Goal: Information Seeking & Learning: Learn about a topic

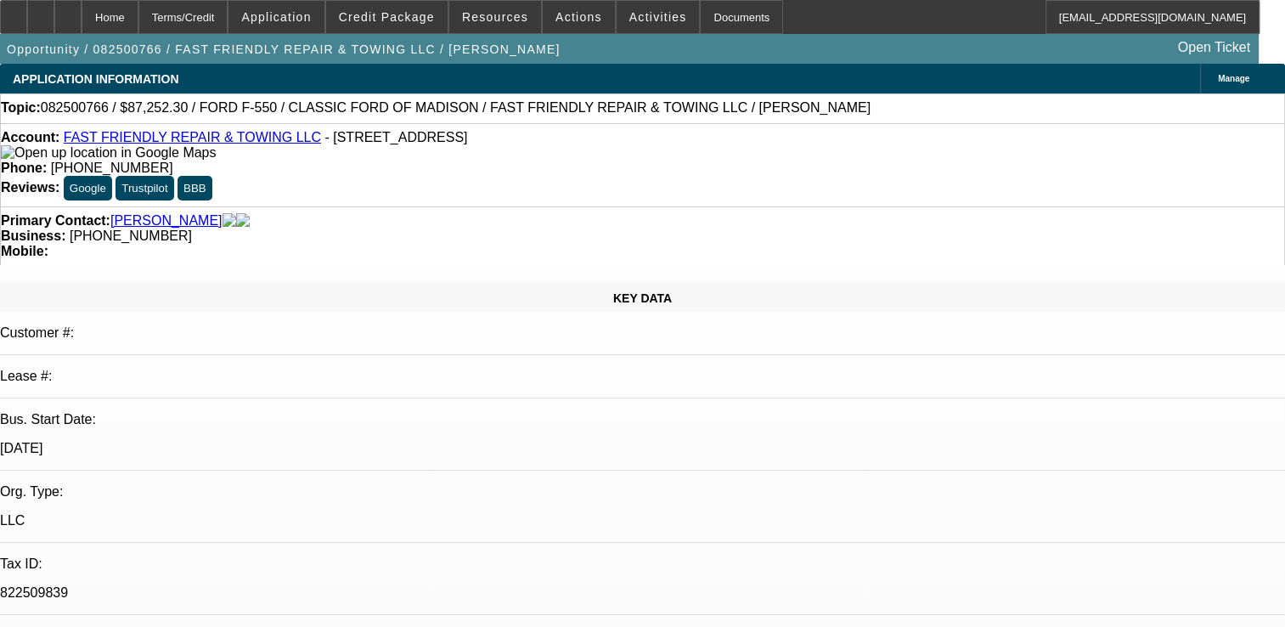
select select "0.1"
select select "2"
select select "0"
select select "0.1"
select select "2"
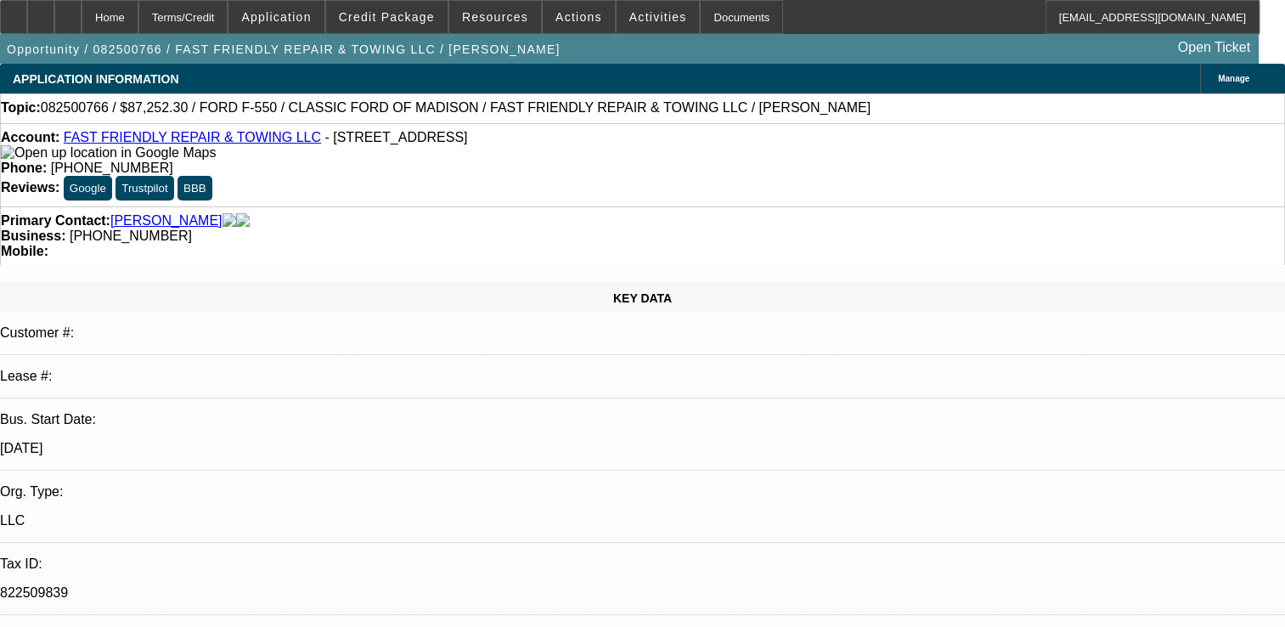
select select "0"
select select "0.1"
select select "2"
select select "0"
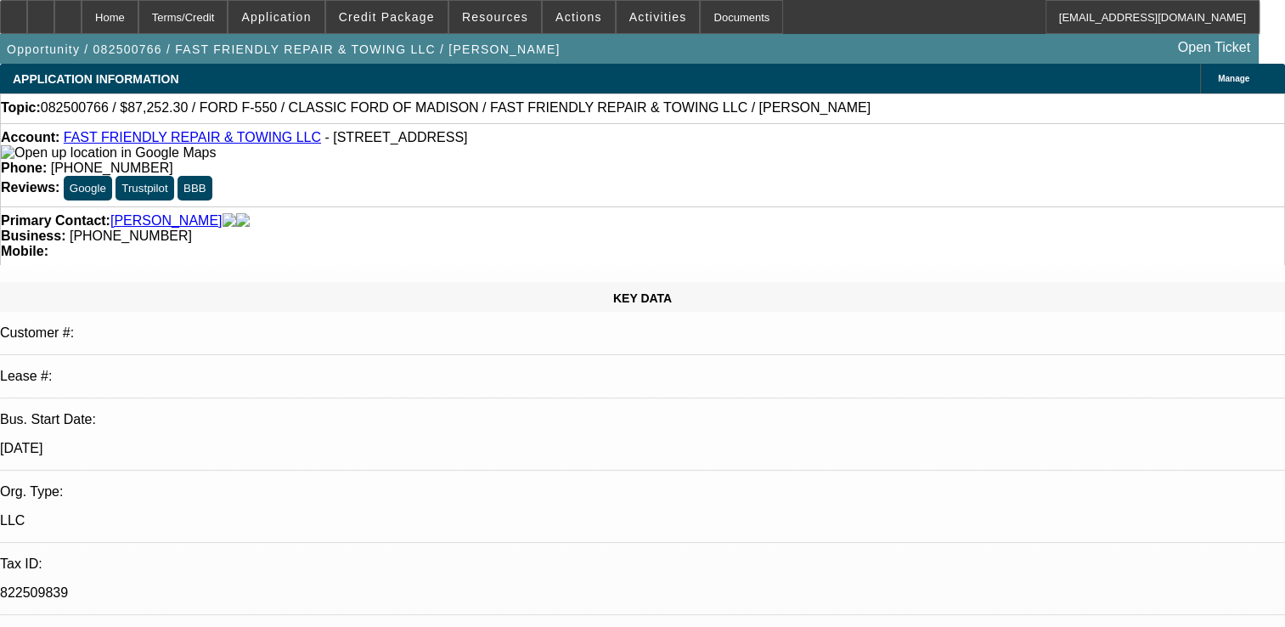
select select "0"
select select "1"
select select "2"
select select "6"
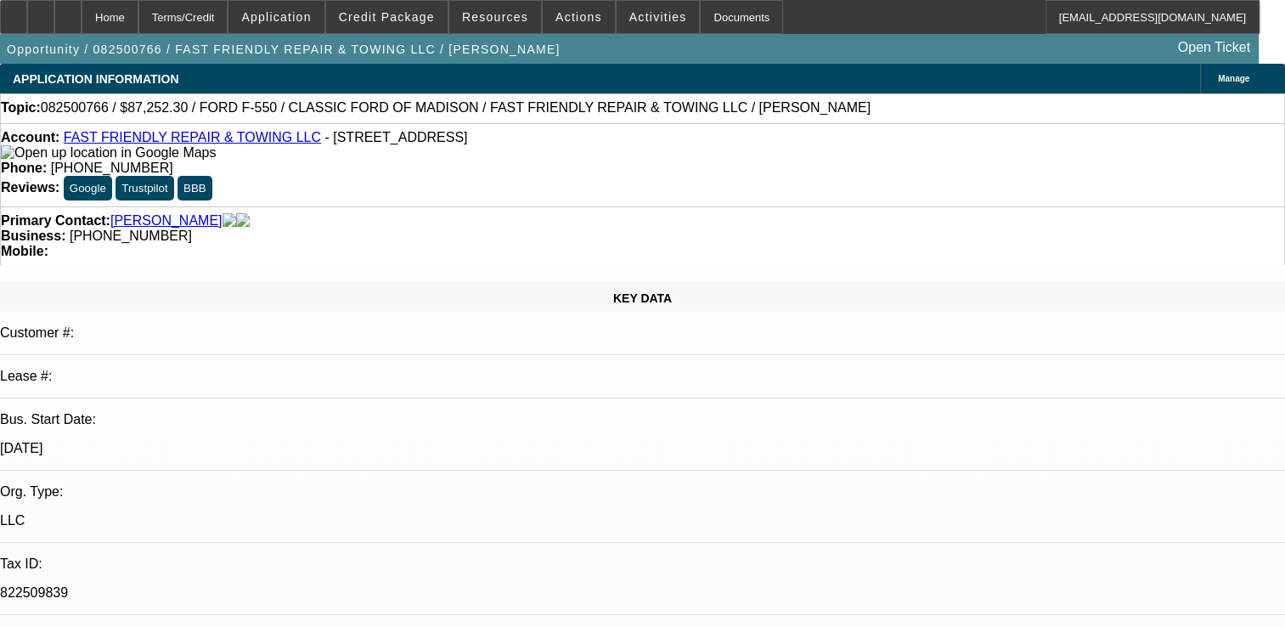
select select "1"
select select "2"
select select "6"
select select "1"
select select "2"
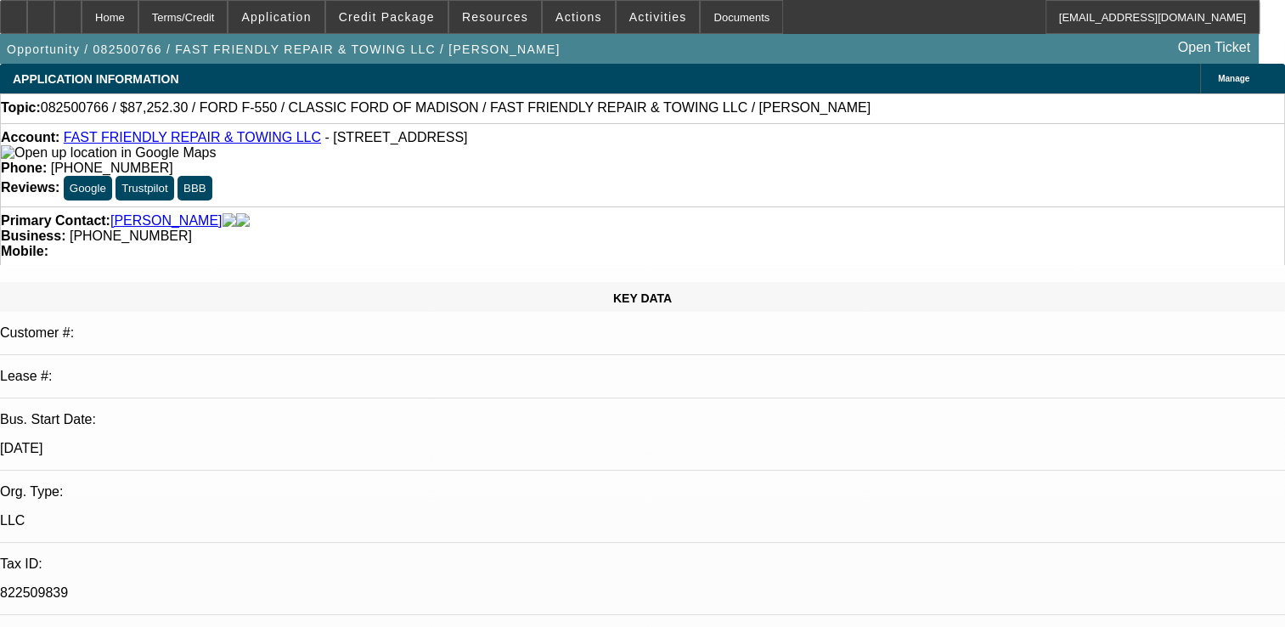
select select "6"
select select "1"
select select "3"
select select "6"
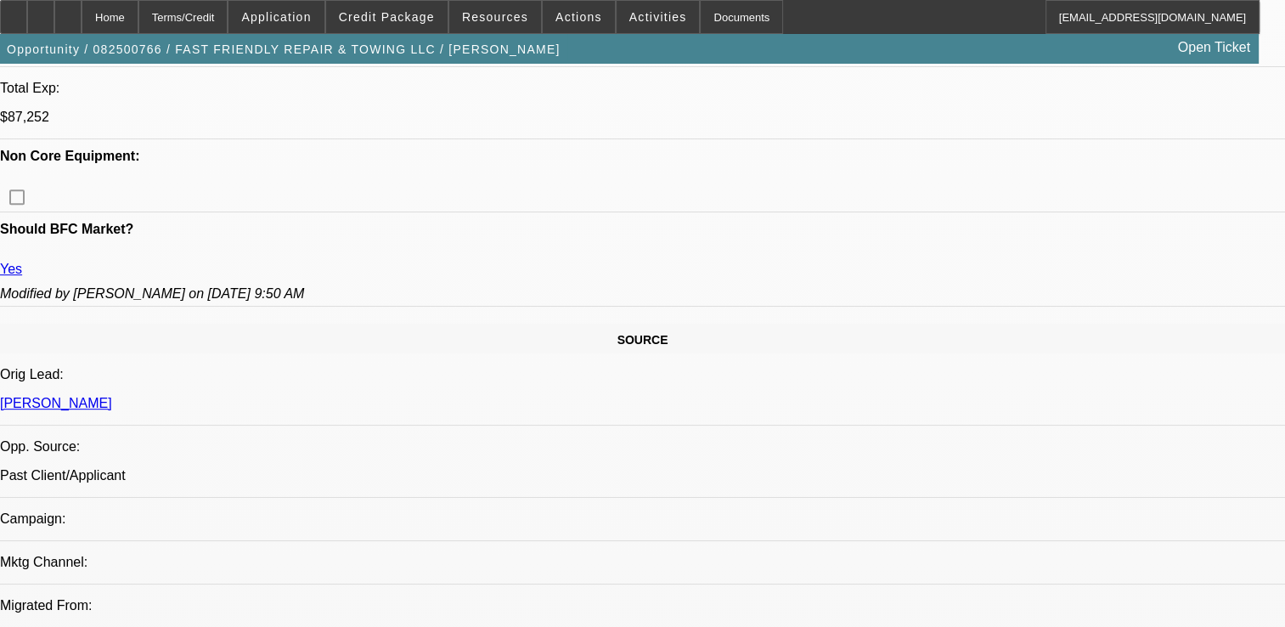
scroll to position [595, 0]
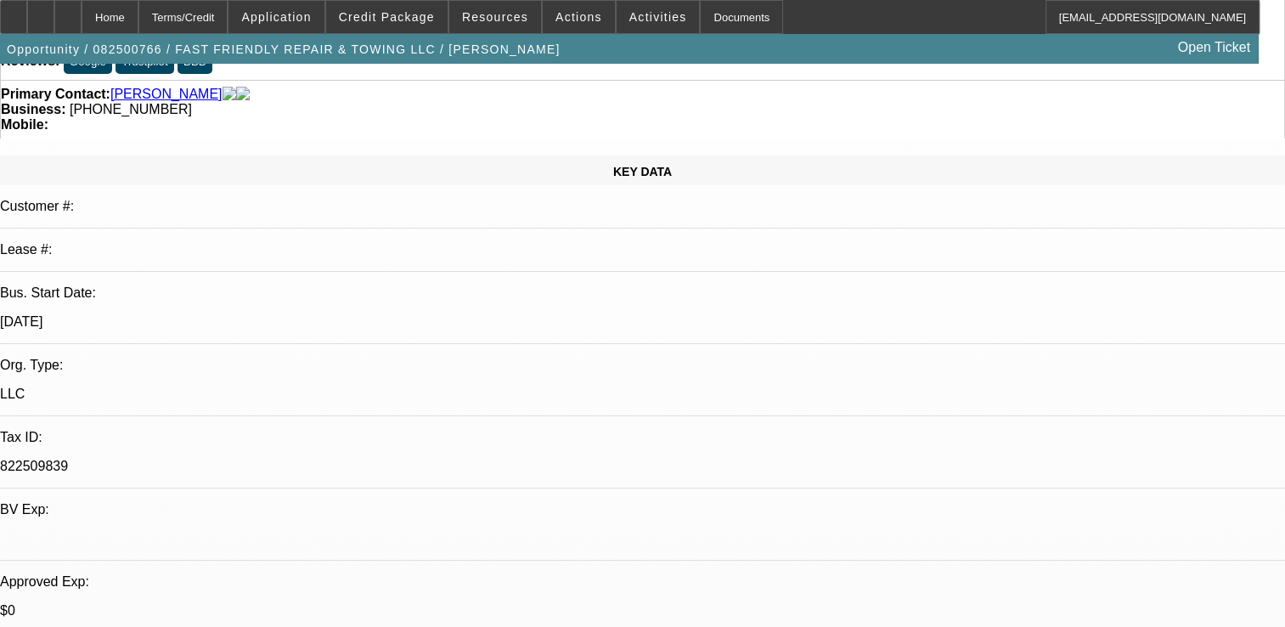
scroll to position [0, 0]
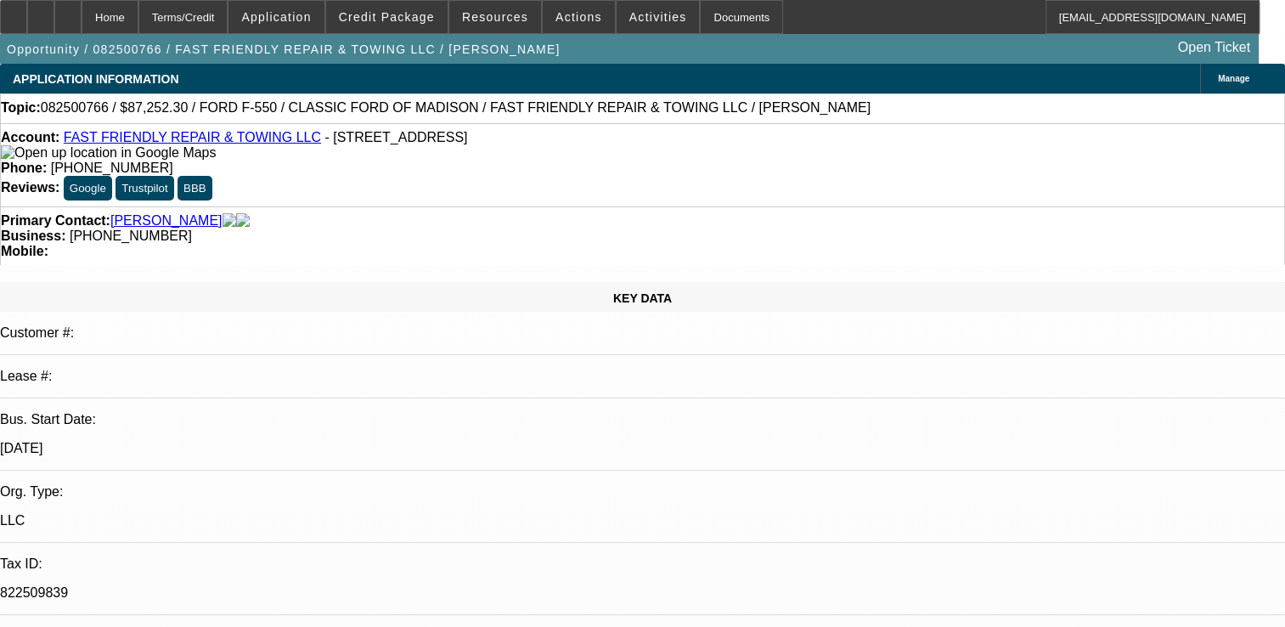
click at [248, 141] on link "FAST FRIENDLY REPAIR & TOWING LLC" at bounding box center [192, 137] width 257 height 14
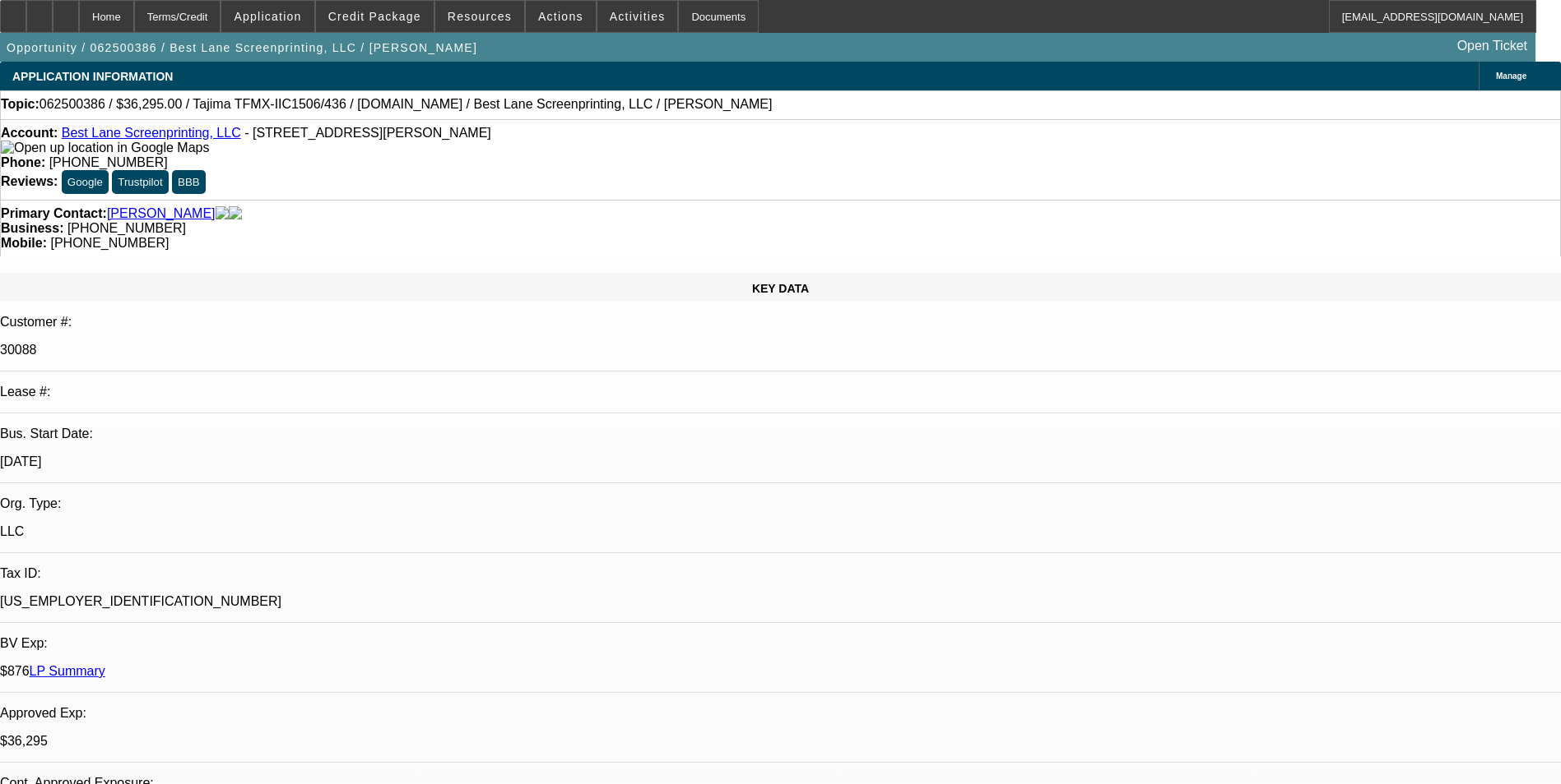
select select "0"
select select "2"
select select "0"
select select "2"
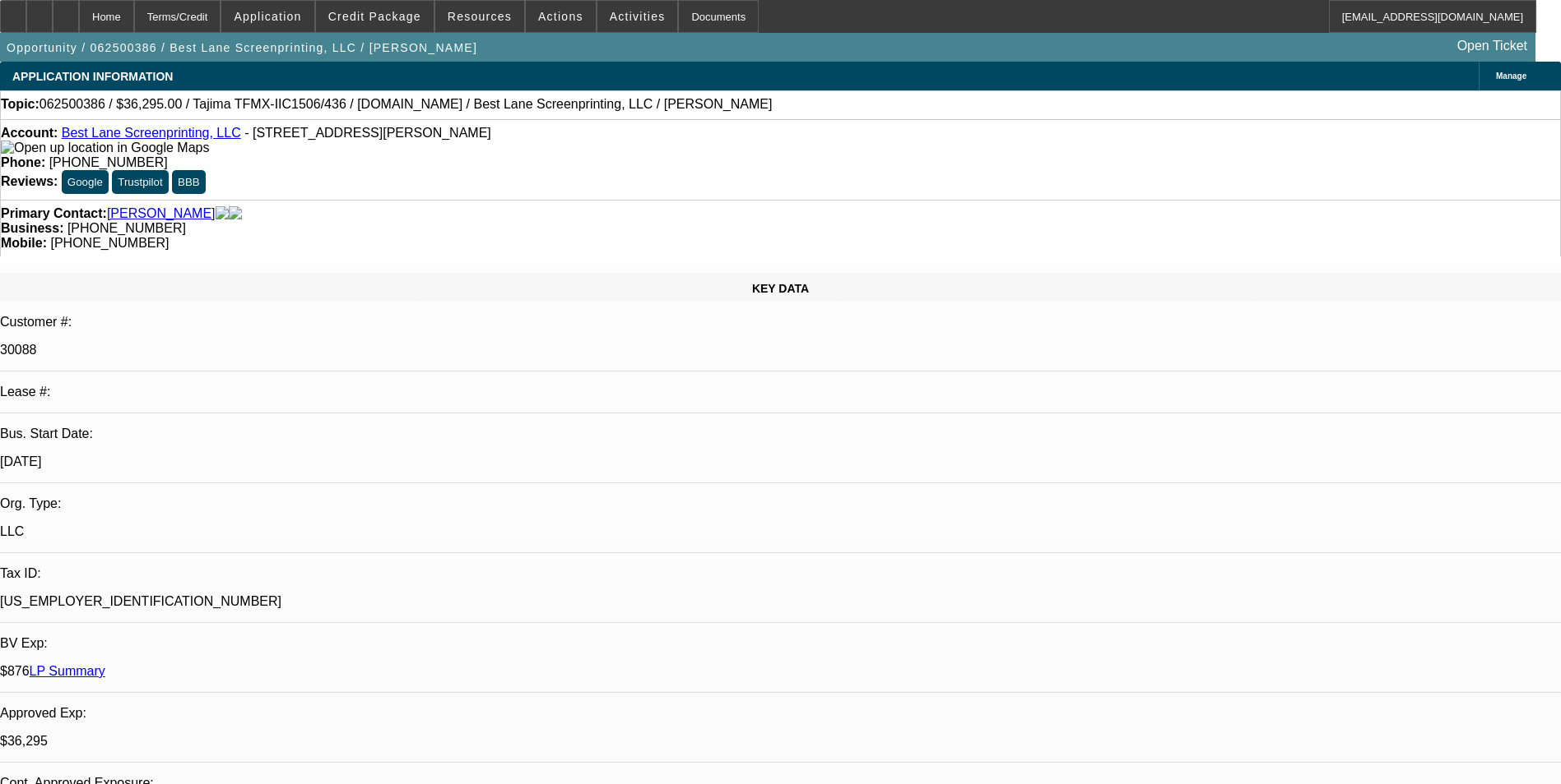
select select "0"
select select "2"
select select "0"
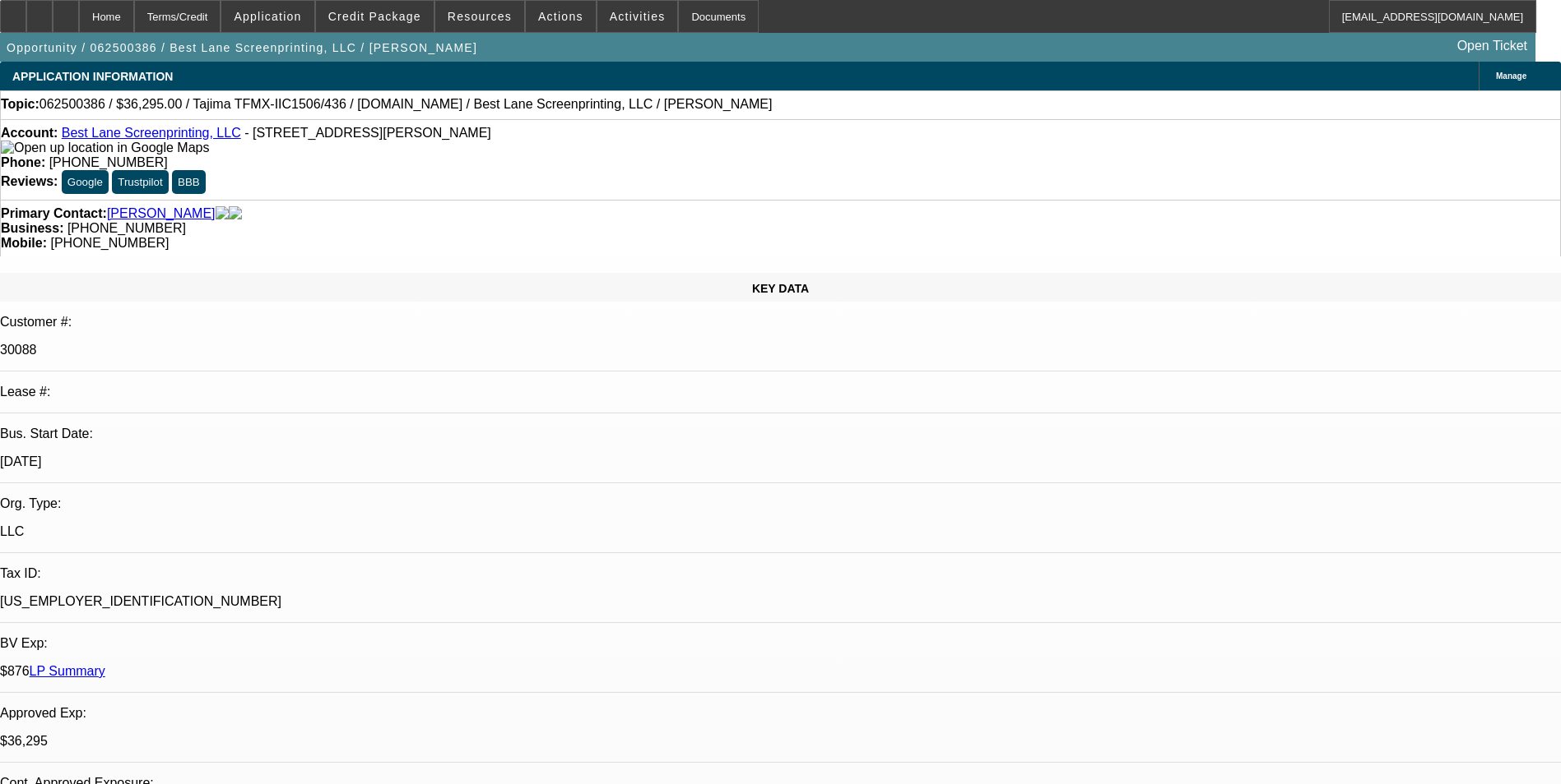
select select "2"
select select "0"
select select "1"
select select "2"
select select "6"
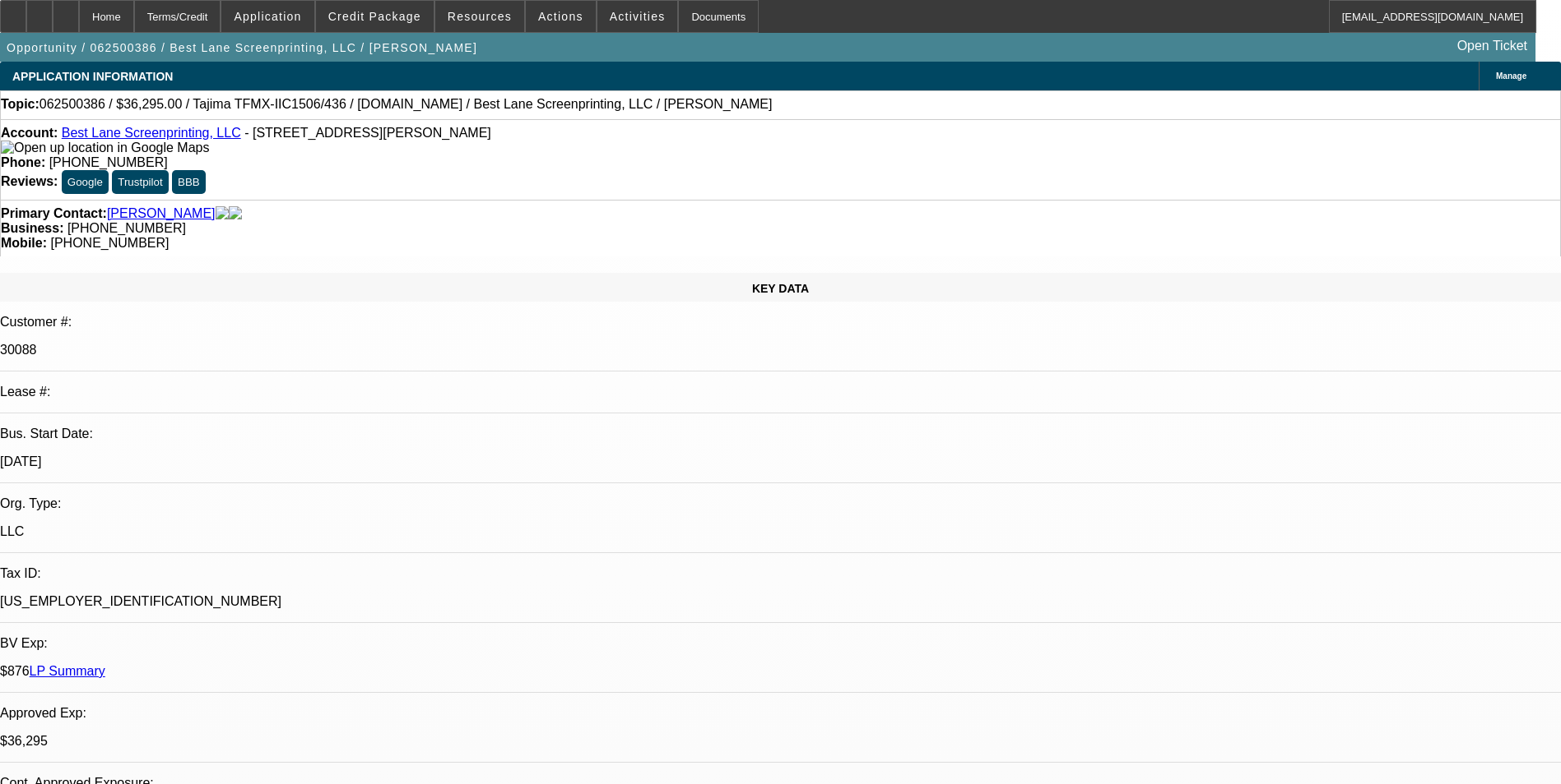
select select "1"
select select "2"
select select "6"
select select "1"
select select "2"
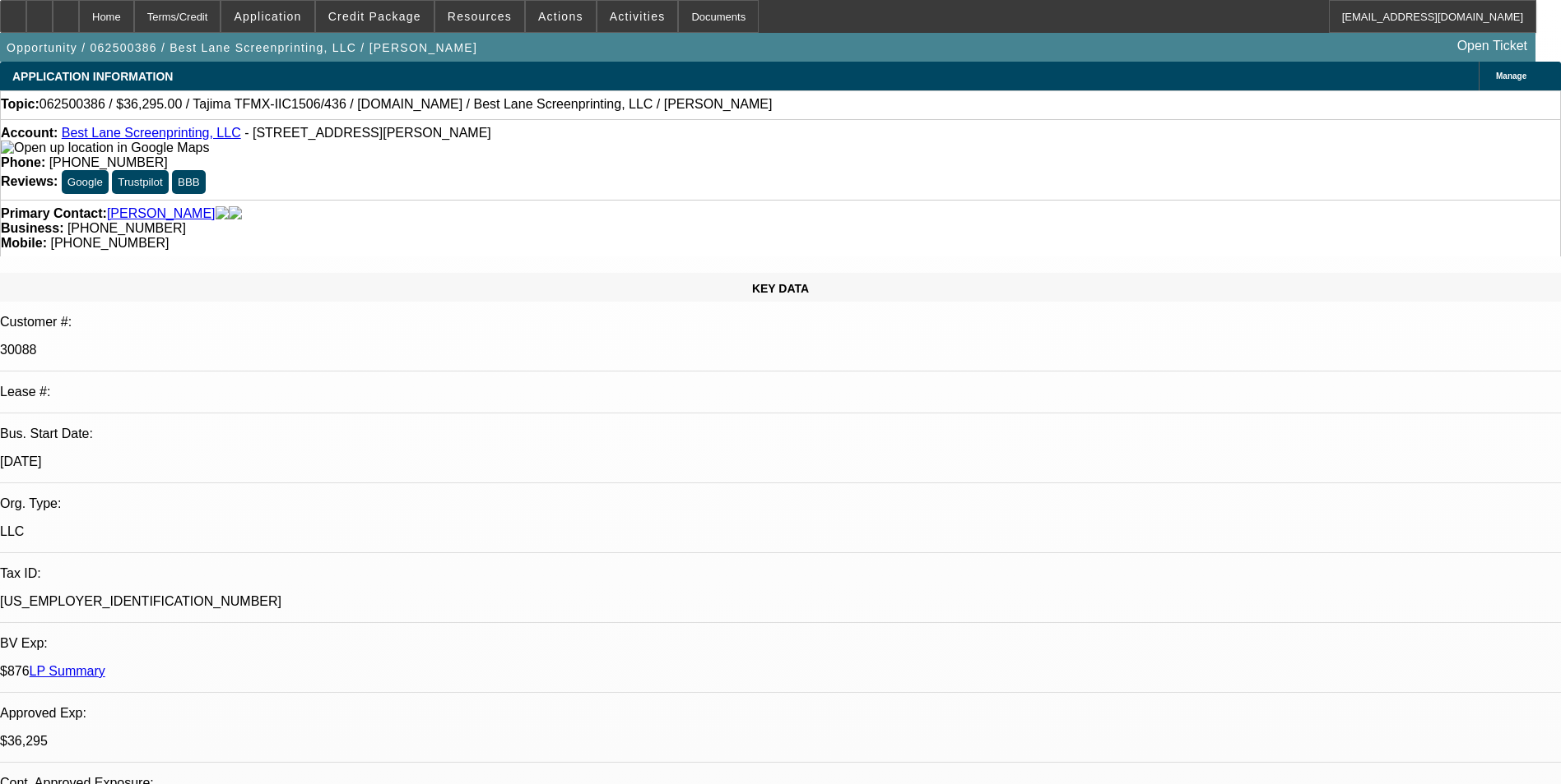
select select "6"
select select "1"
select select "2"
select select "6"
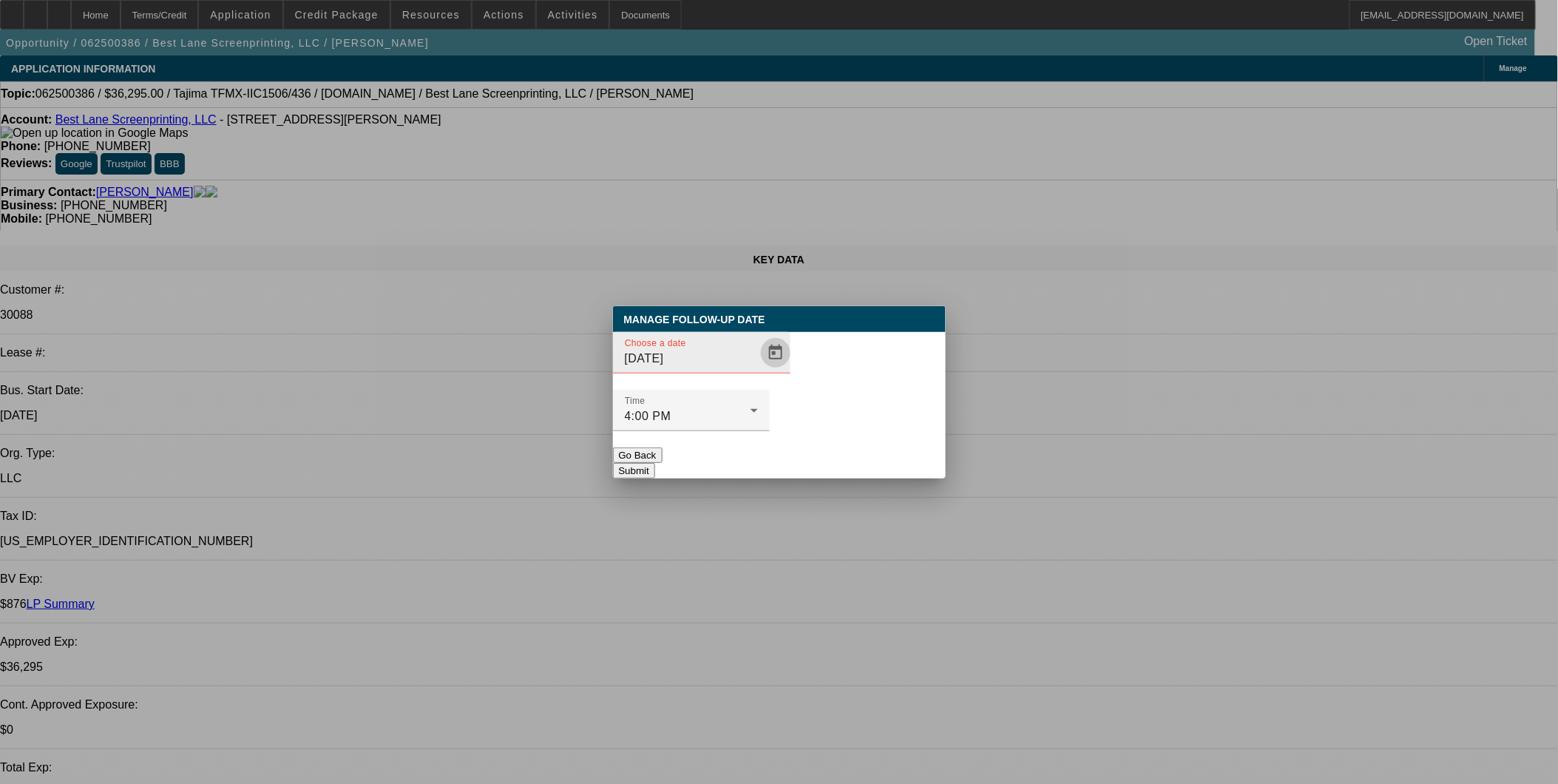
click at [758, 371] on span "Open calendar" at bounding box center [776, 352] width 36 height 36
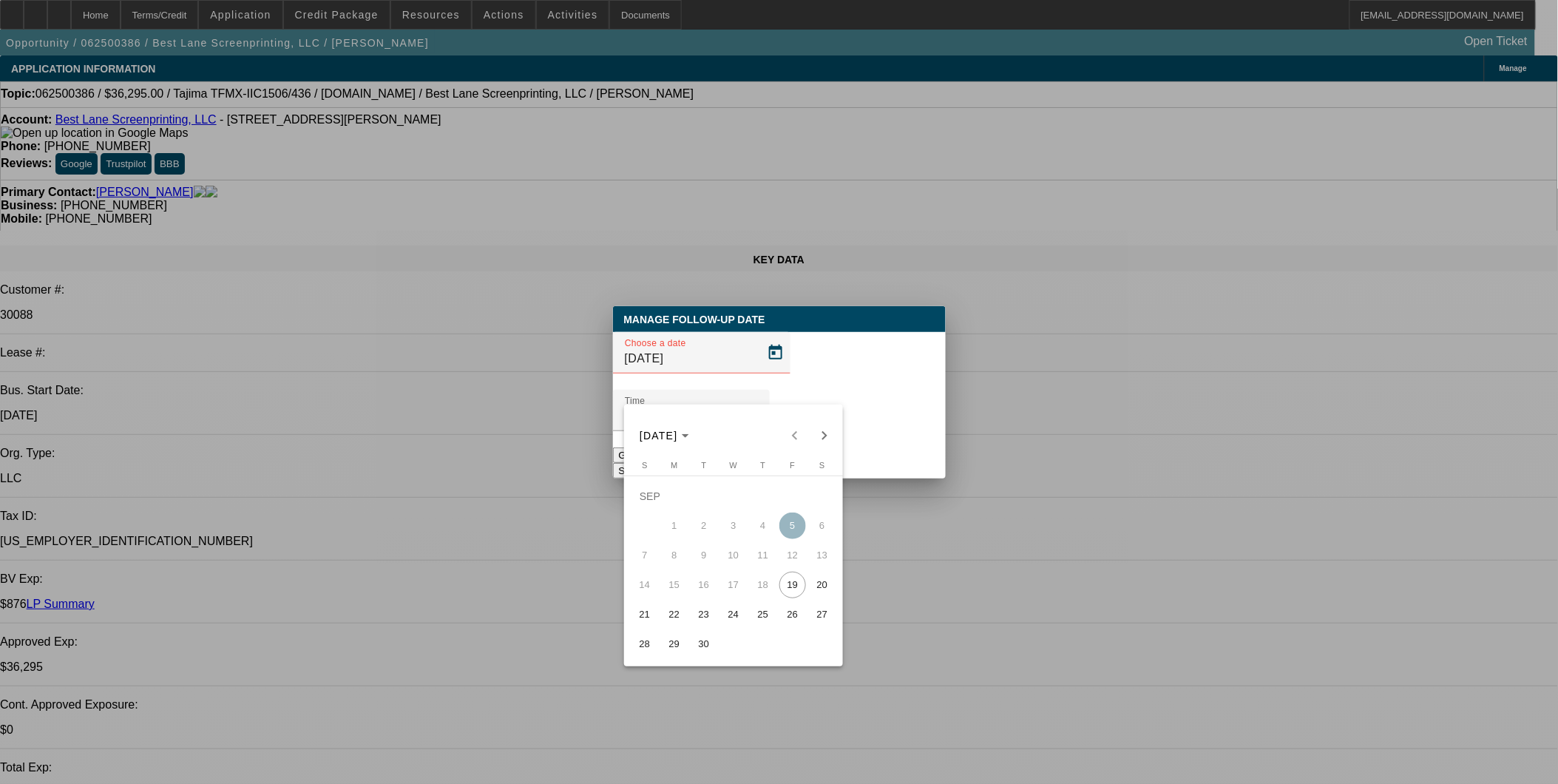
click at [675, 616] on span "22" at bounding box center [675, 614] width 27 height 27
type input "9/22/2025"
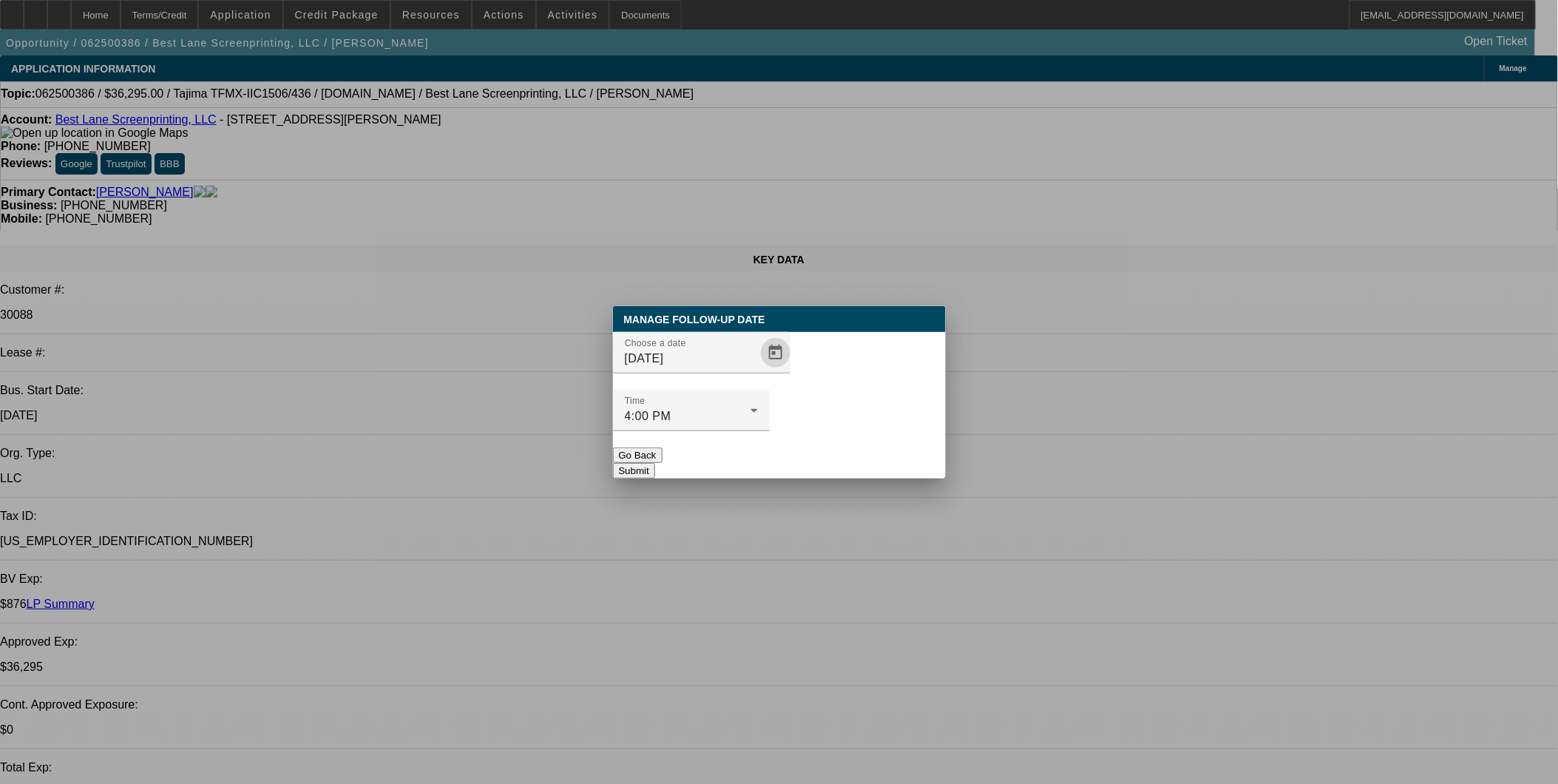
click at [655, 463] on button "Submit" at bounding box center [634, 471] width 42 height 16
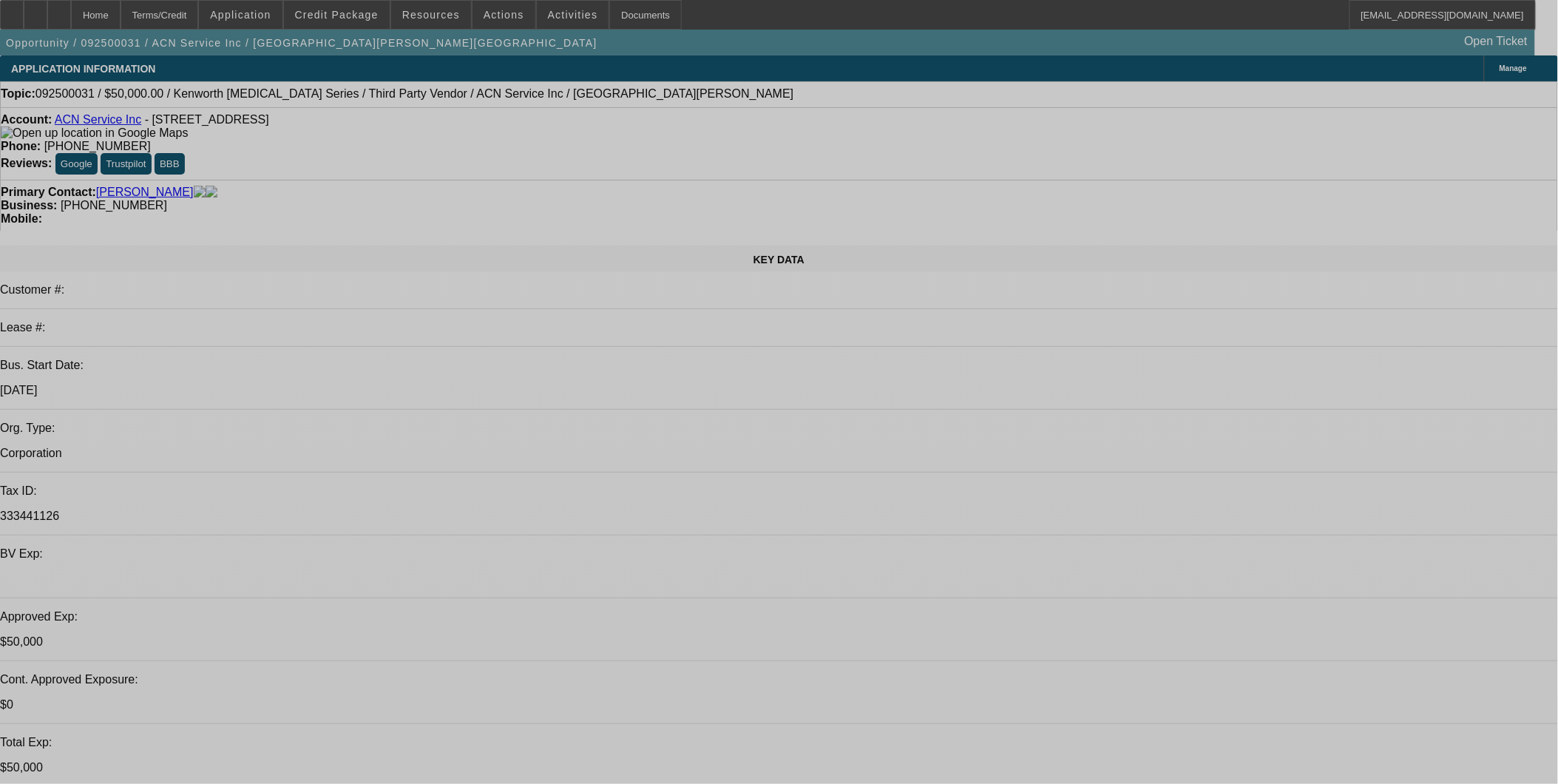
select select "0"
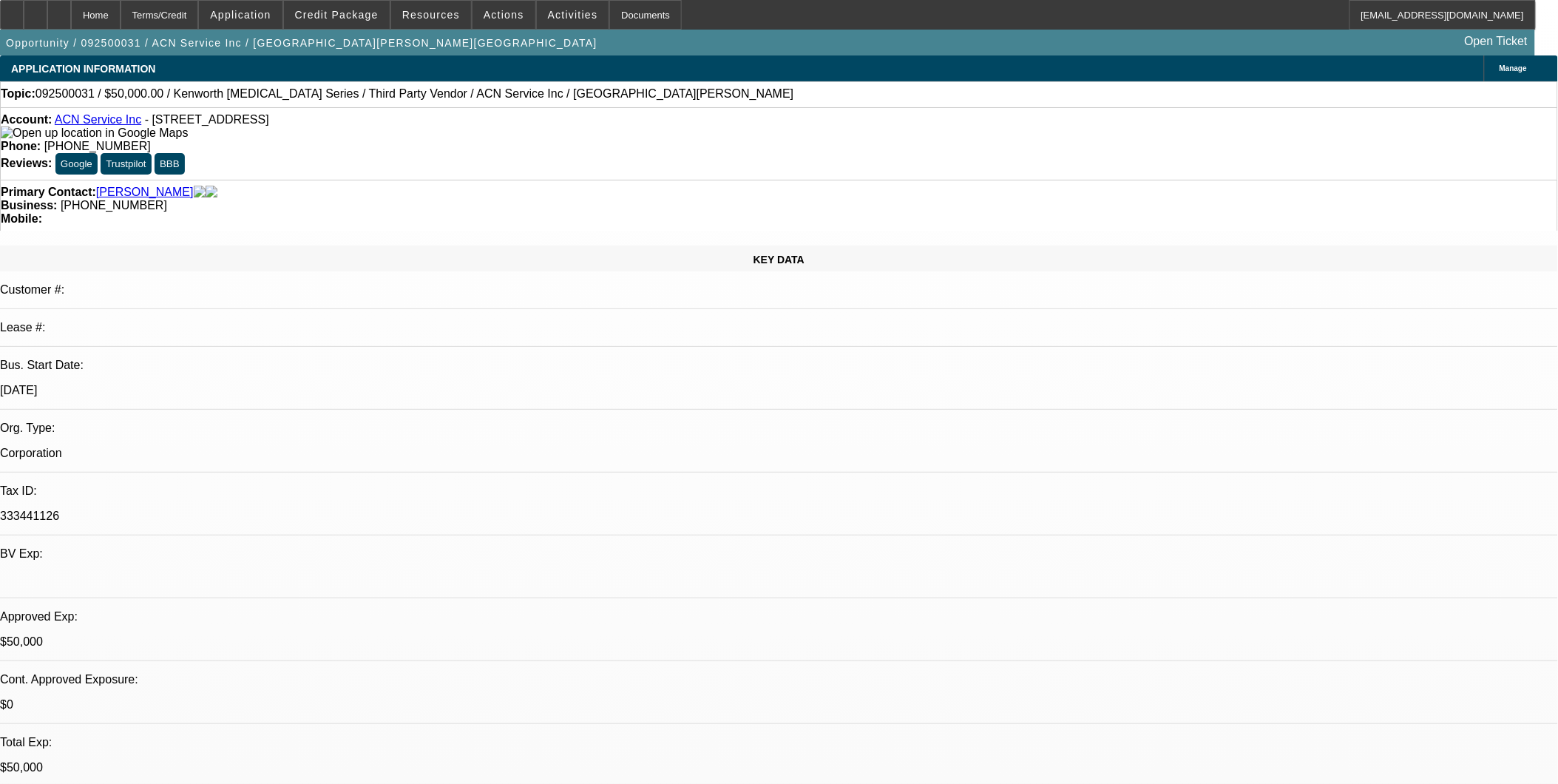
select select "2"
select select "0.1"
select select "0"
select select "2"
select select "0.1"
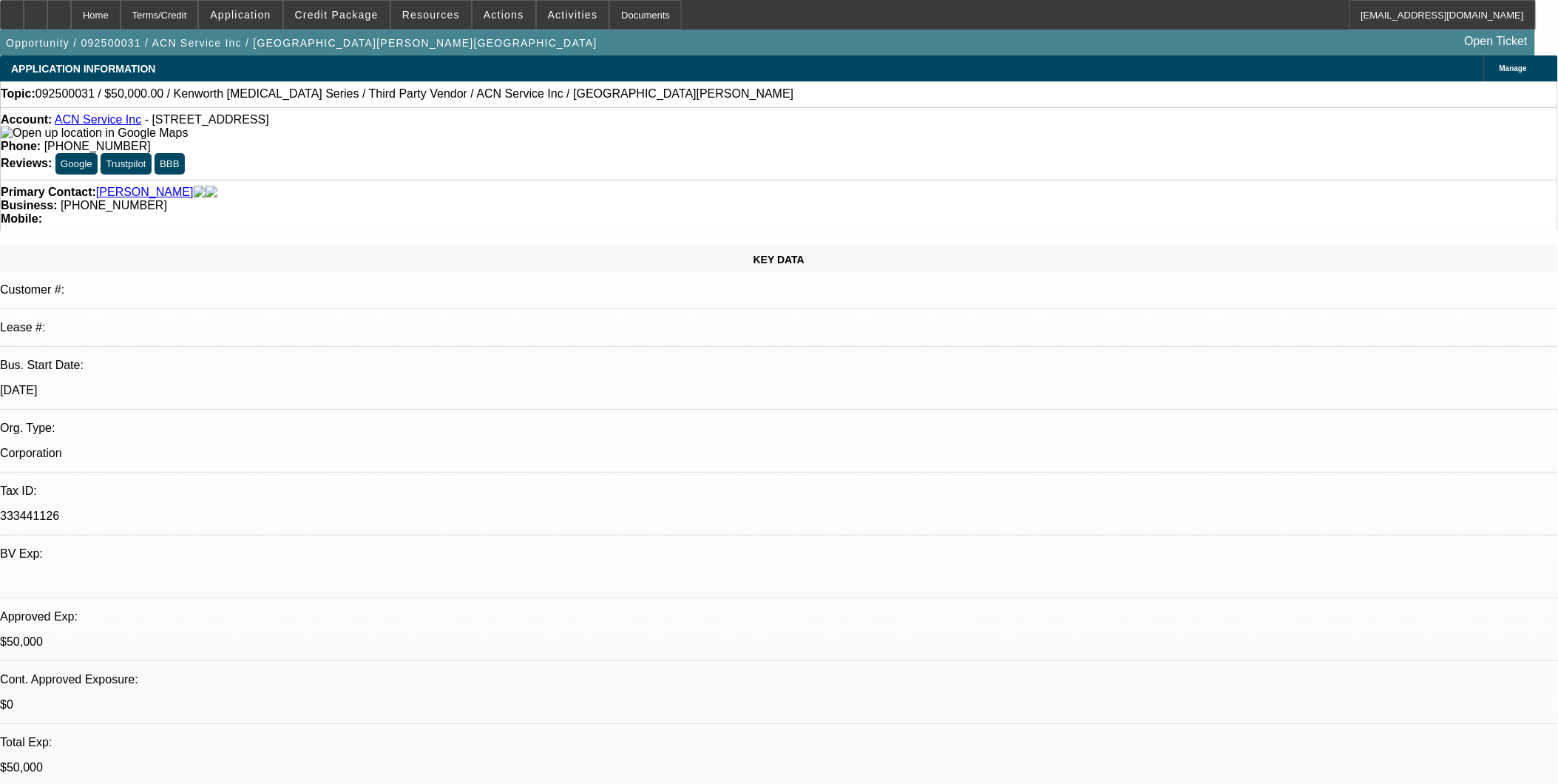
select select "0"
select select "2"
select select "0.1"
select select "0"
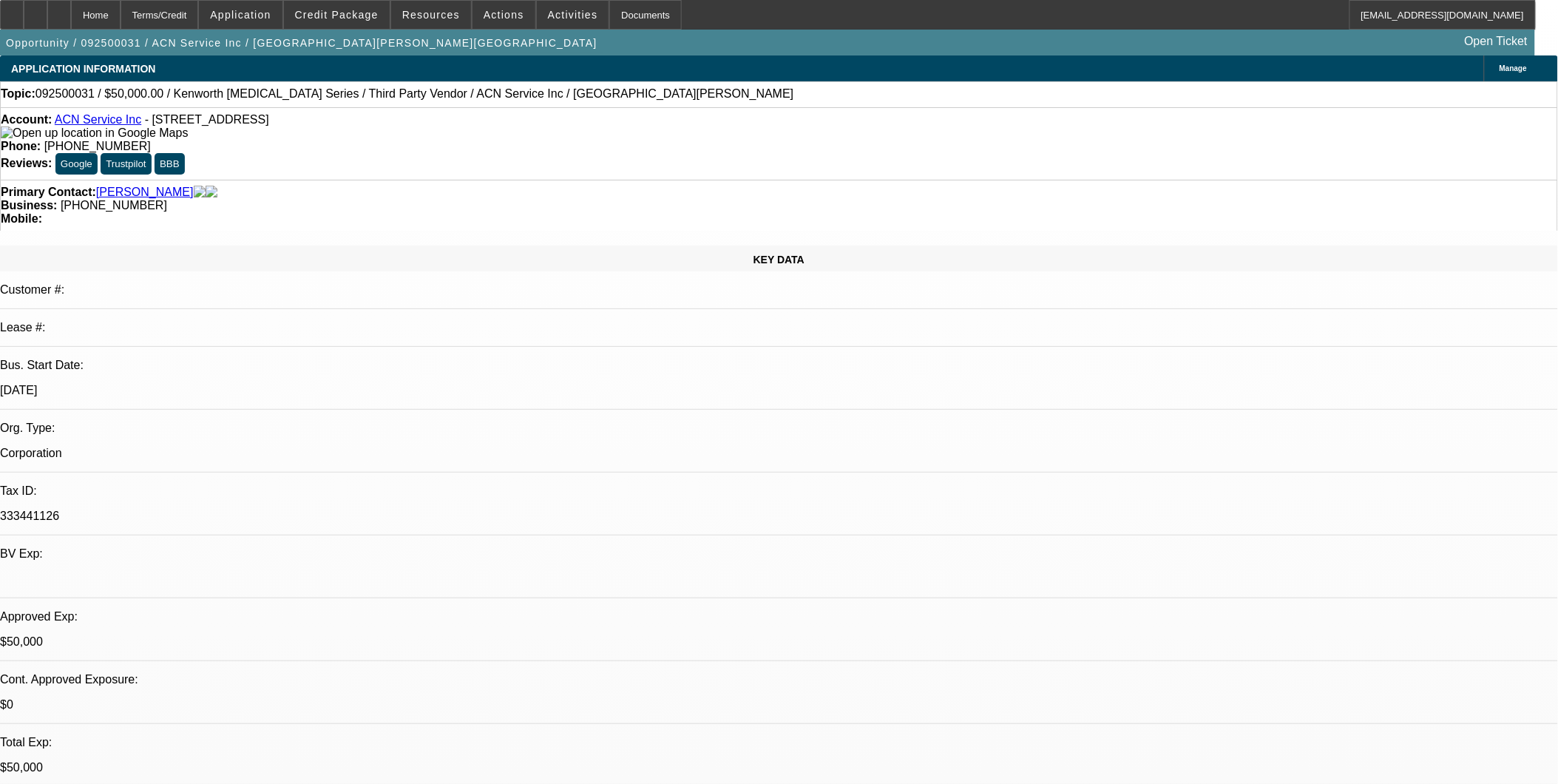
select select "0.1"
select select "1"
select select "2"
select select "4"
select select "1"
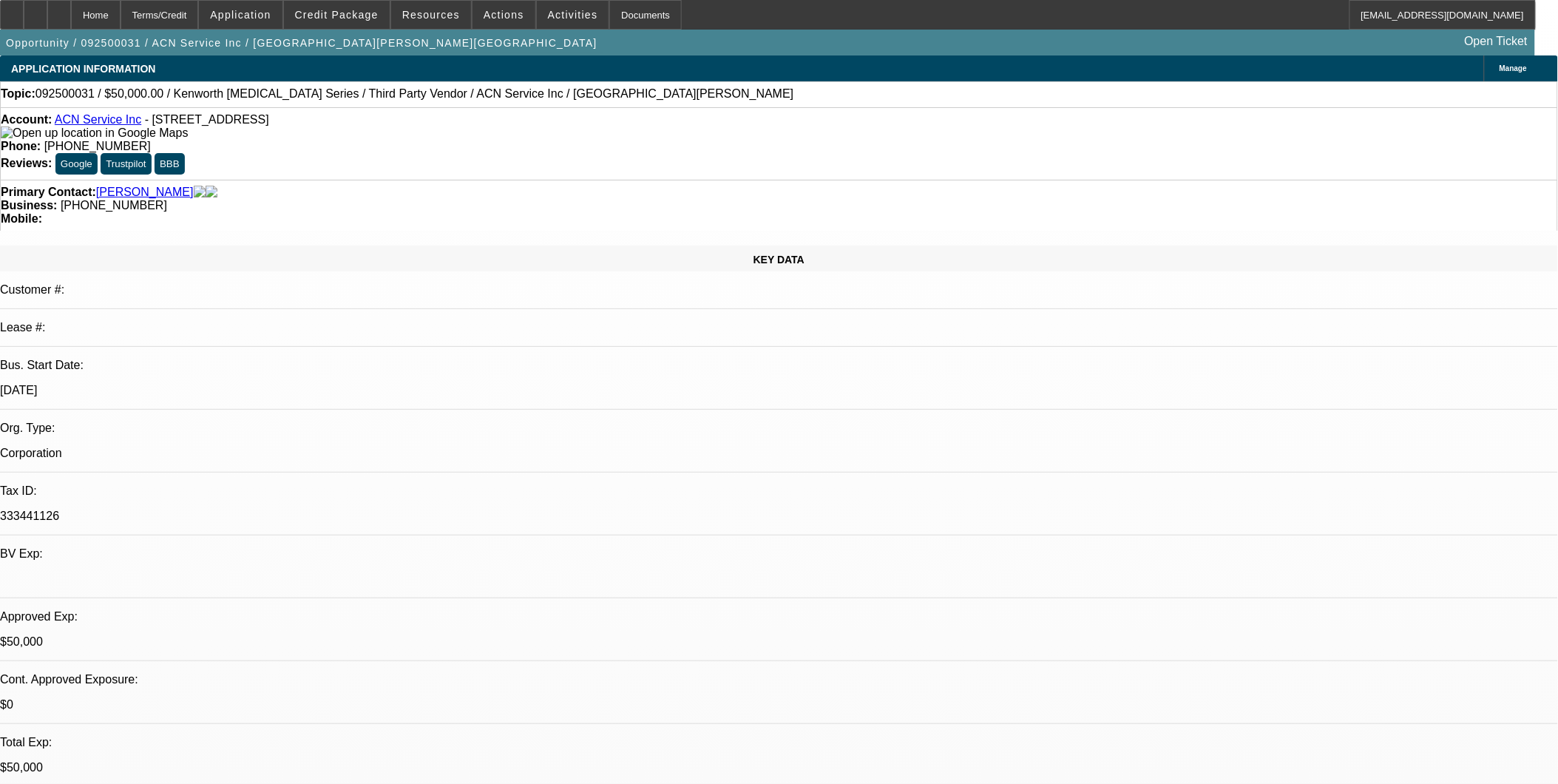
select select "2"
select select "4"
select select "1"
select select "2"
select select "4"
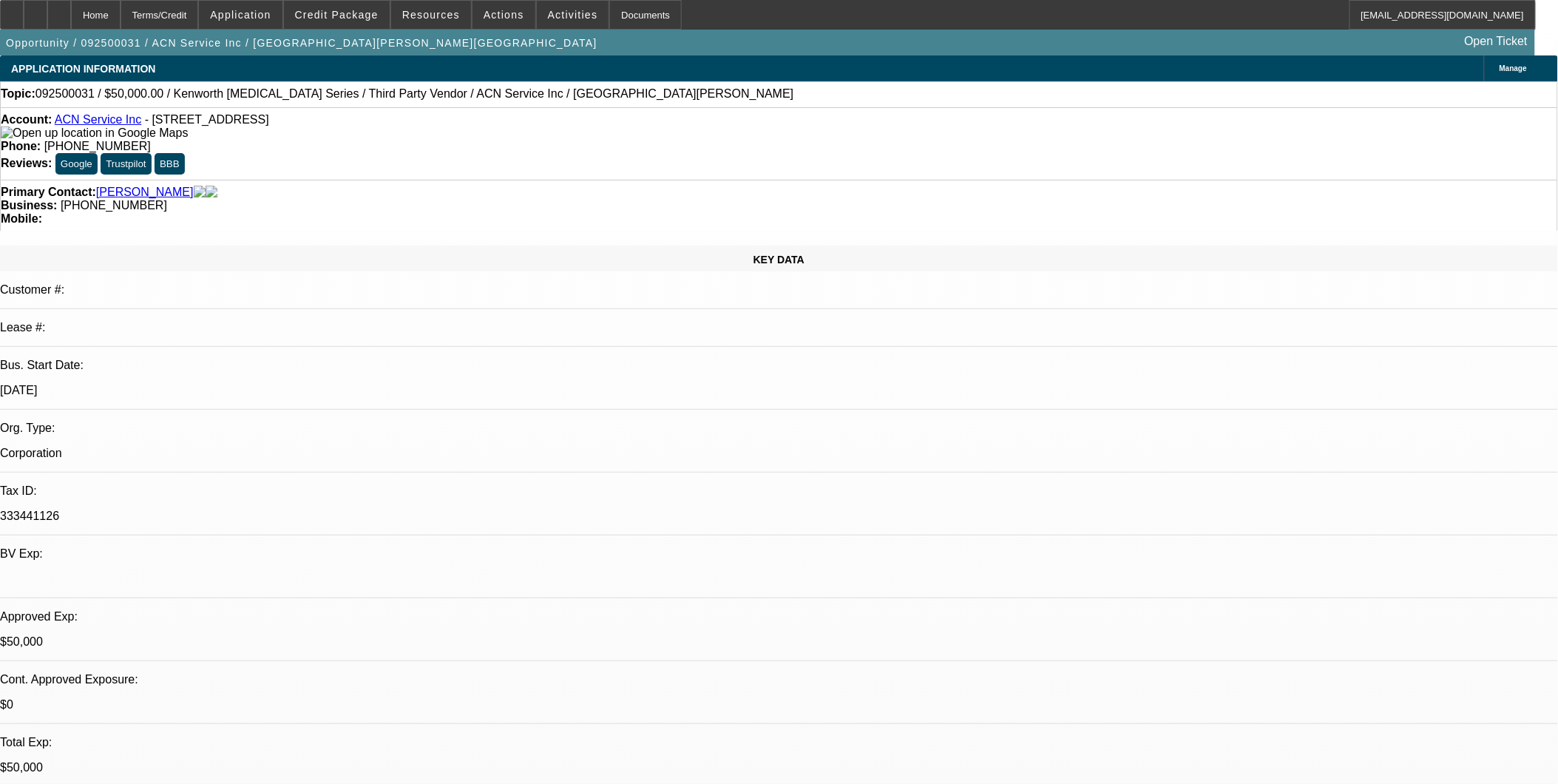
select select "1"
select select "4"
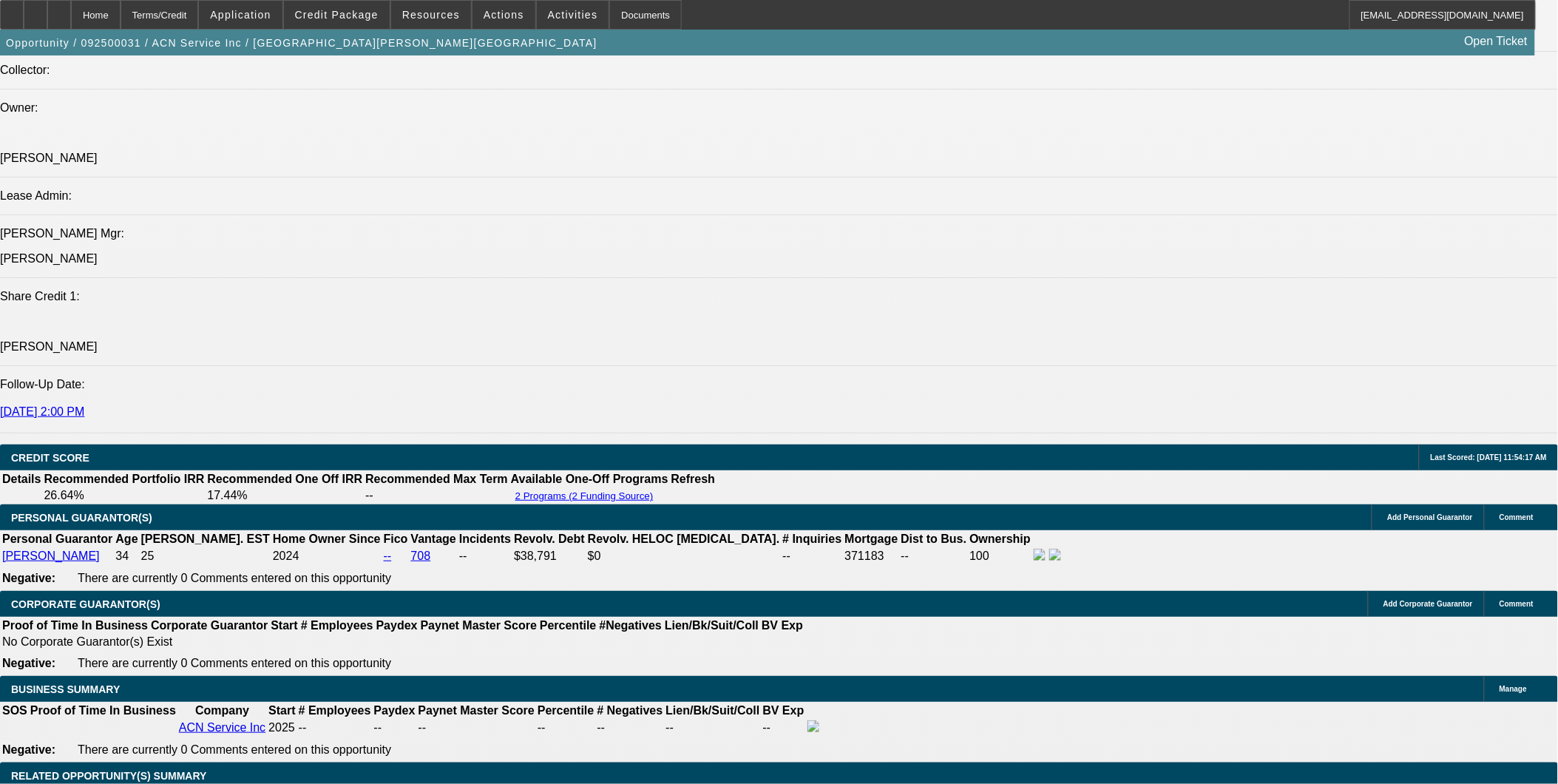
scroll to position [1889, 0]
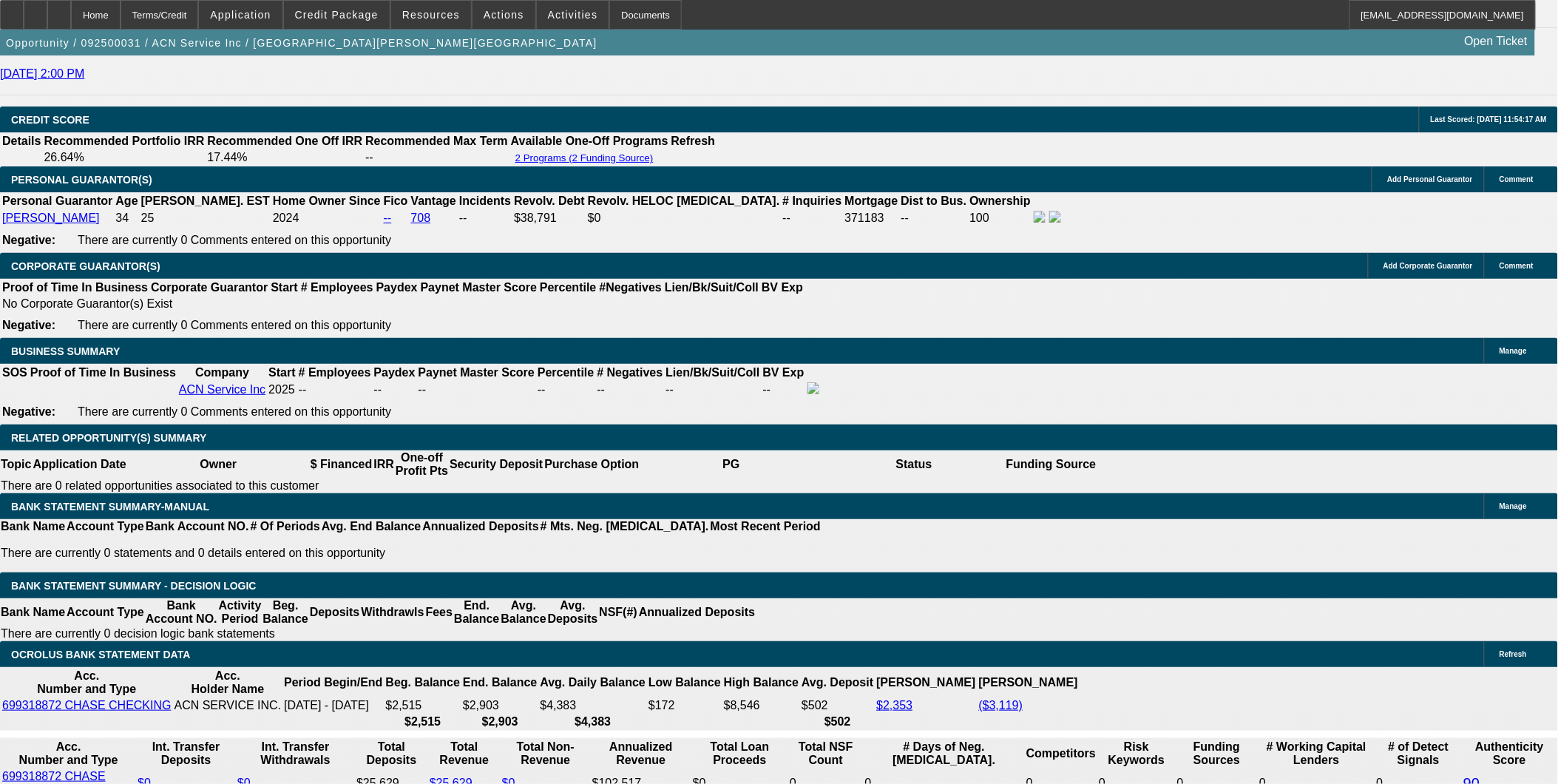
scroll to position [1971, 0]
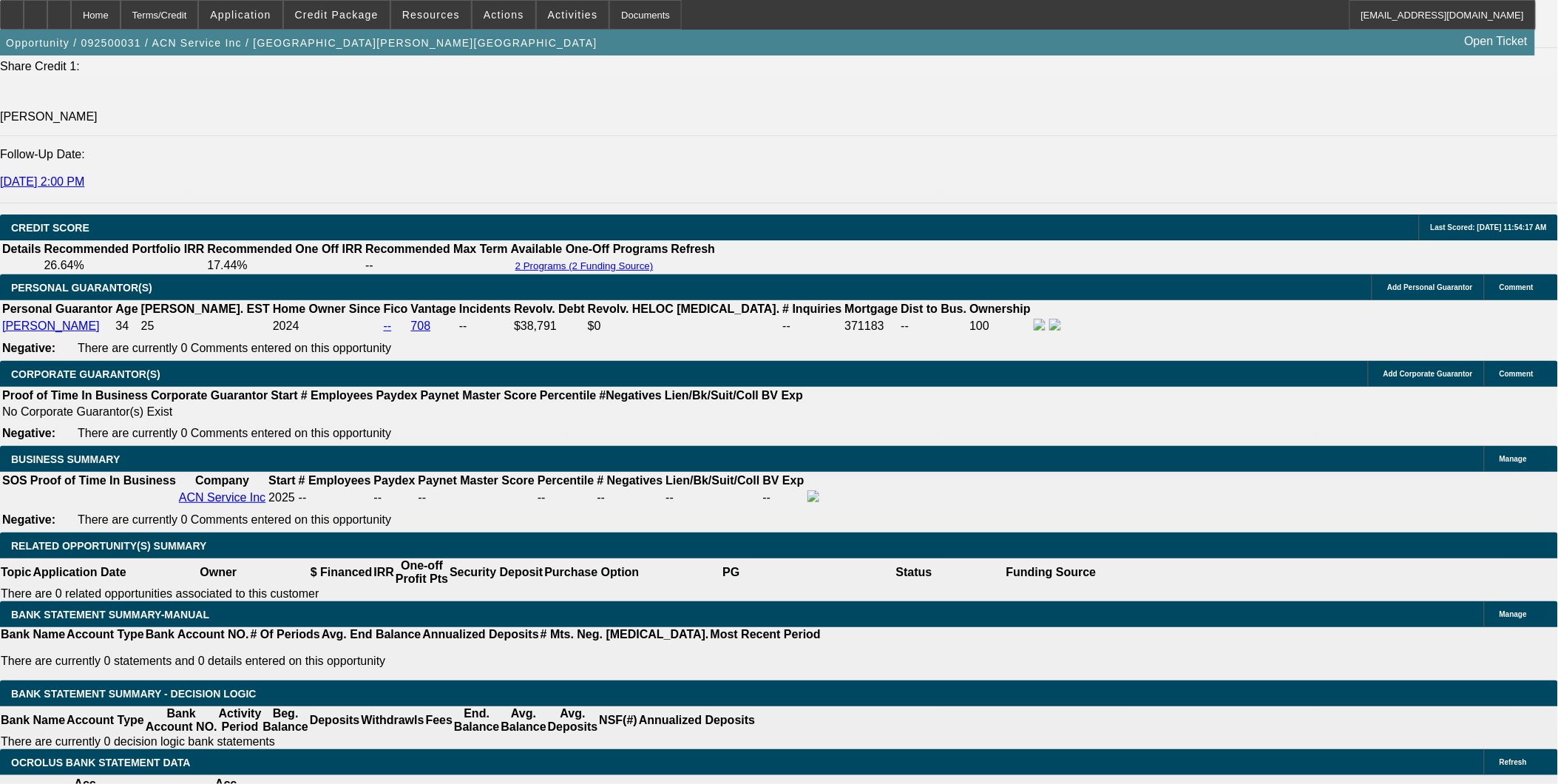
select select "0.15"
select select "2"
select select "0.1"
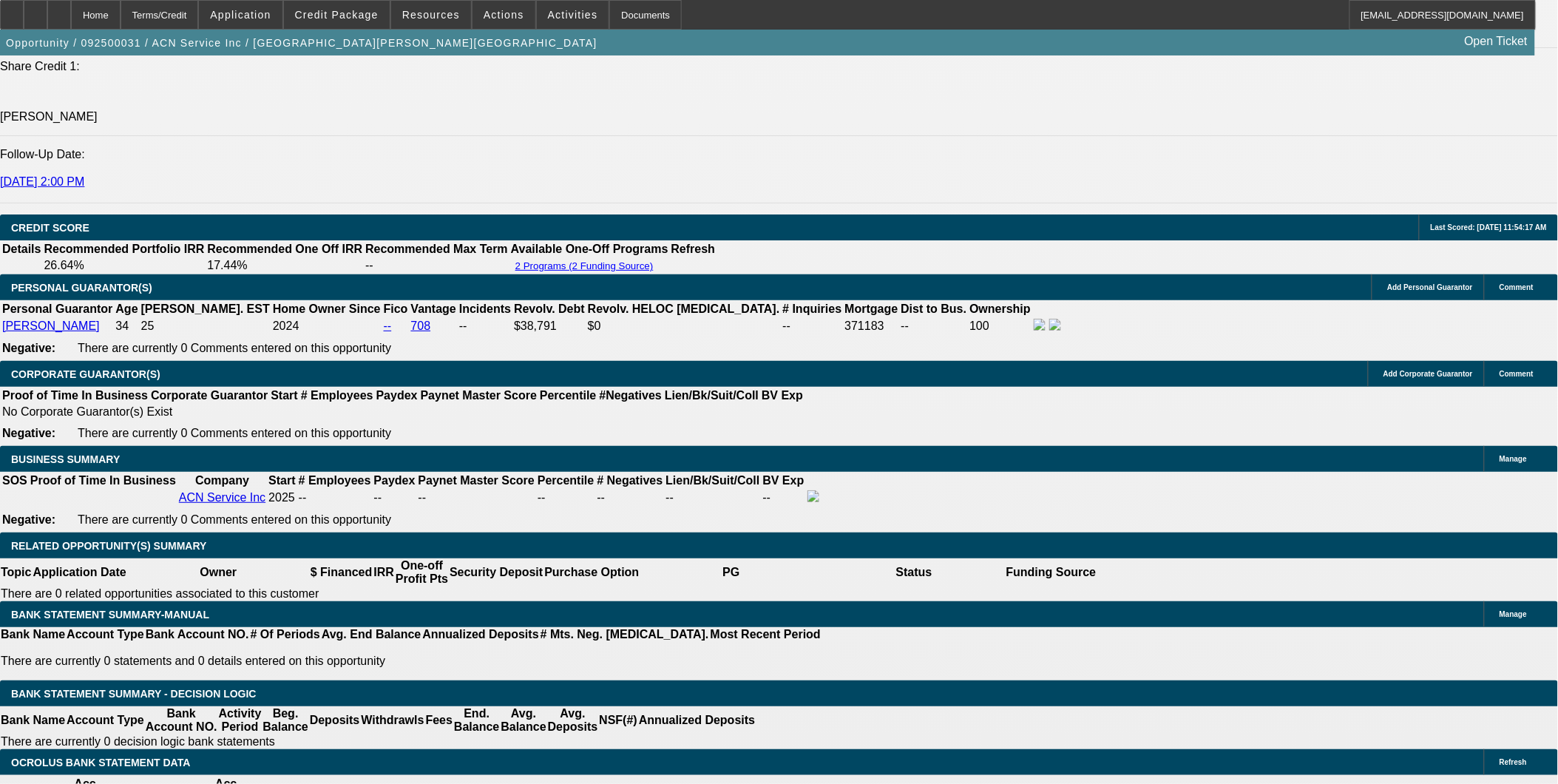
select select "4"
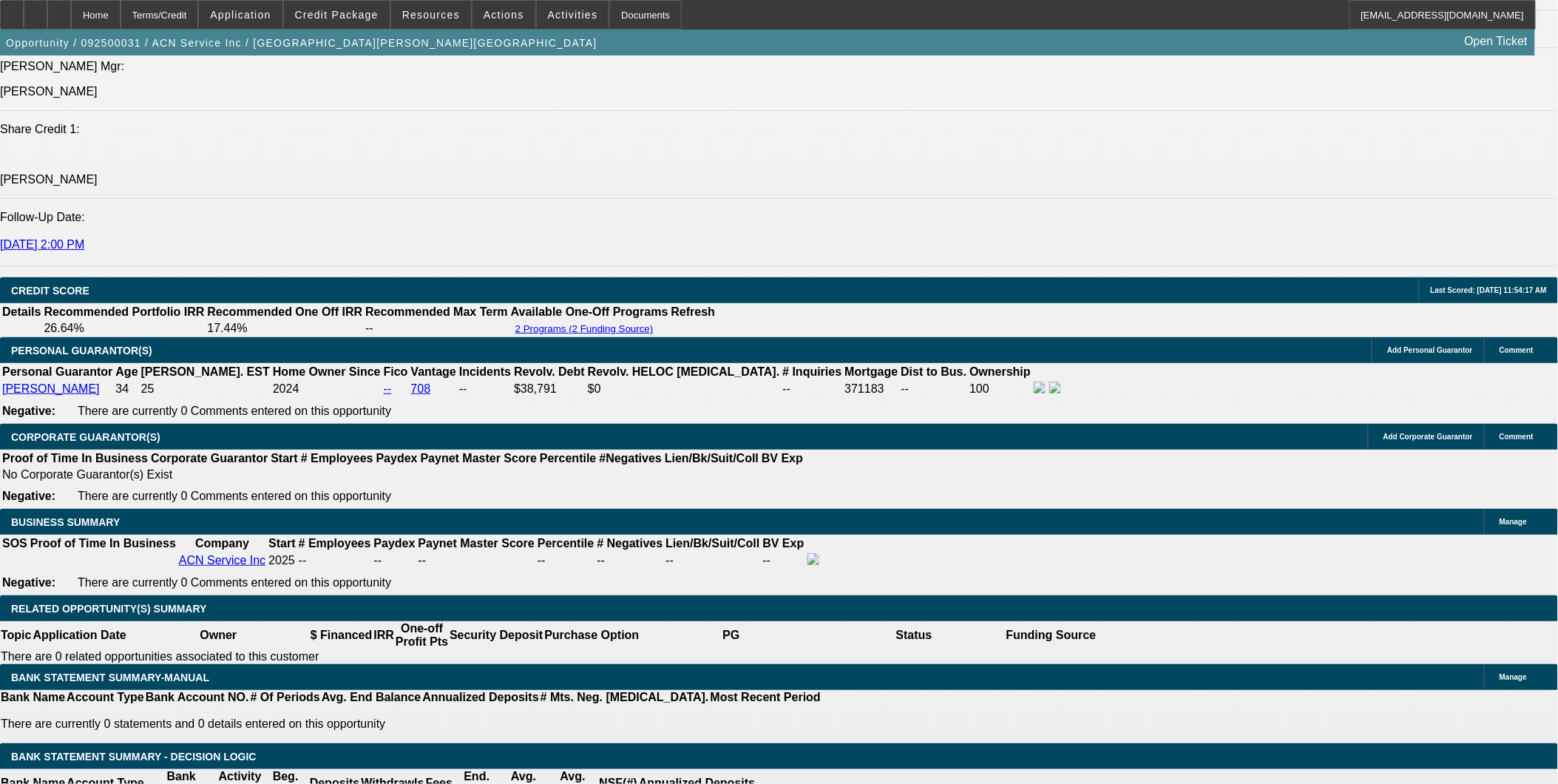
scroll to position [1889, 0]
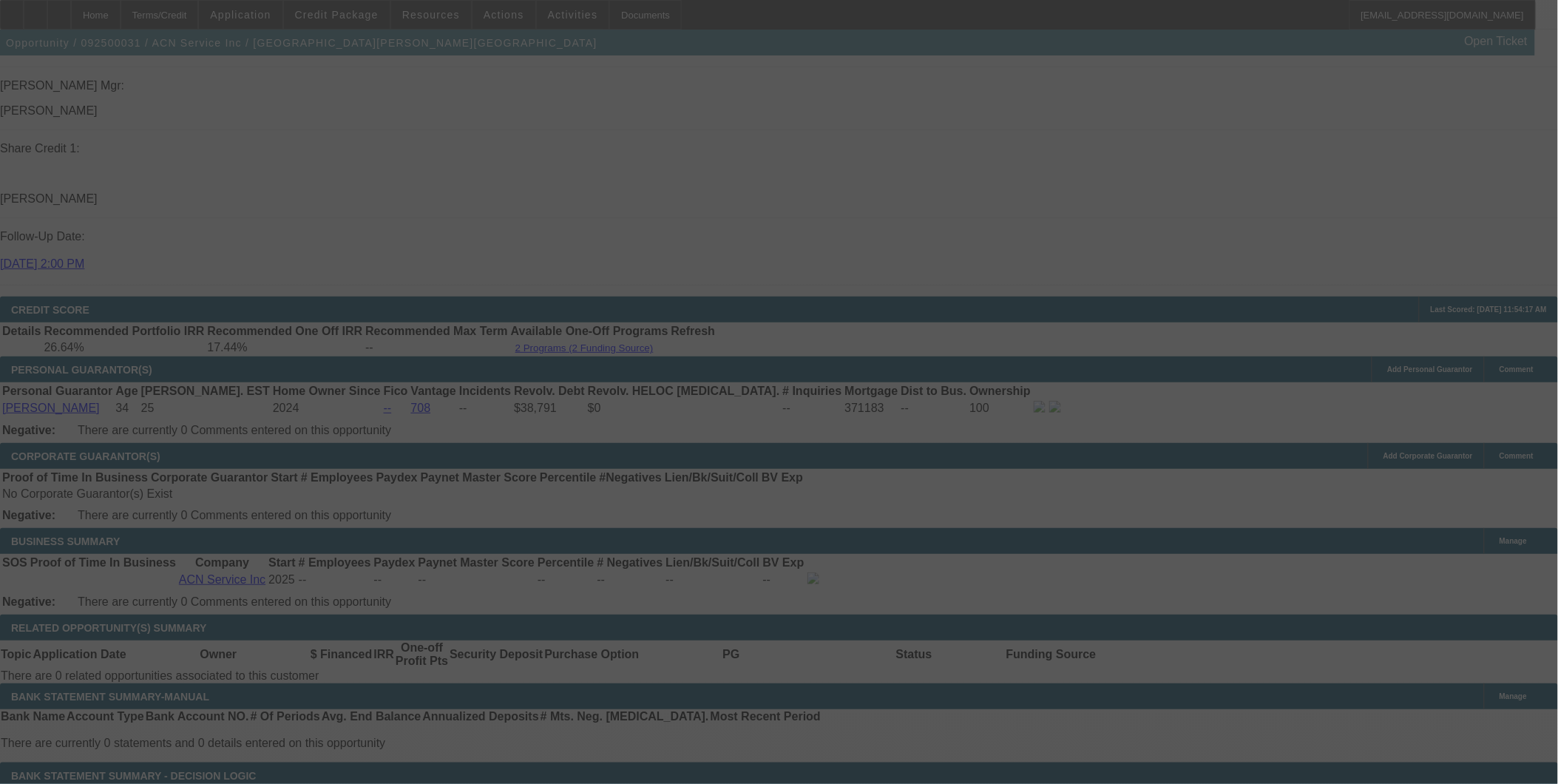
select select "0"
select select "2"
select select "0.1"
select select "4"
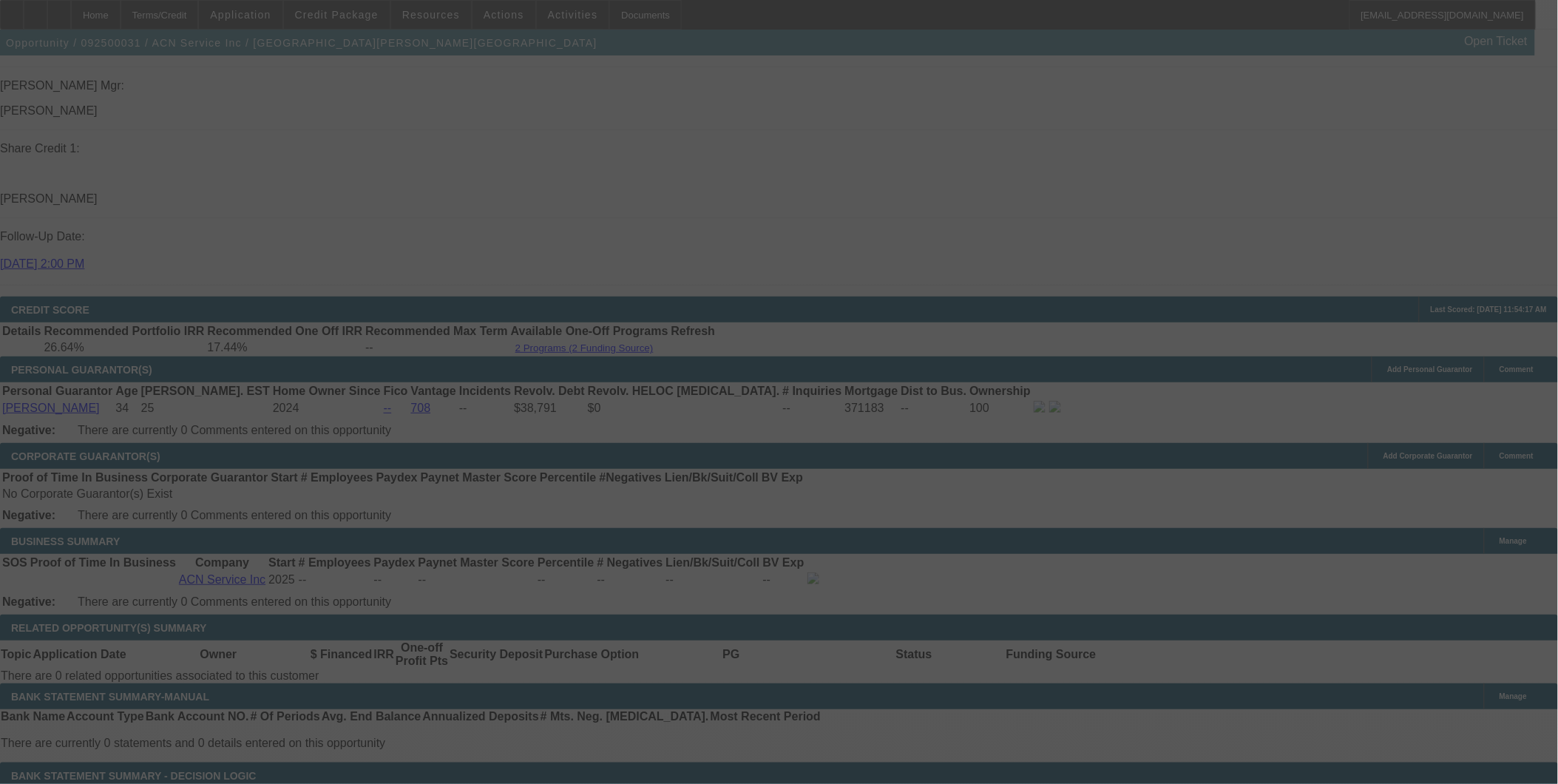
select select "0"
select select "2"
select select "0.1"
select select "4"
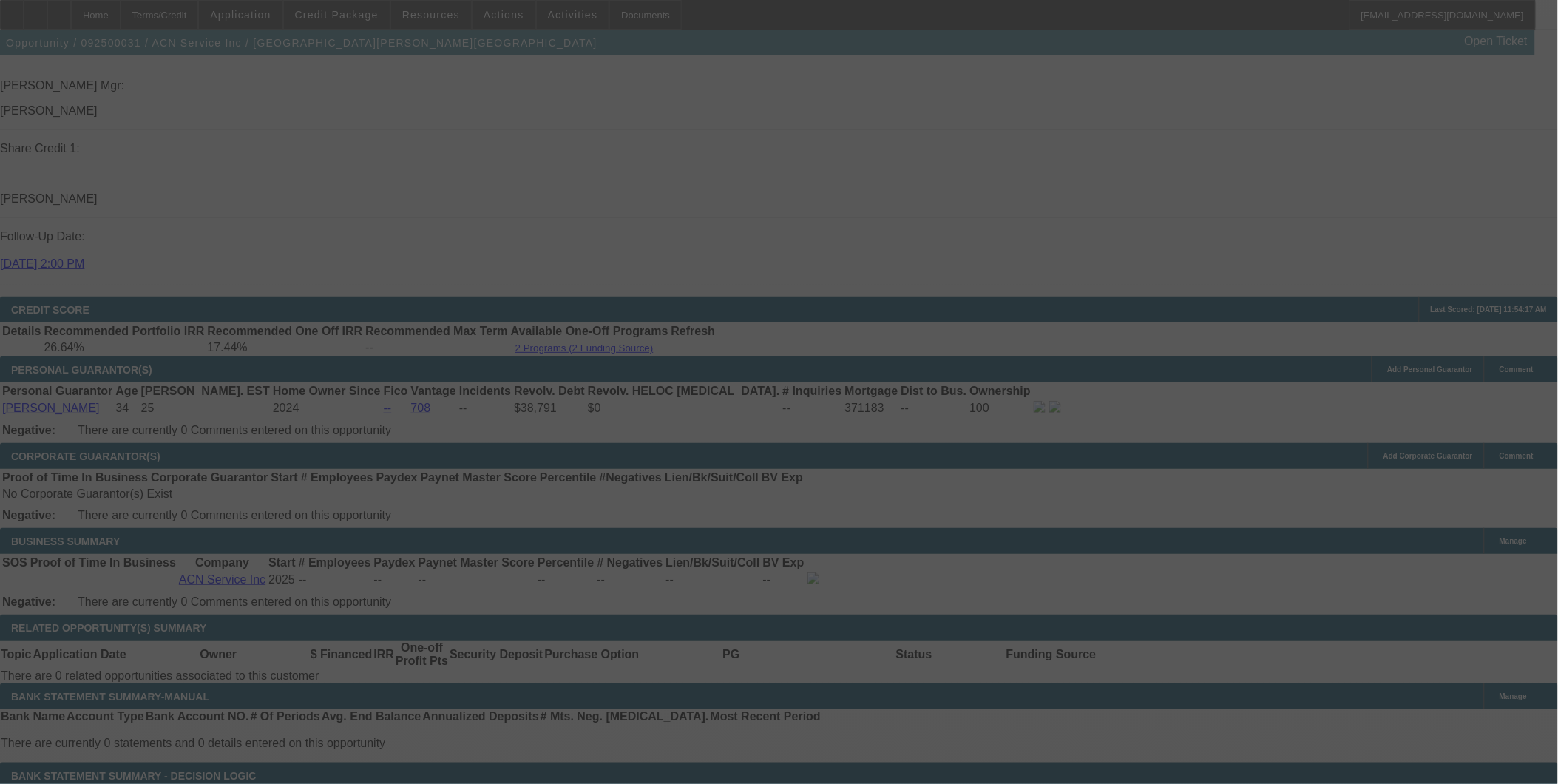
select select "0"
select select "2"
select select "0.1"
select select "4"
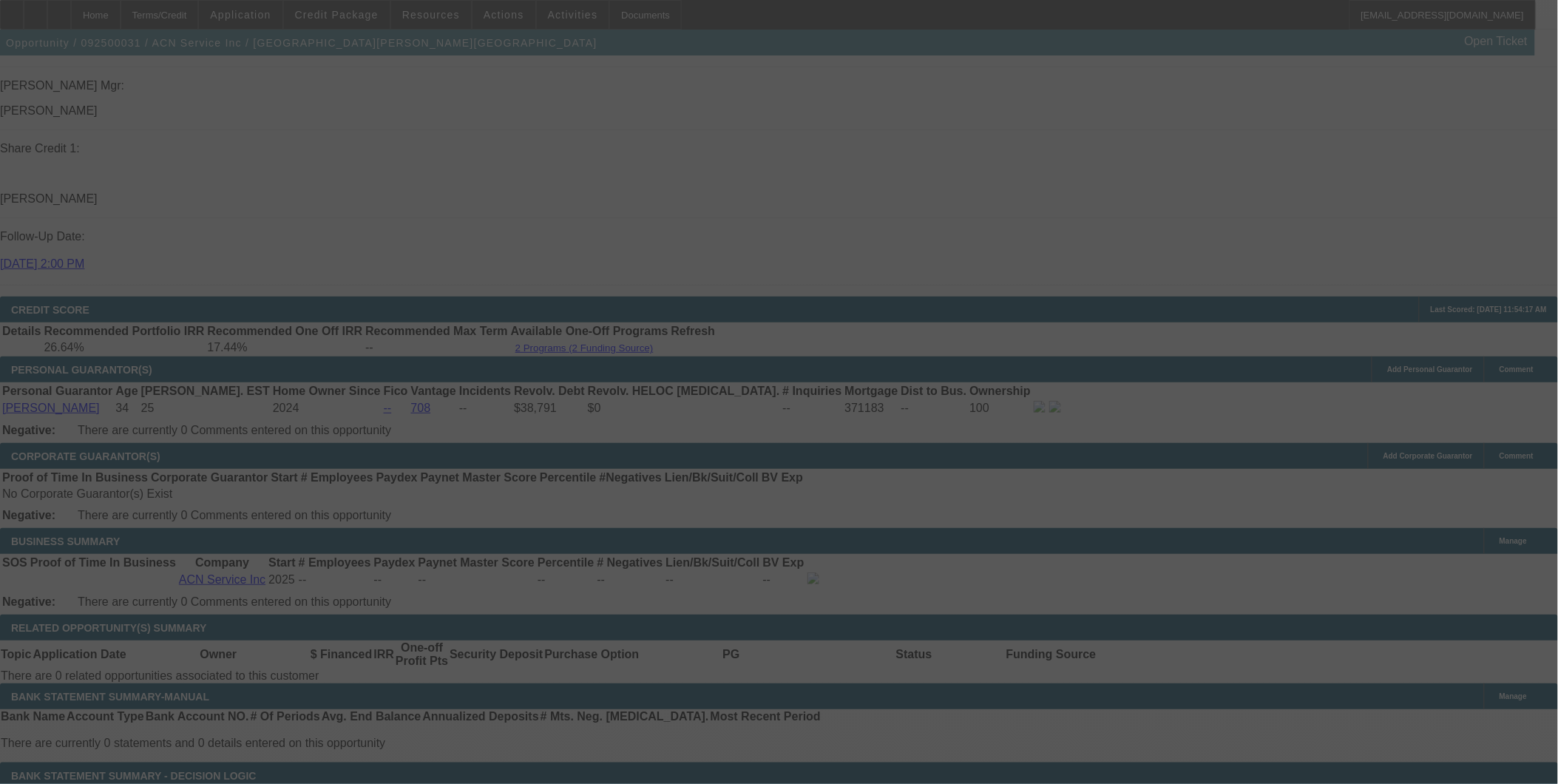
select select "0"
select select "0.1"
select select "4"
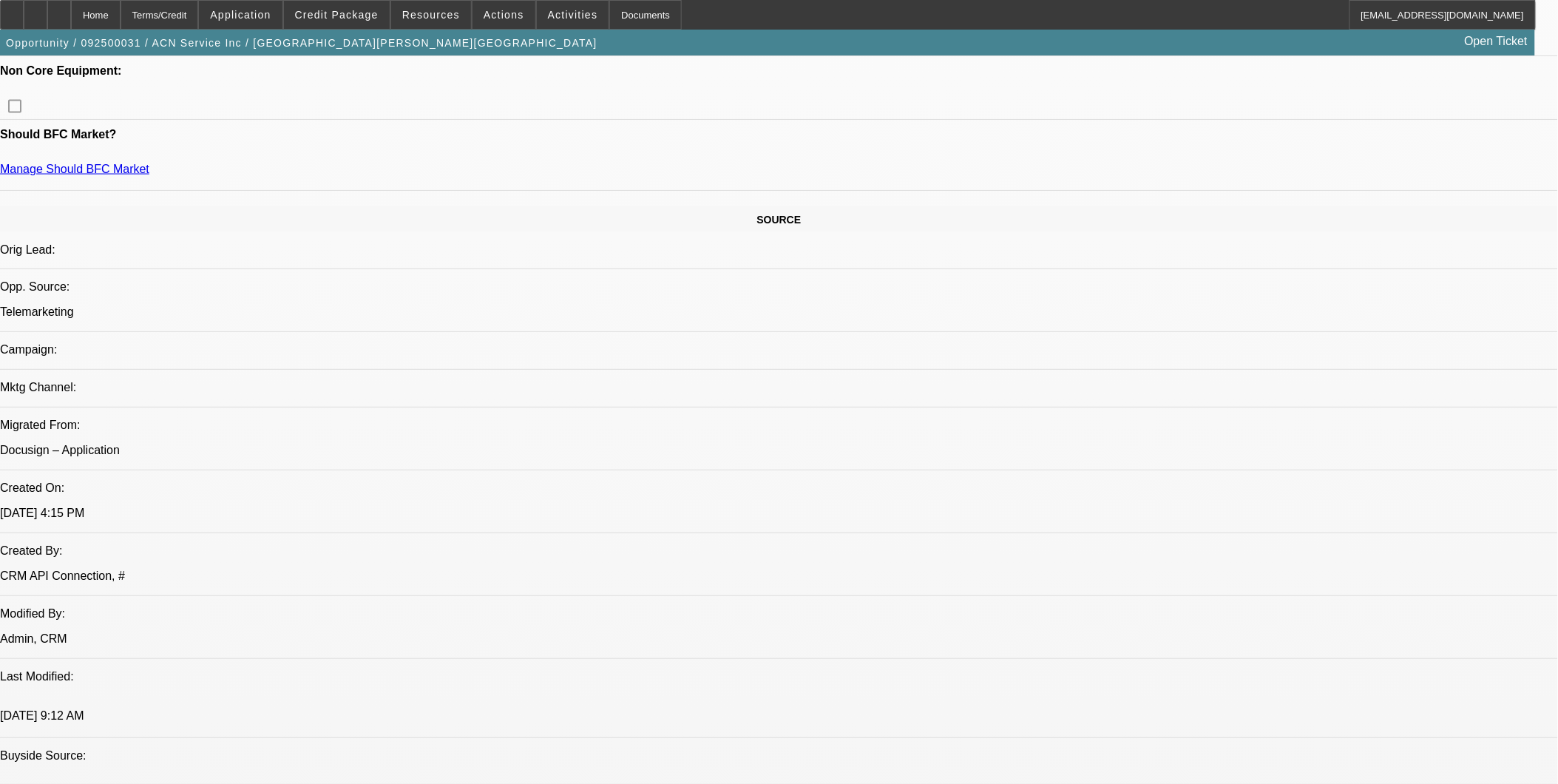
scroll to position [821, 0]
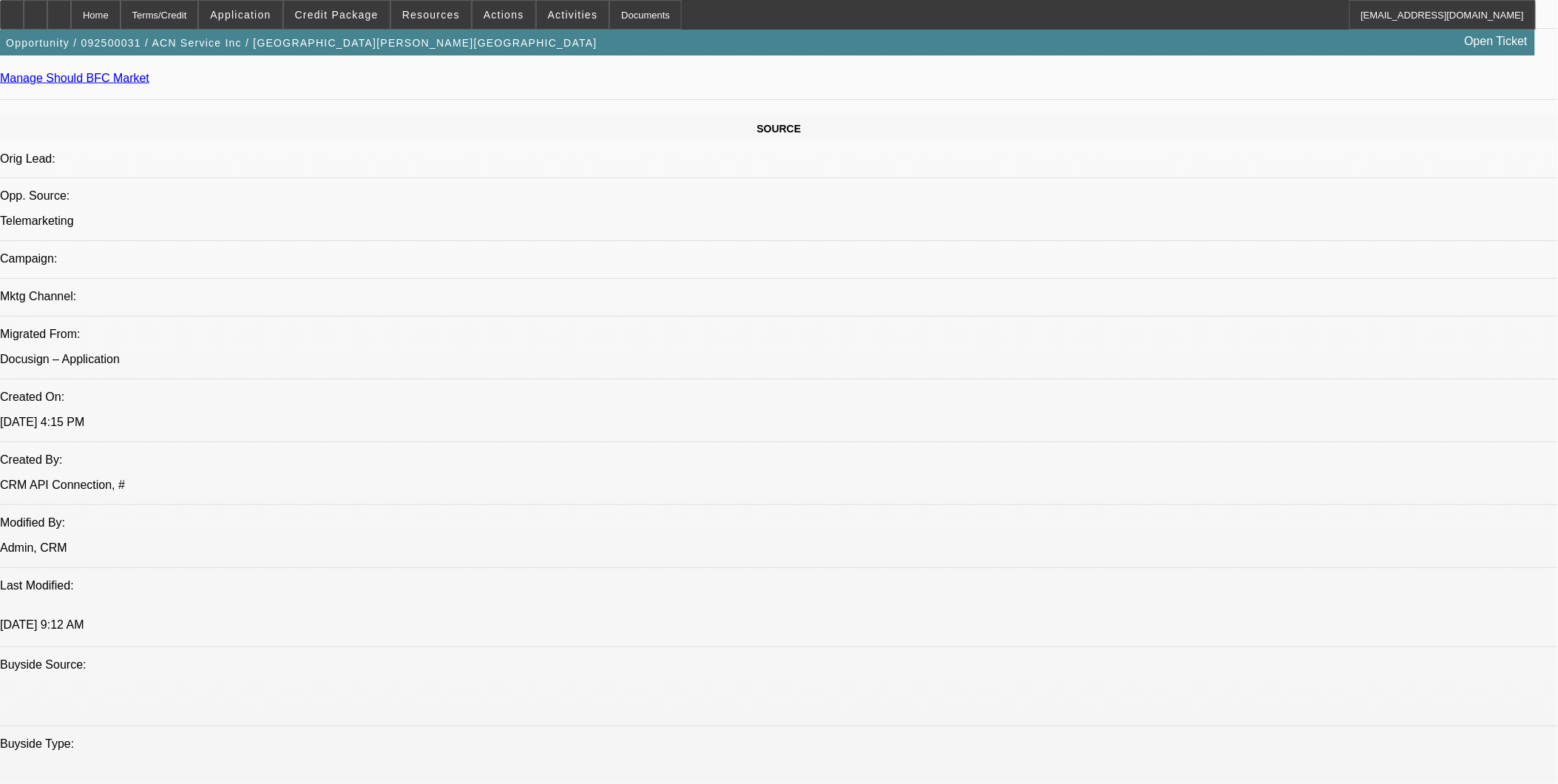
drag, startPoint x: 1133, startPoint y: 544, endPoint x: 898, endPoint y: 437, distance: 258.2
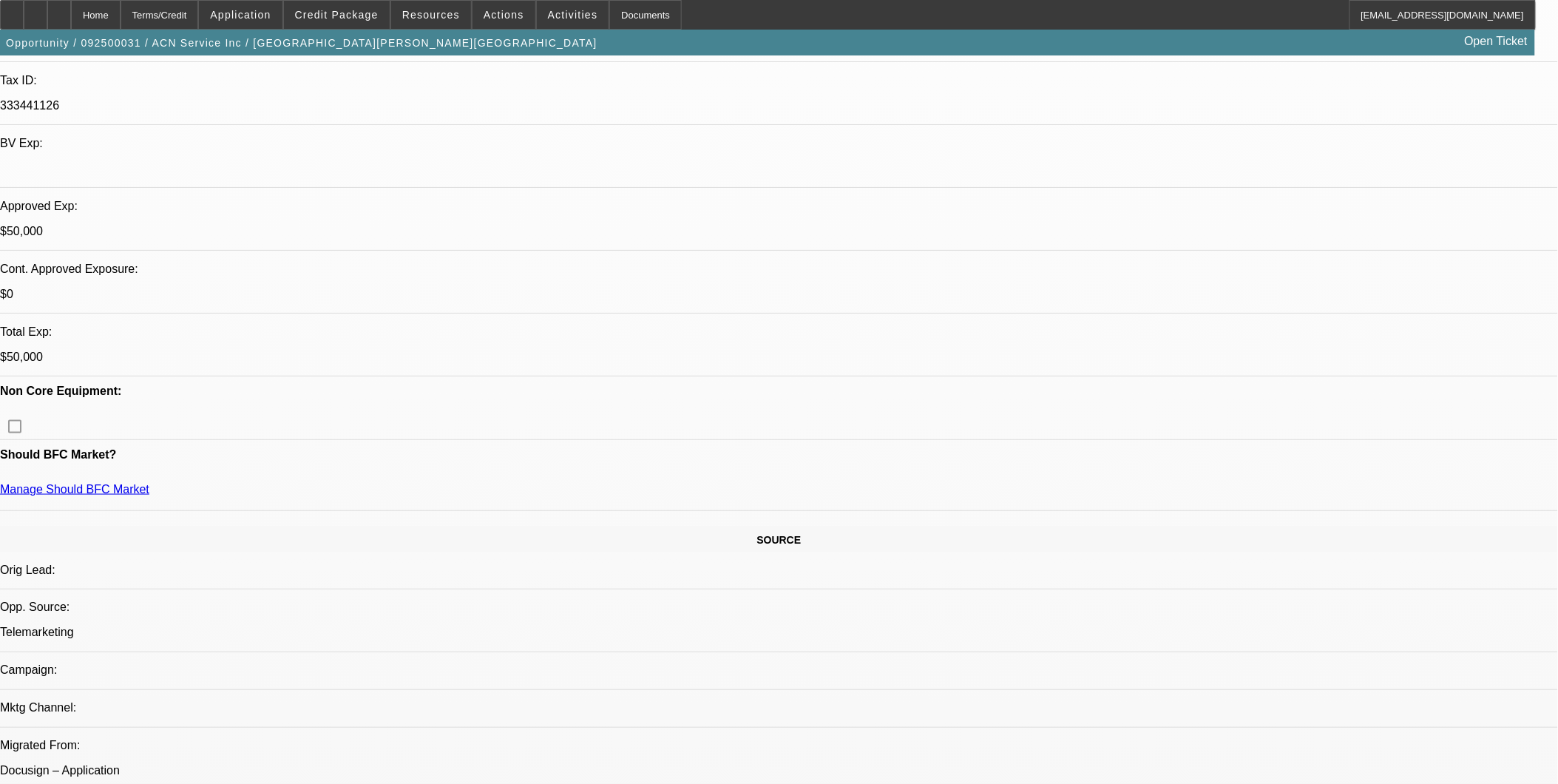
scroll to position [0, 0]
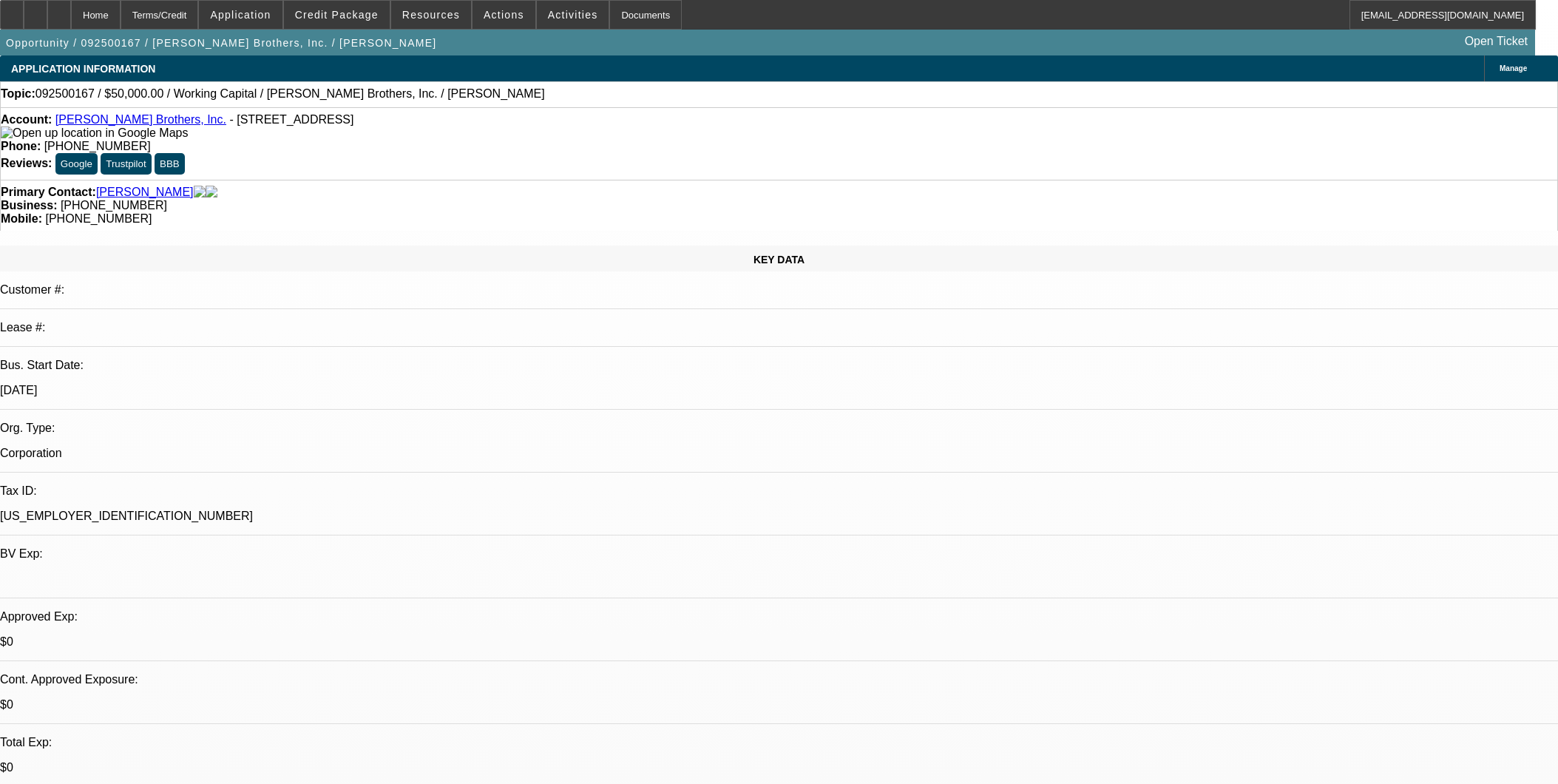
select select "0"
select select "2"
select select "0"
select select "6"
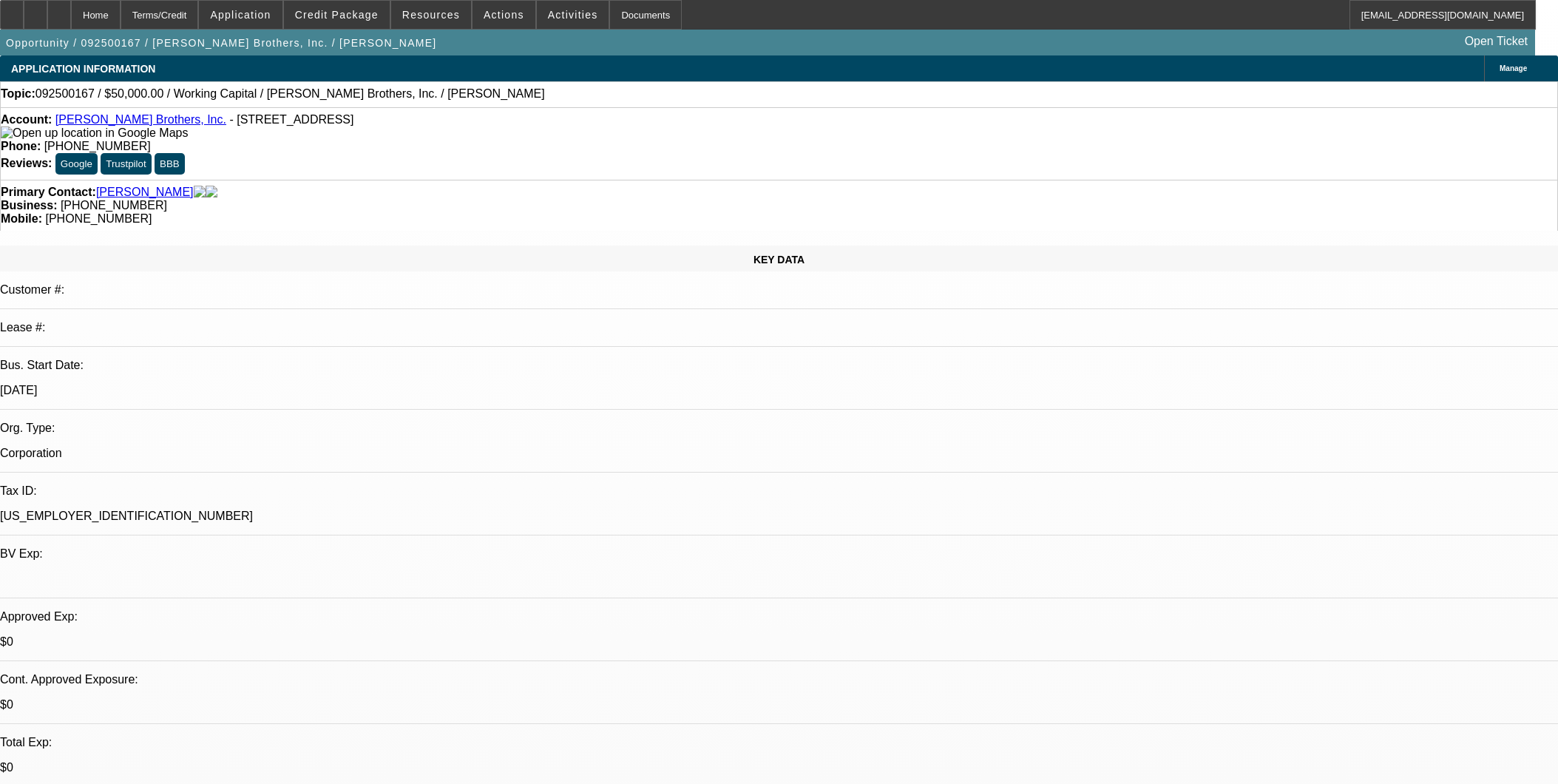
select select "0"
select select "2"
select select "0"
select select "6"
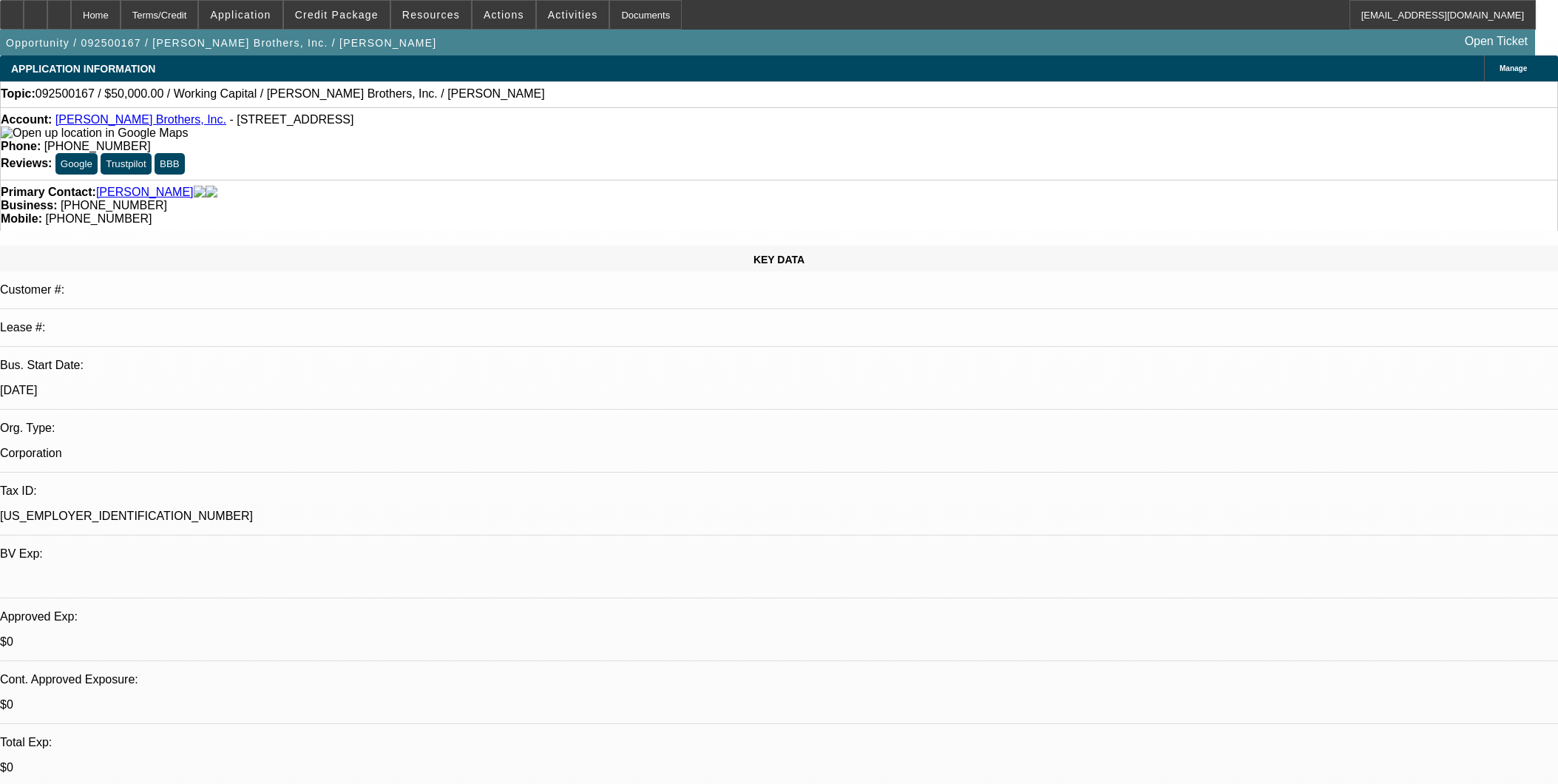
select select "0"
select select "2"
select select "0"
select select "6"
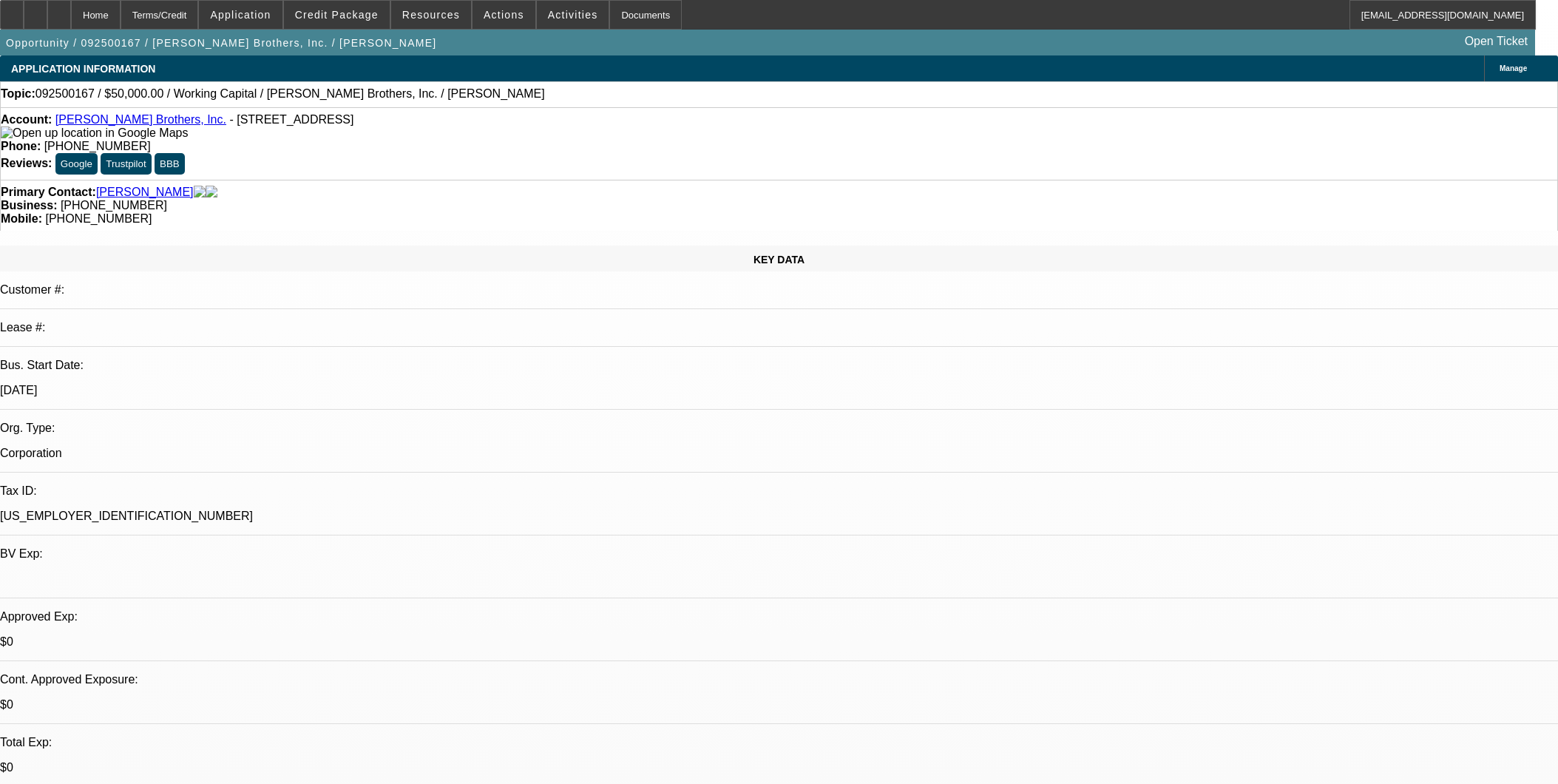
select select "0"
select select "2"
select select "0"
select select "6"
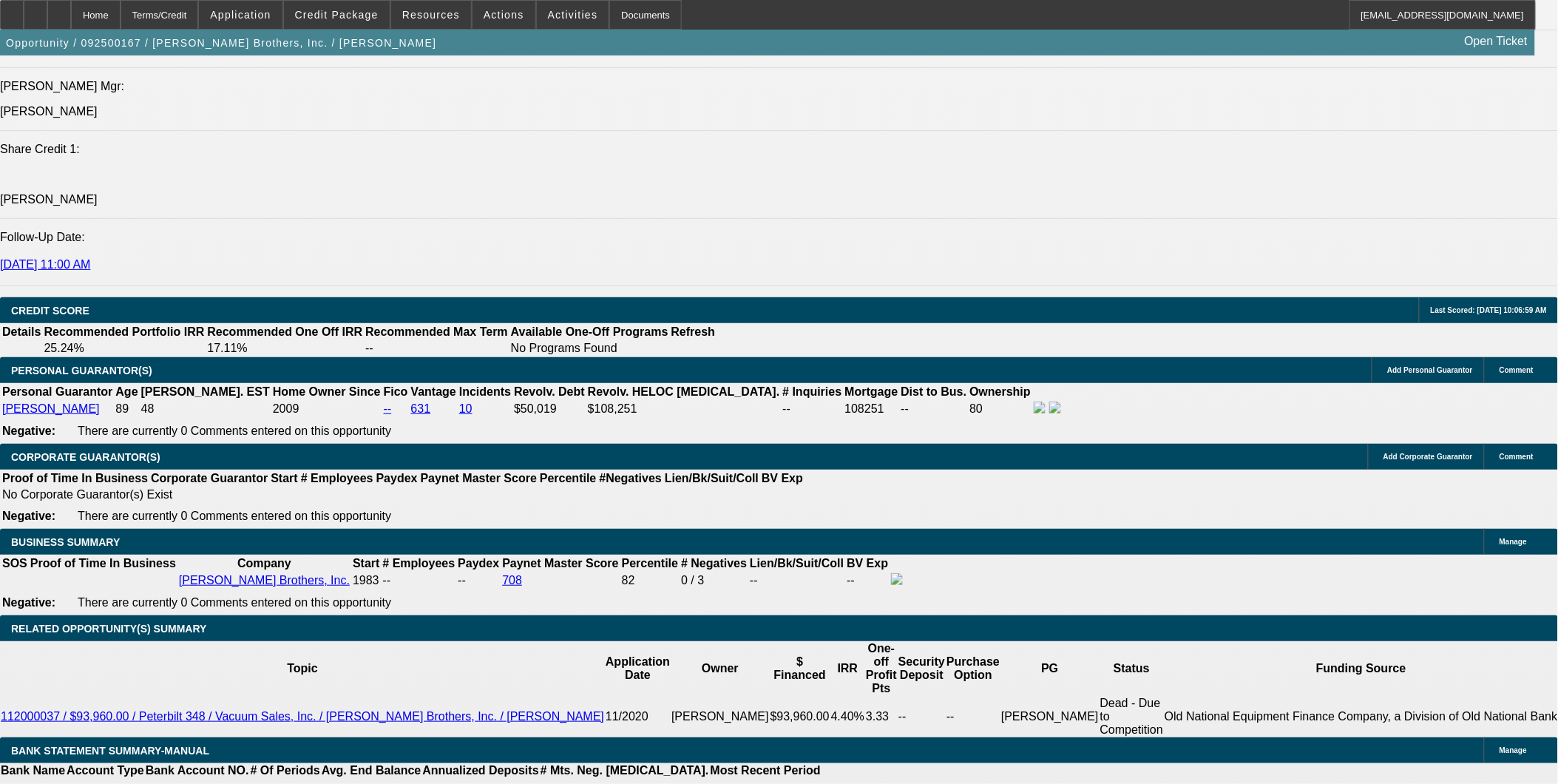
scroll to position [82, 0]
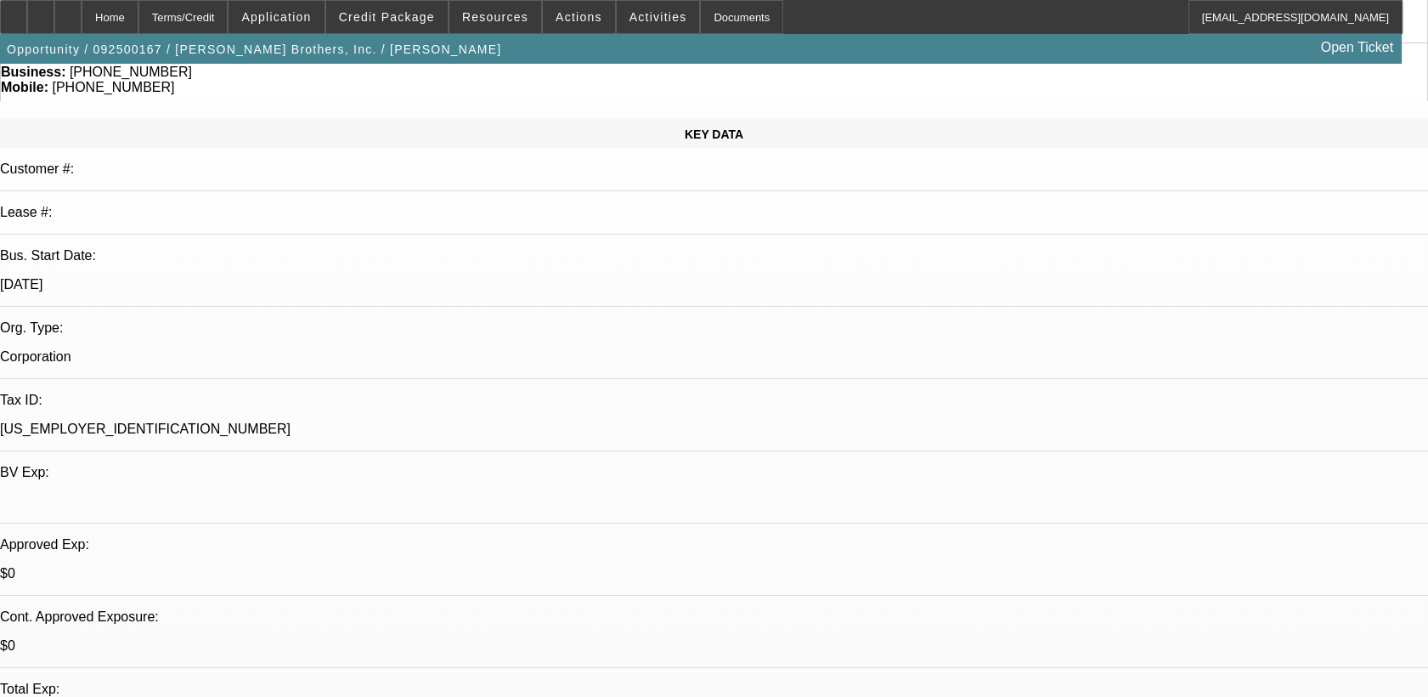
scroll to position [0, 0]
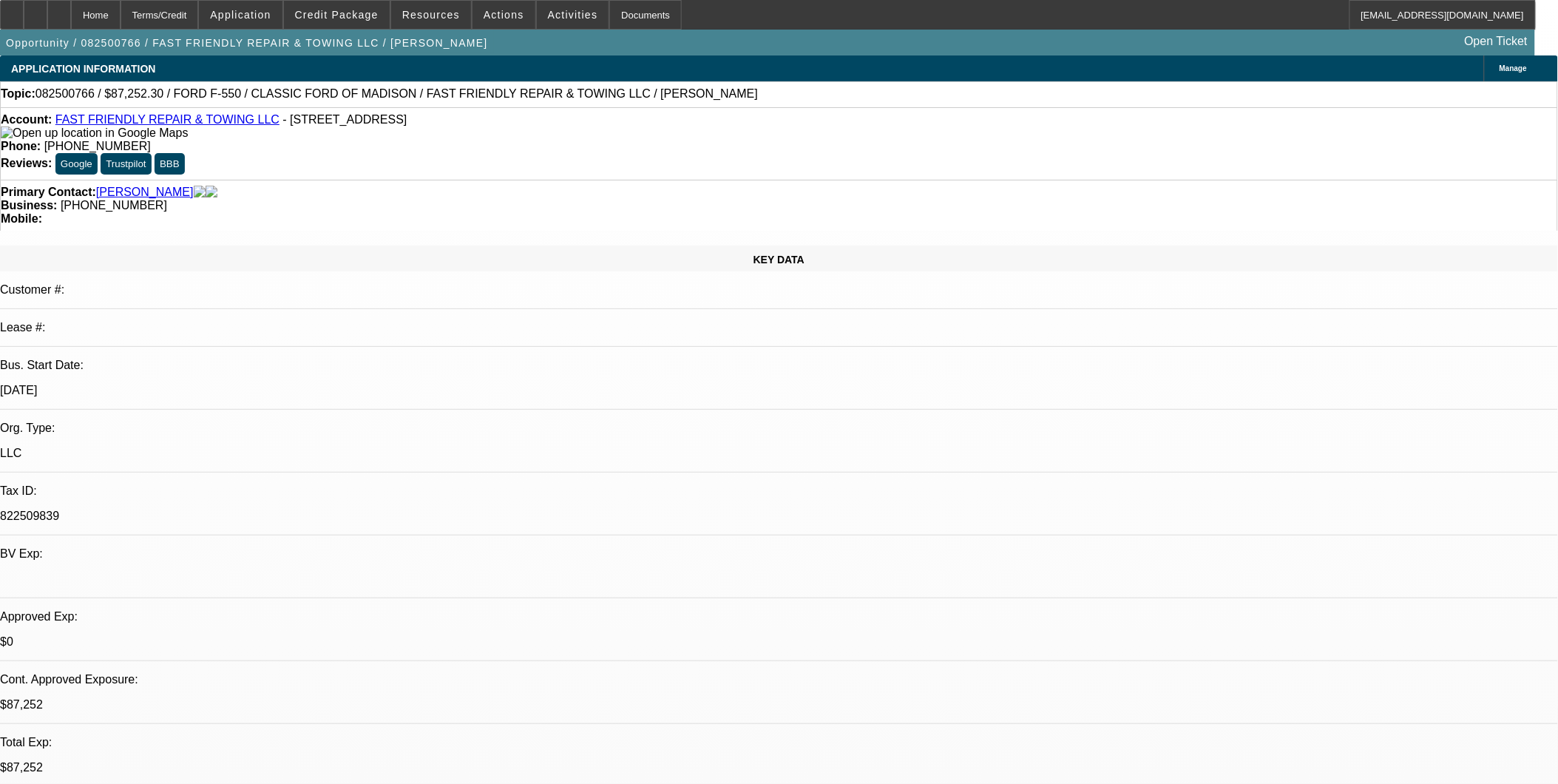
select select "0.1"
select select "2"
select select "0"
select select "0.1"
select select "2"
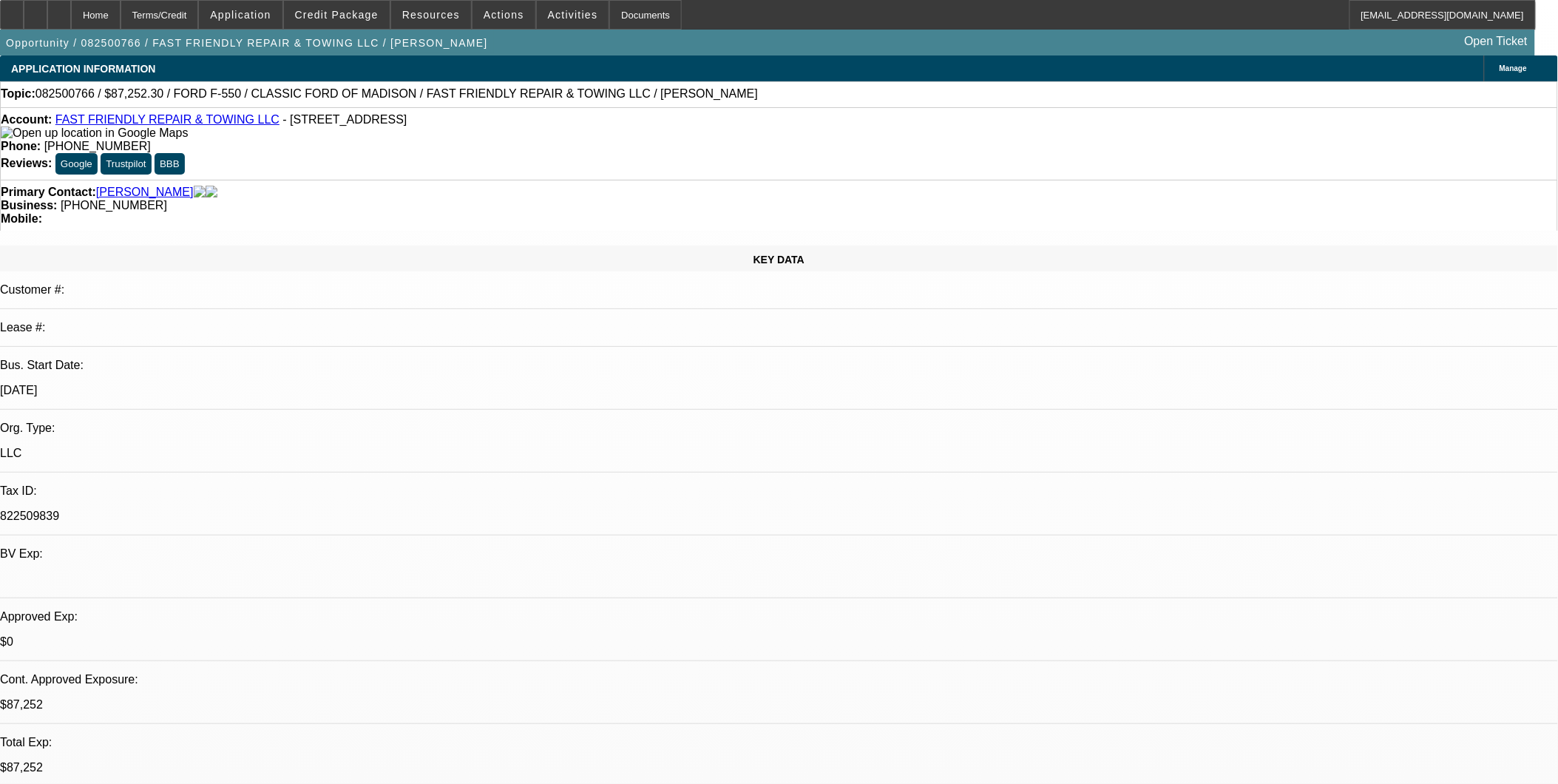
select select "0"
select select "0.1"
select select "2"
select select "0"
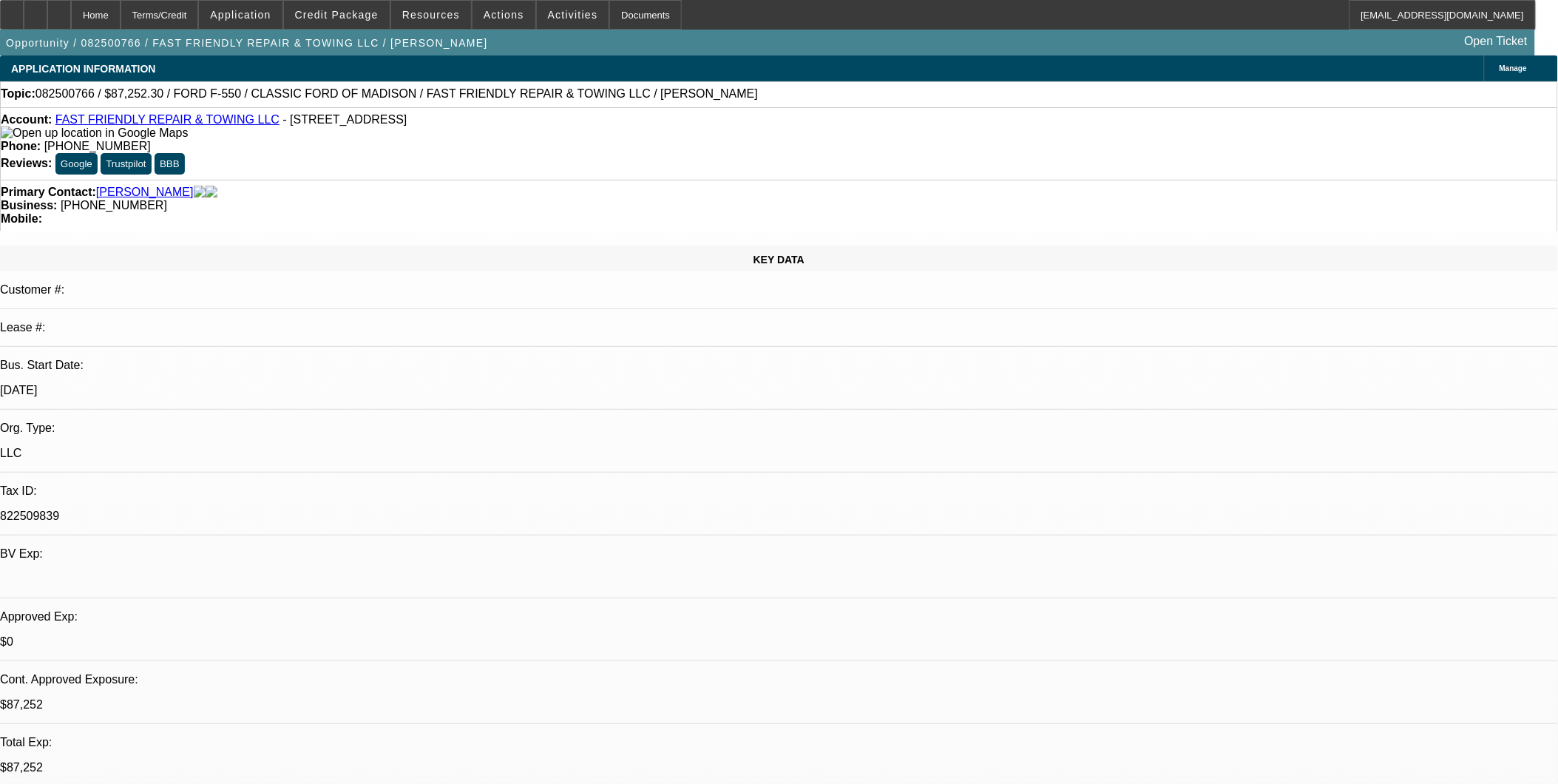
select select "0"
select select "1"
select select "2"
select select "6"
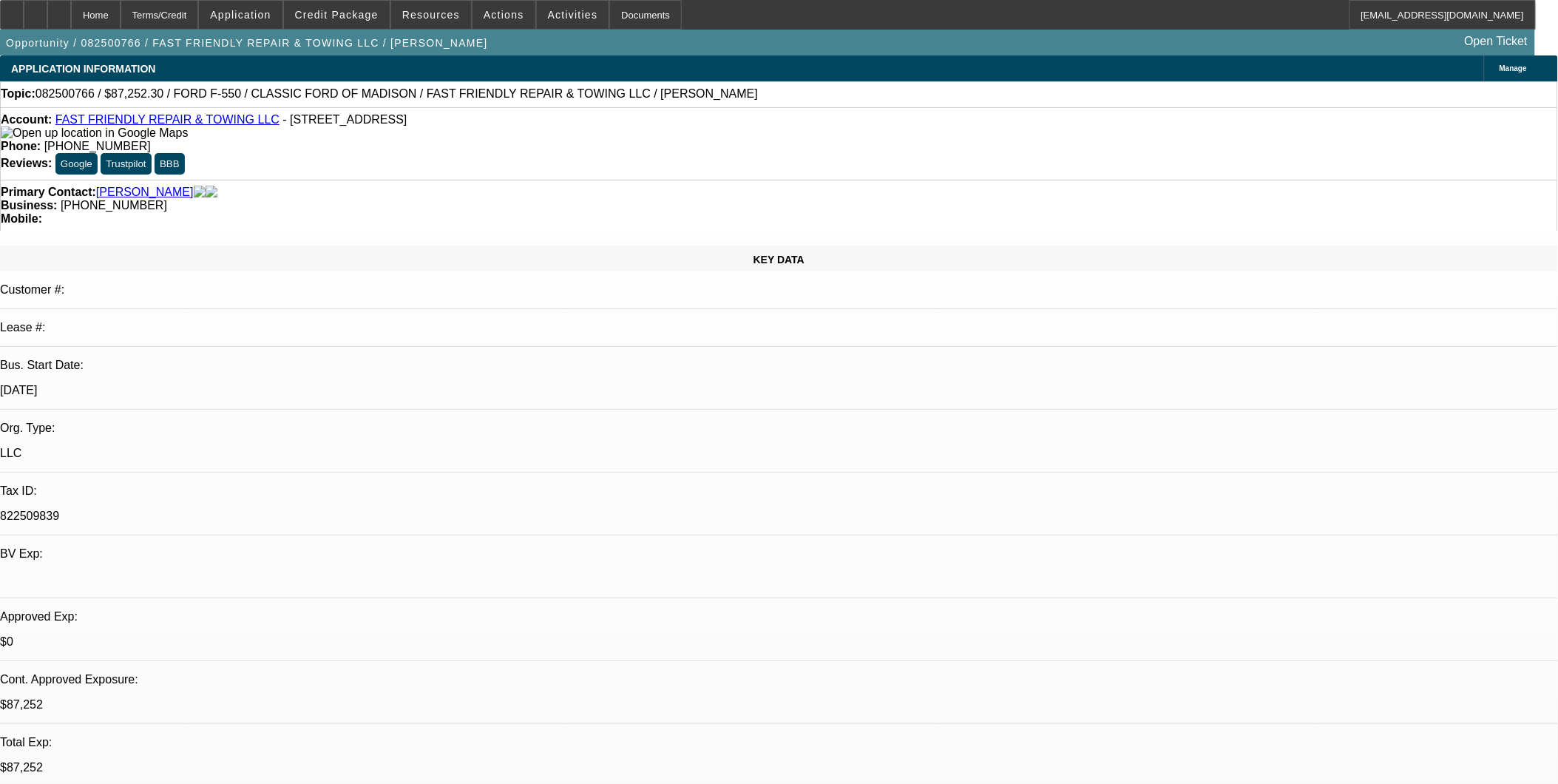
select select "1"
select select "2"
select select "6"
select select "1"
select select "2"
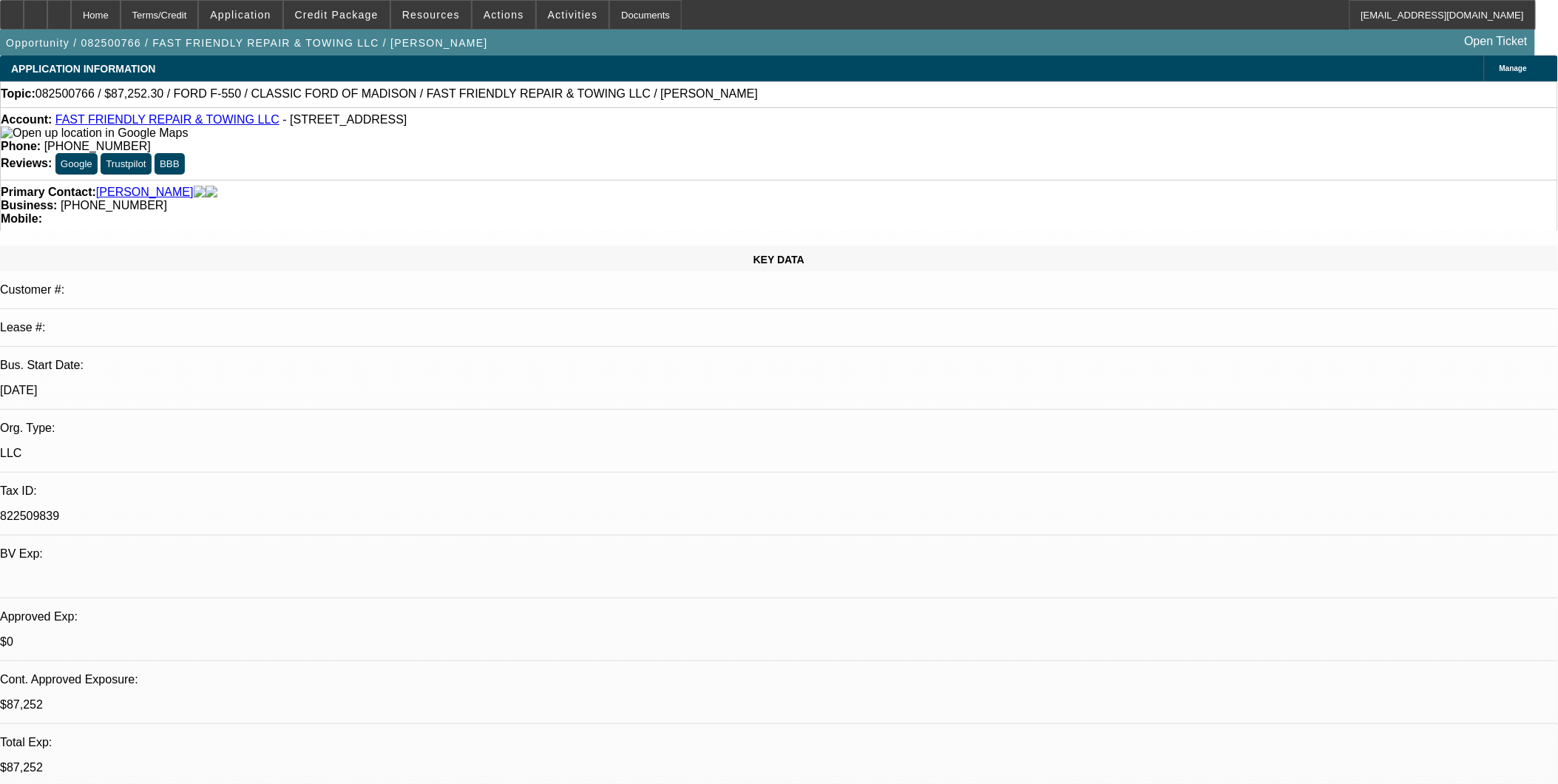
select select "6"
select select "1"
select select "3"
select select "6"
click at [200, 120] on link "FAST FRIENDLY REPAIR & TOWING LLC" at bounding box center [167, 119] width 224 height 12
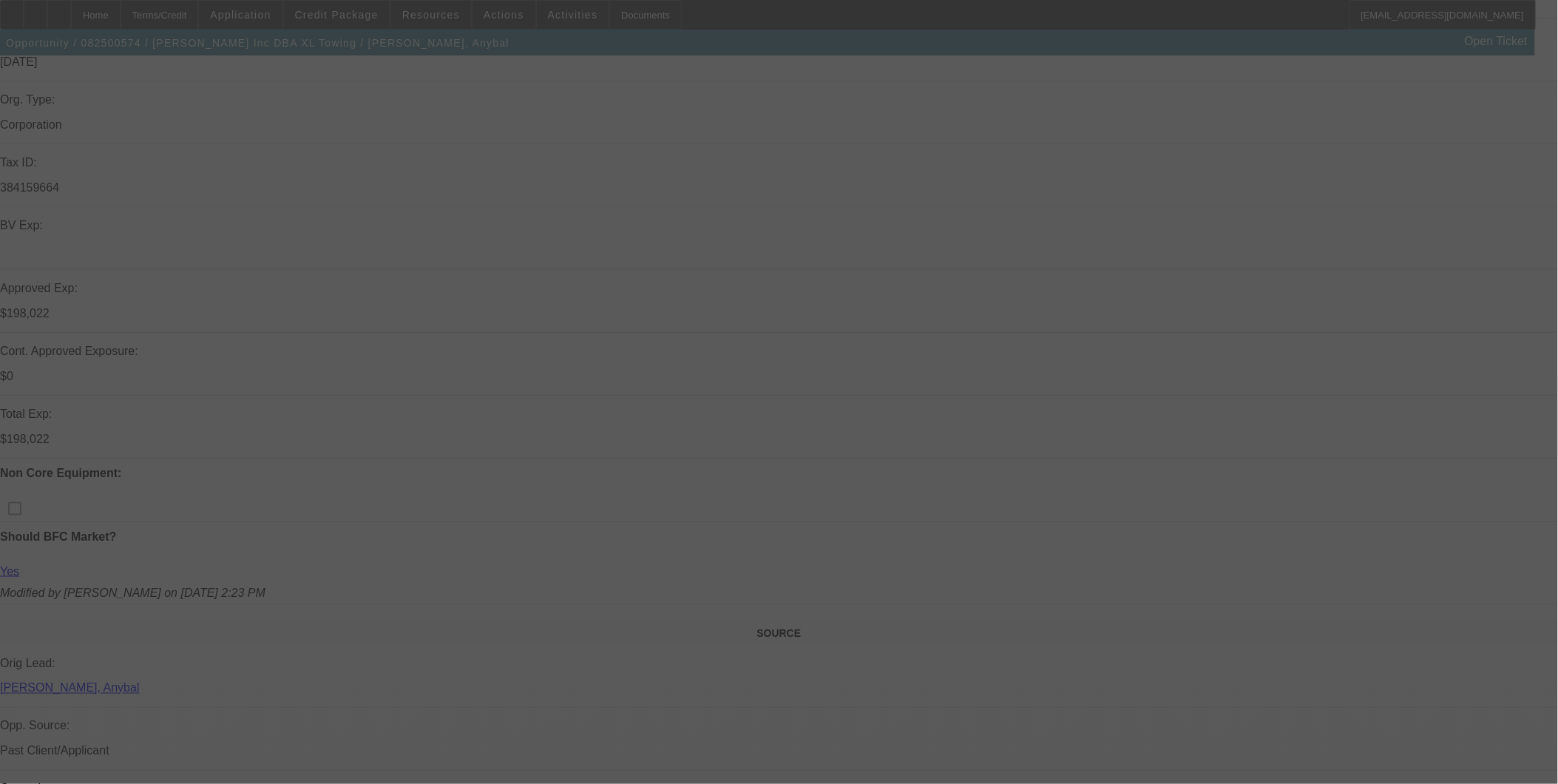
scroll to position [411, 0]
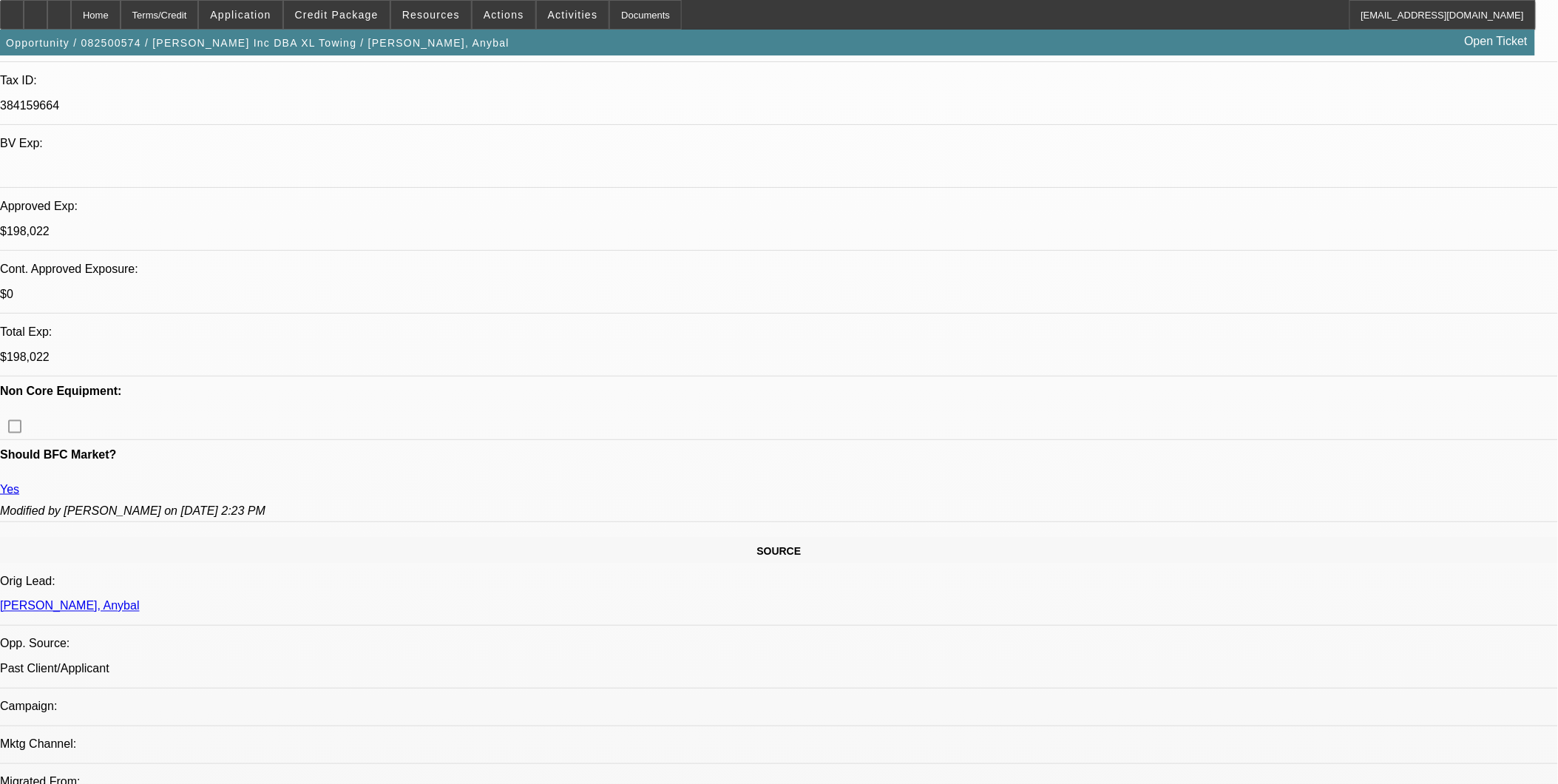
select select "0"
select select "0.15"
select select "0"
select select "0.15"
select select "0"
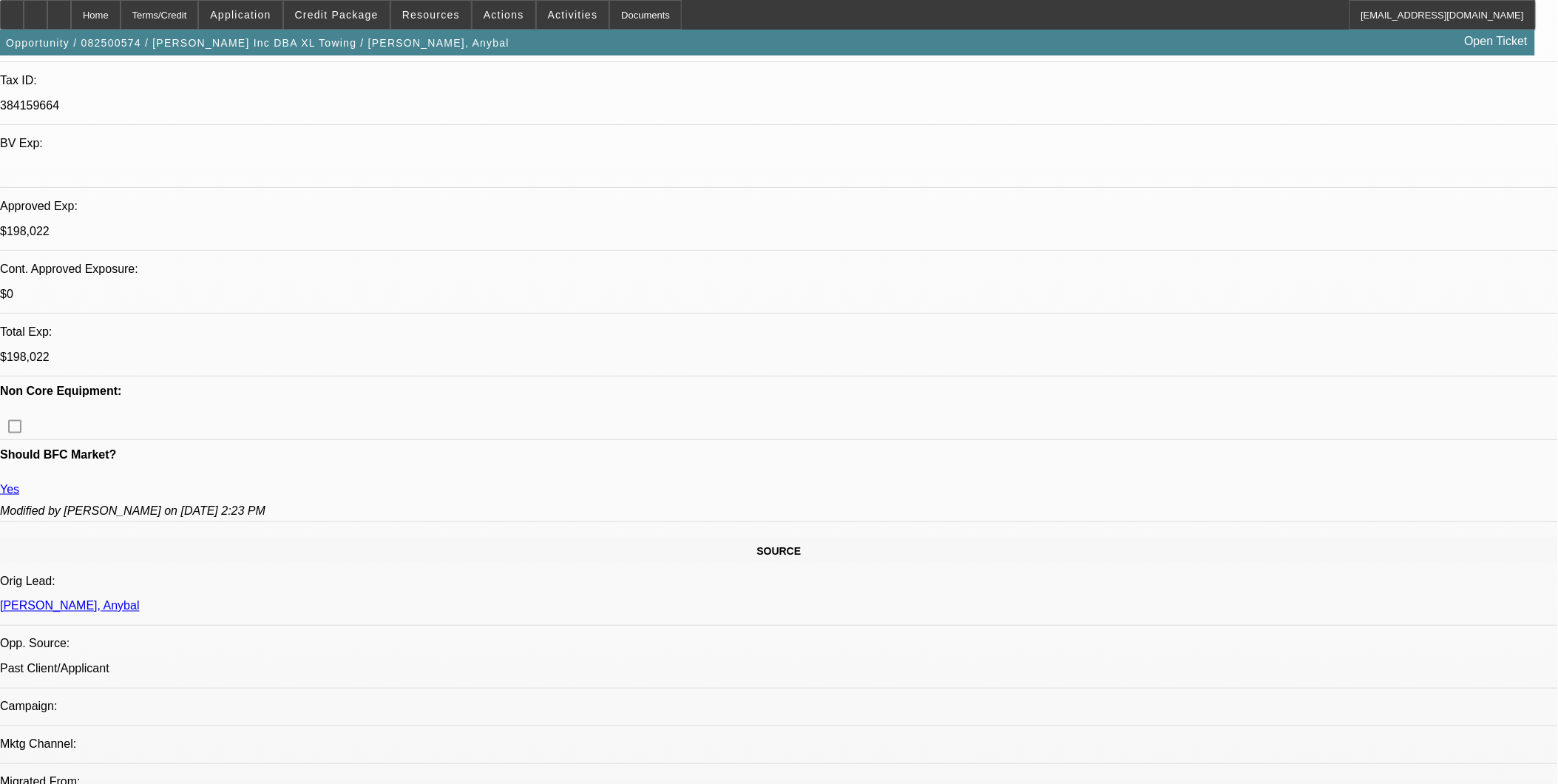
select select "0.15"
select select "0"
select select "0.15"
select select "1"
select select "2"
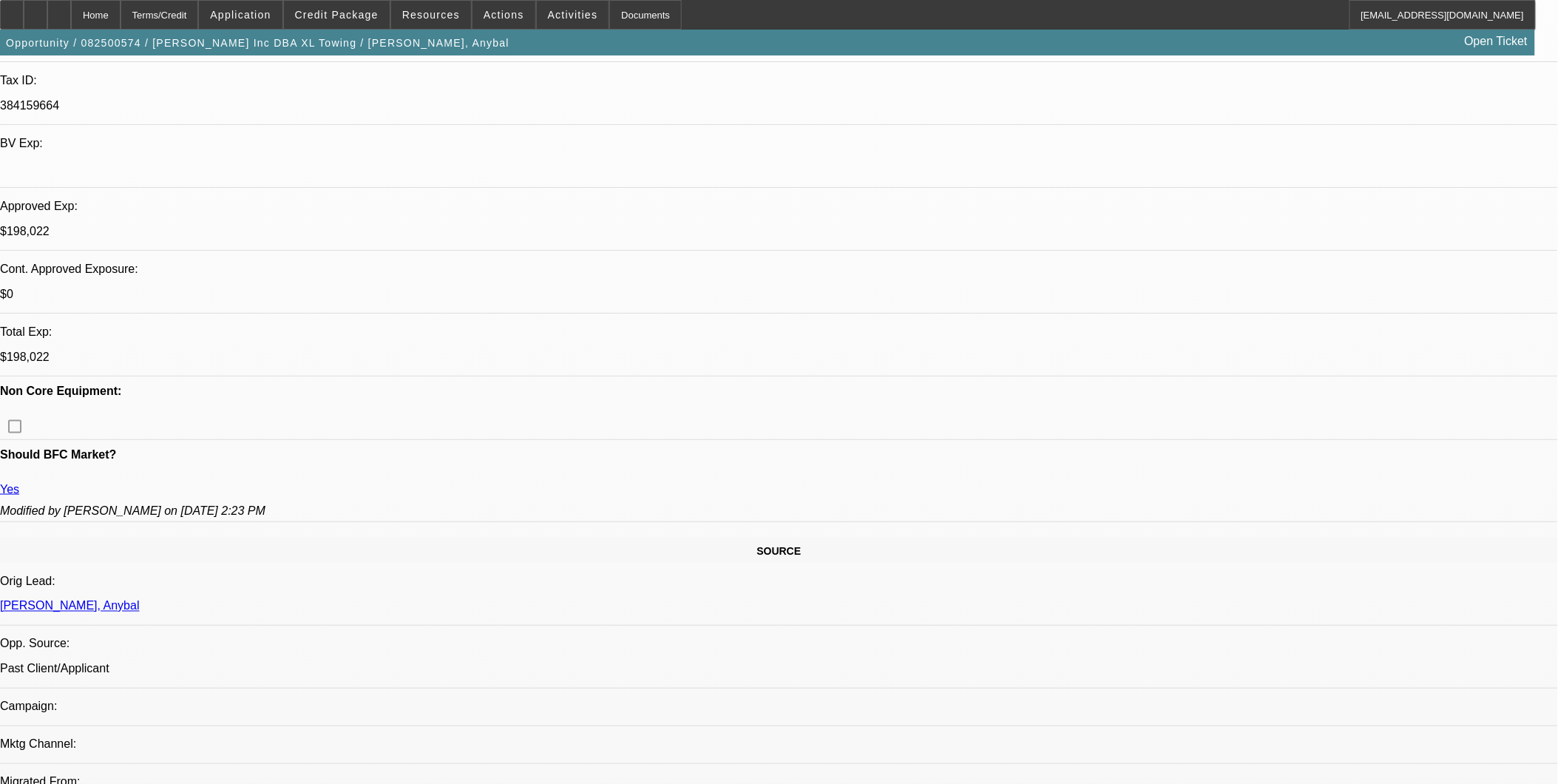
select select "16"
select select "1"
select select "2"
select select "16"
select select "1"
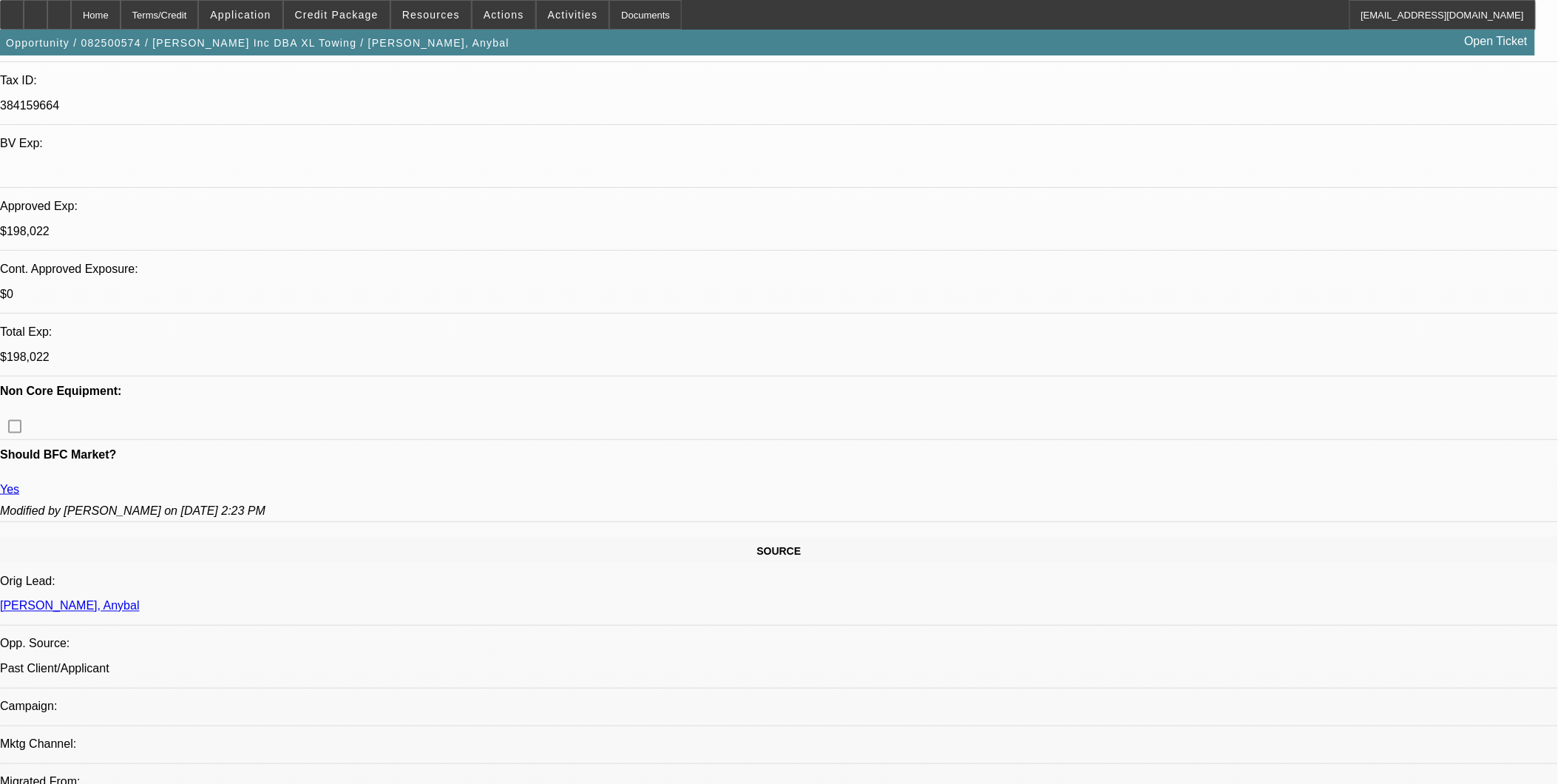
select select "2"
select select "4"
select select "1"
select select "2"
select select "4"
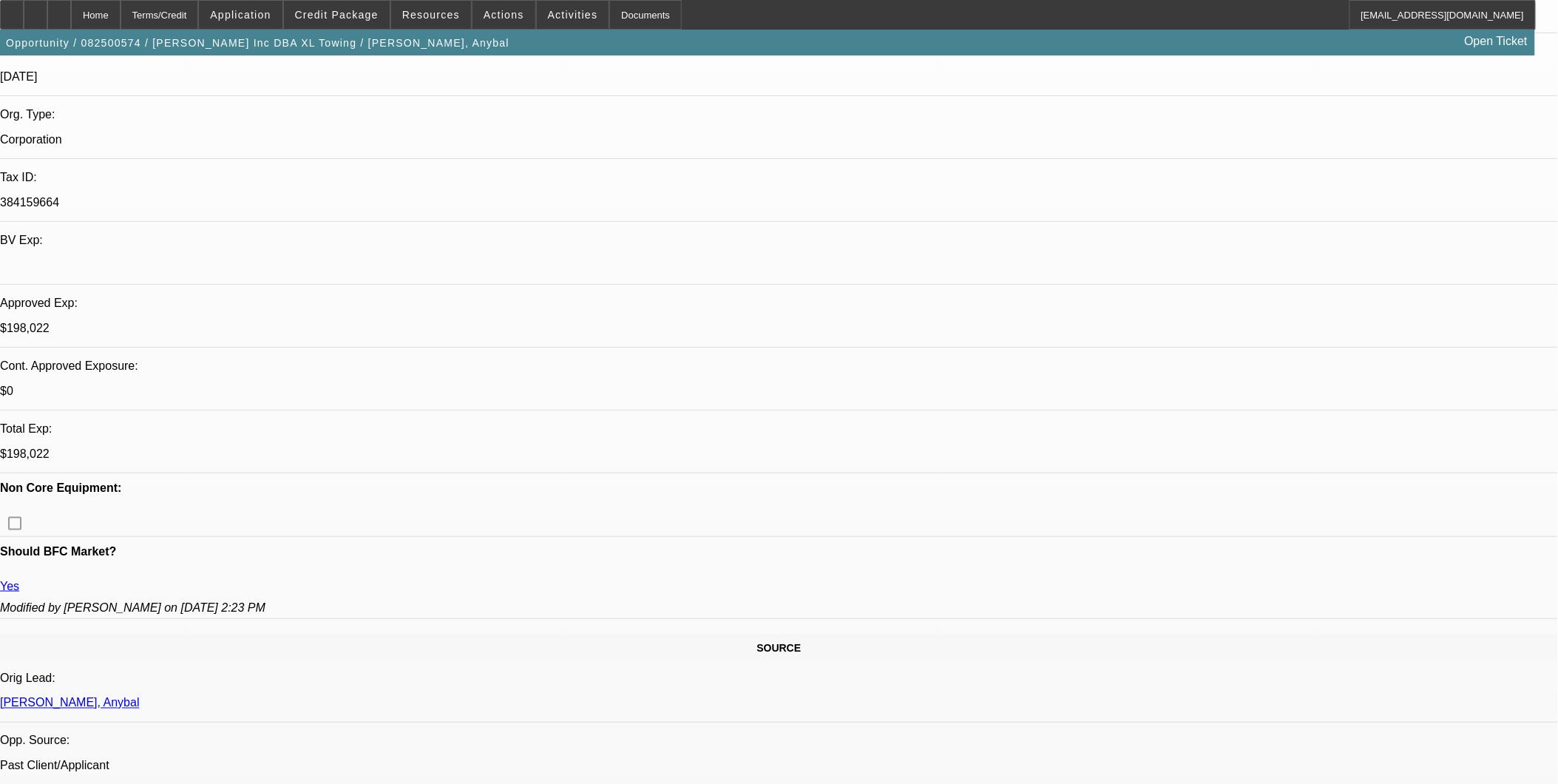
scroll to position [246, 0]
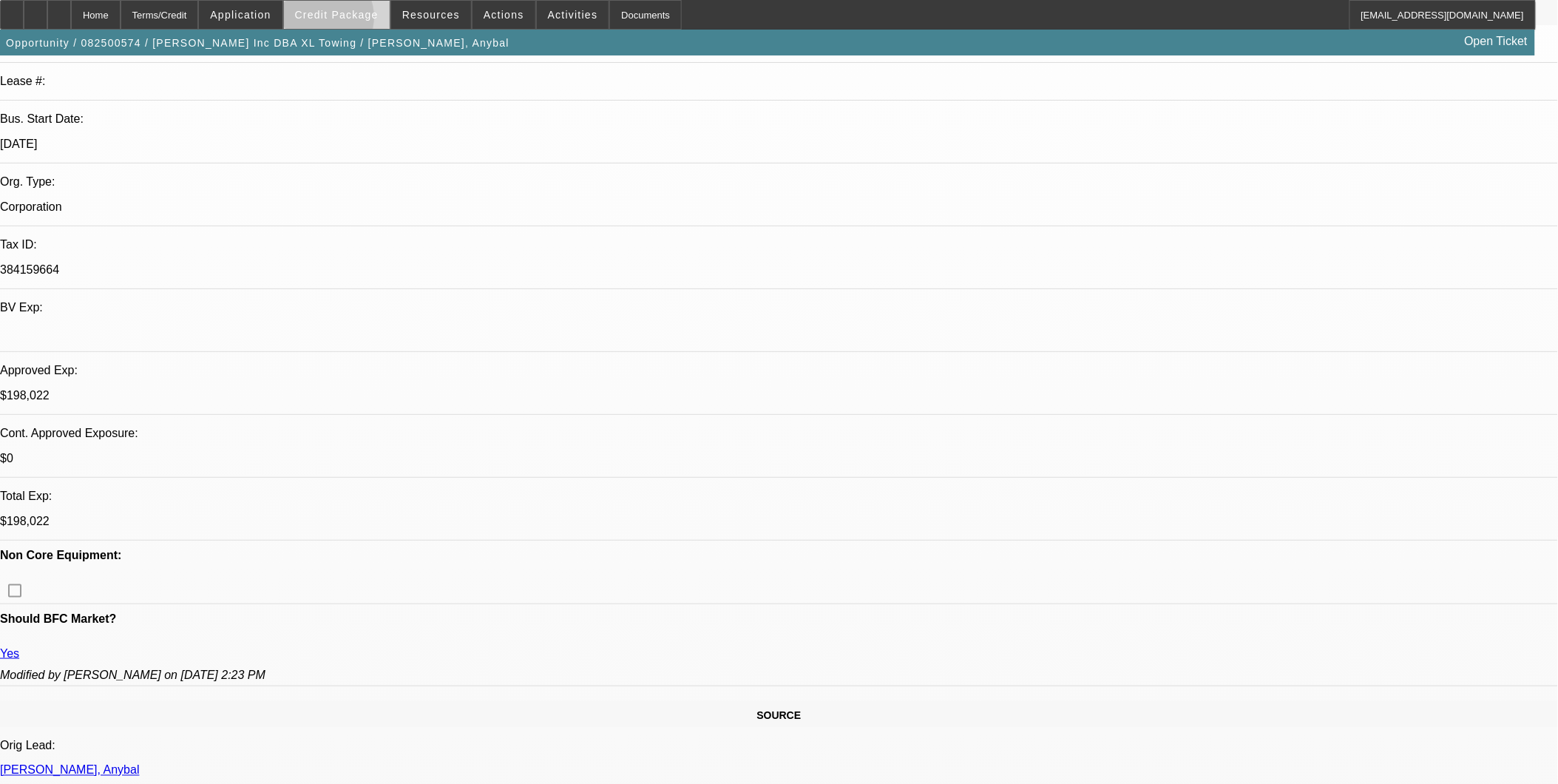
click at [343, 21] on span at bounding box center [336, 15] width 105 height 36
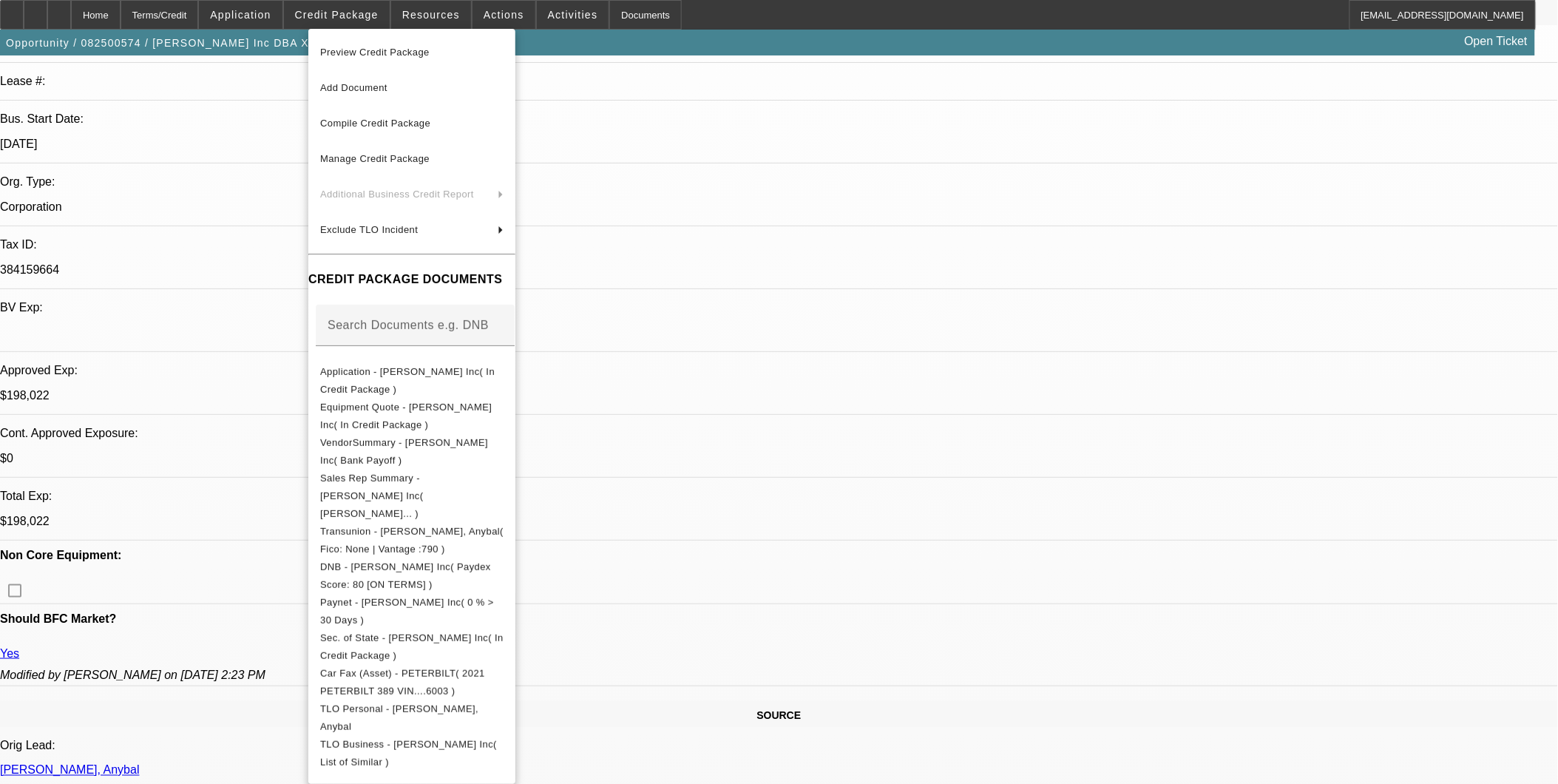
click at [829, 475] on div at bounding box center [779, 392] width 1558 height 784
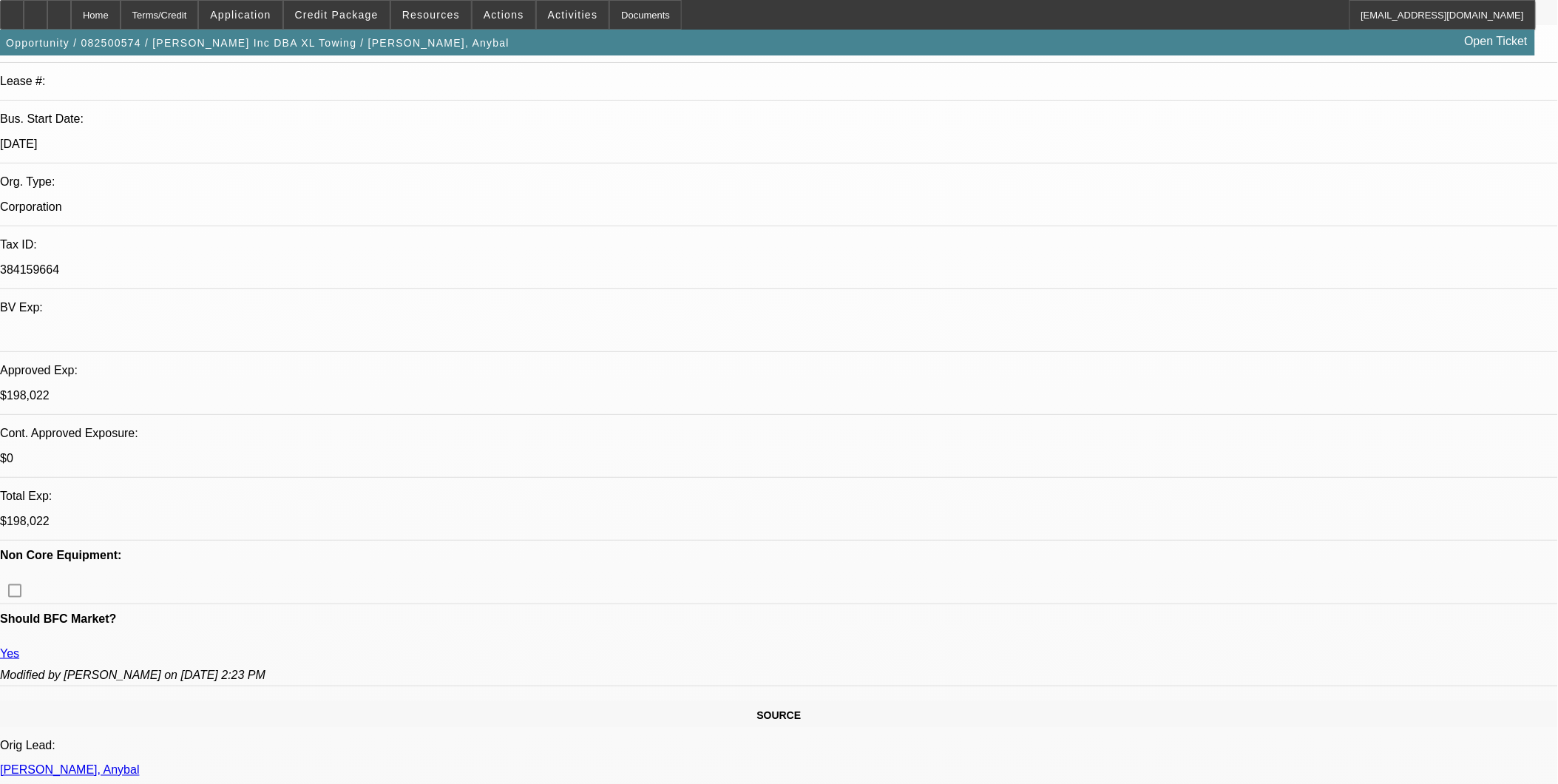
click at [348, 19] on span "Credit Package" at bounding box center [337, 15] width 84 height 12
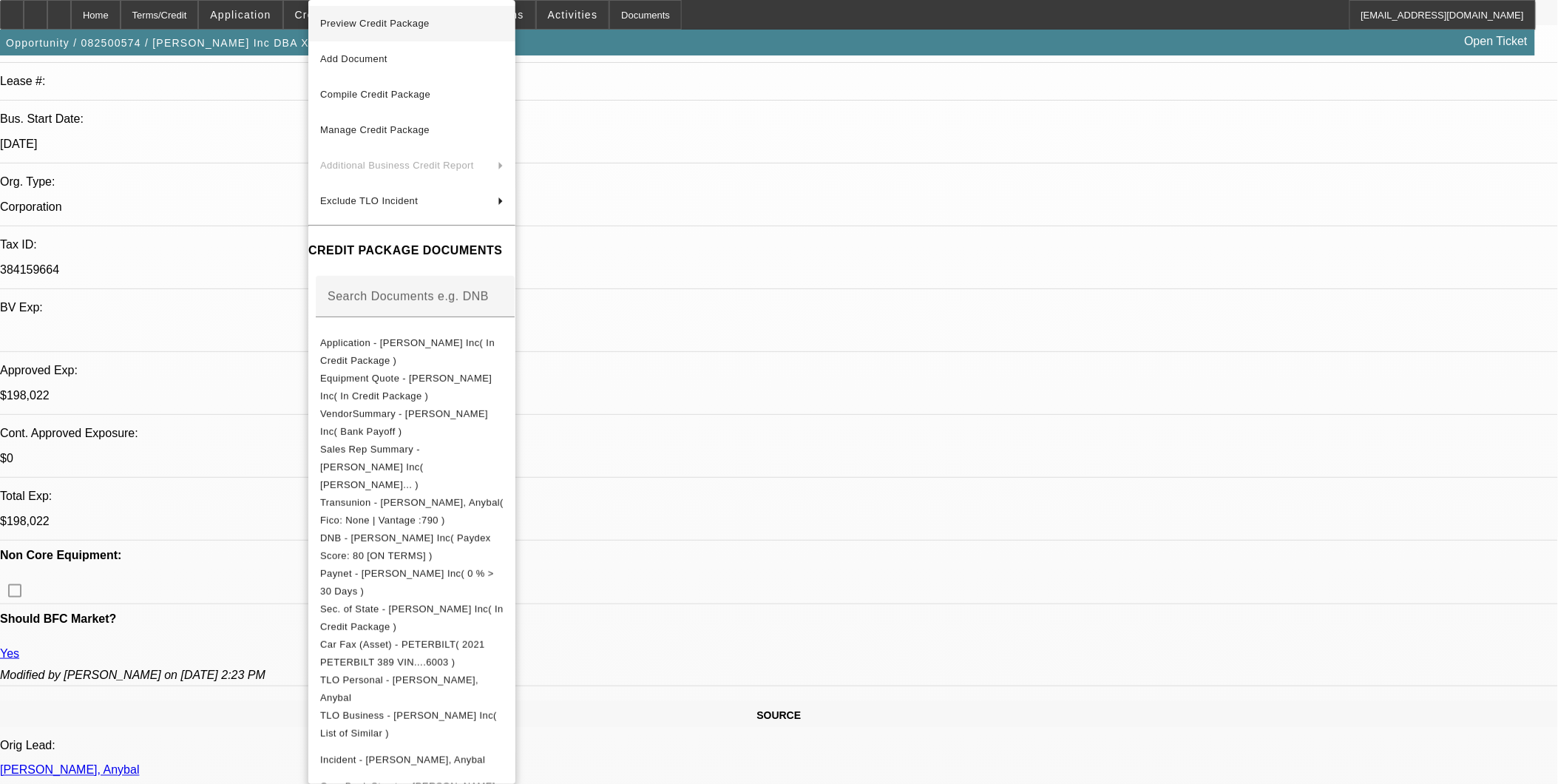
click at [379, 27] on span "Preview Credit Package" at bounding box center [412, 23] width 184 height 17
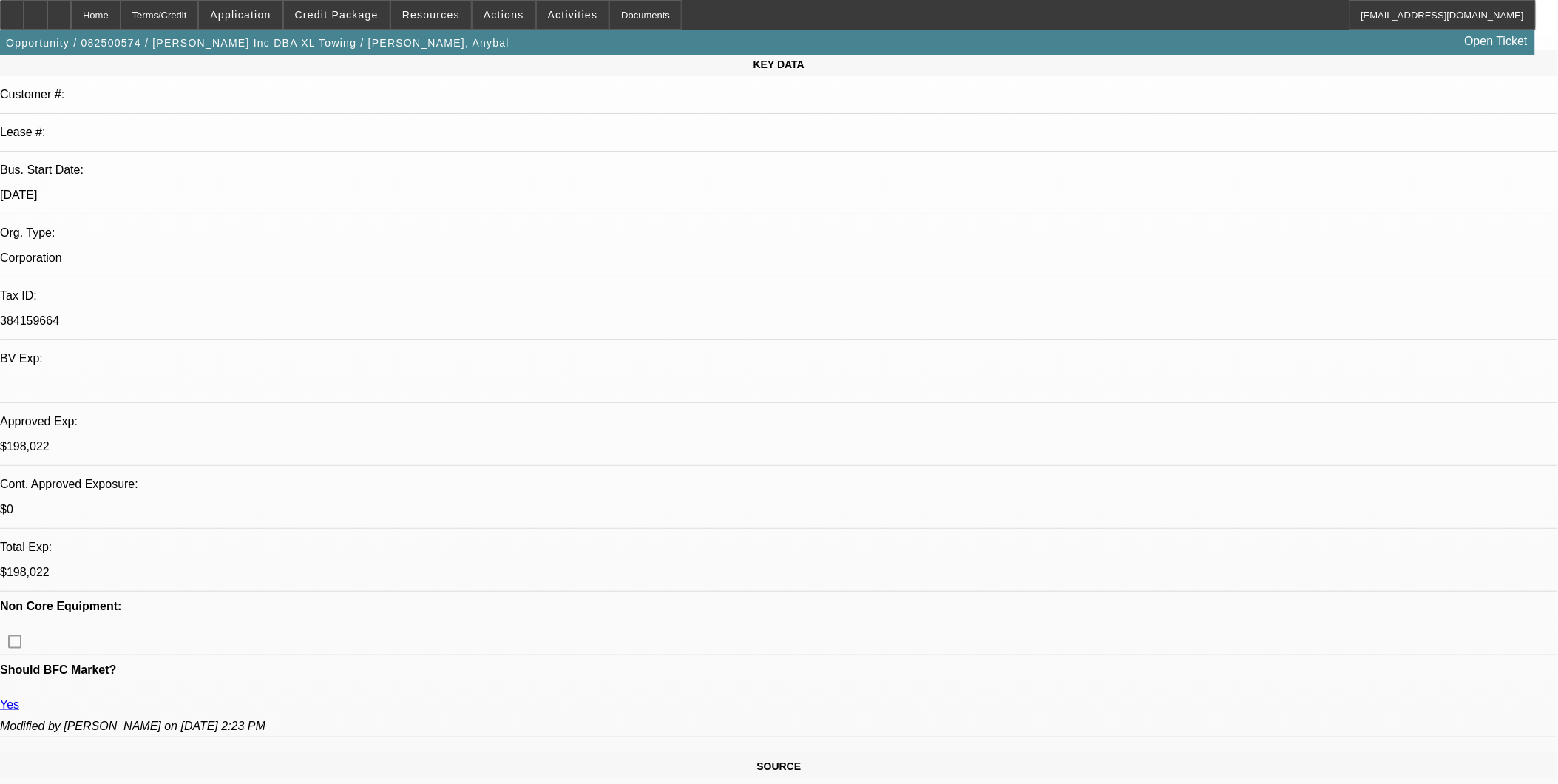
scroll to position [0, 0]
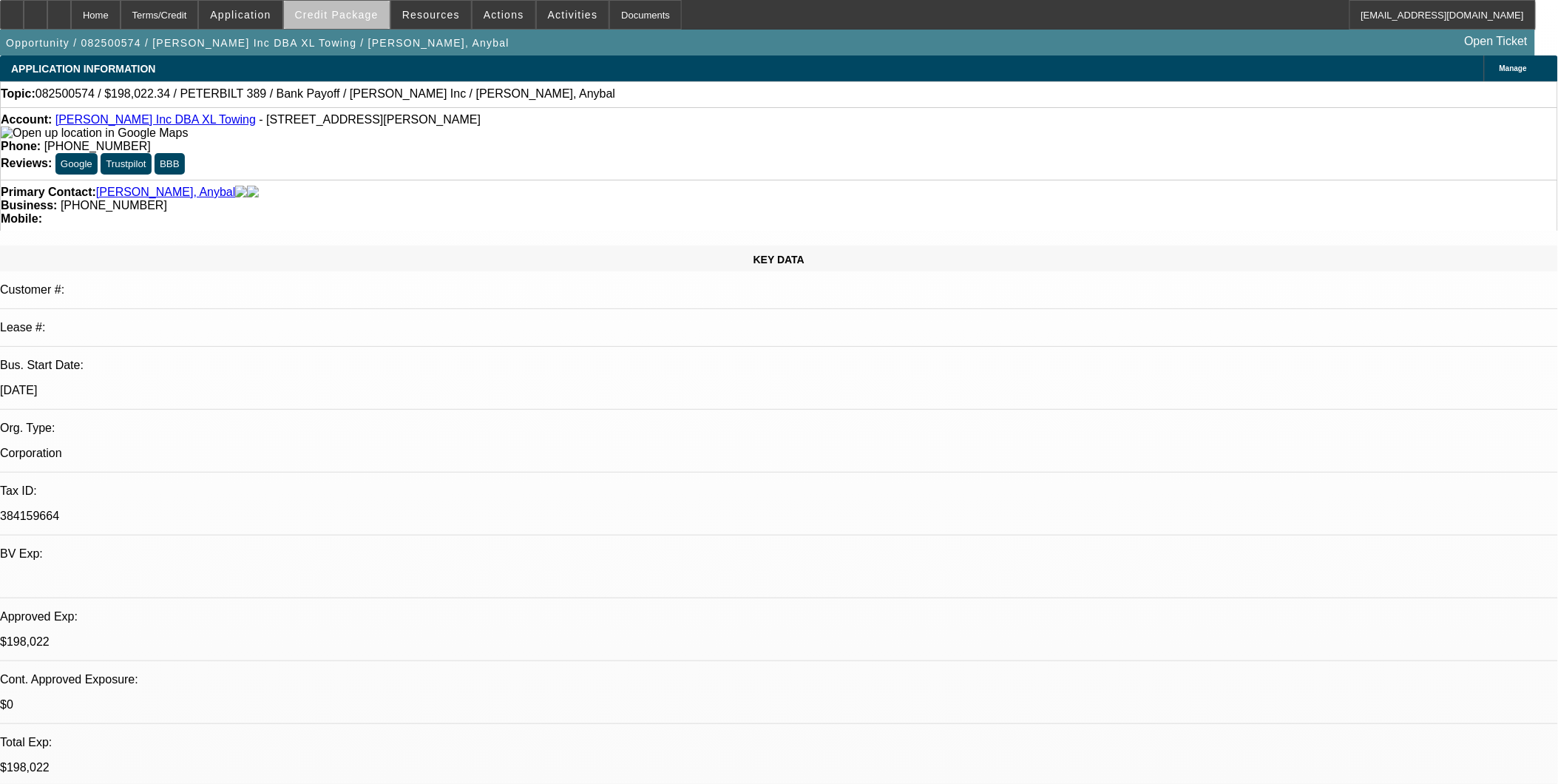
click at [376, 20] on span at bounding box center [336, 15] width 105 height 36
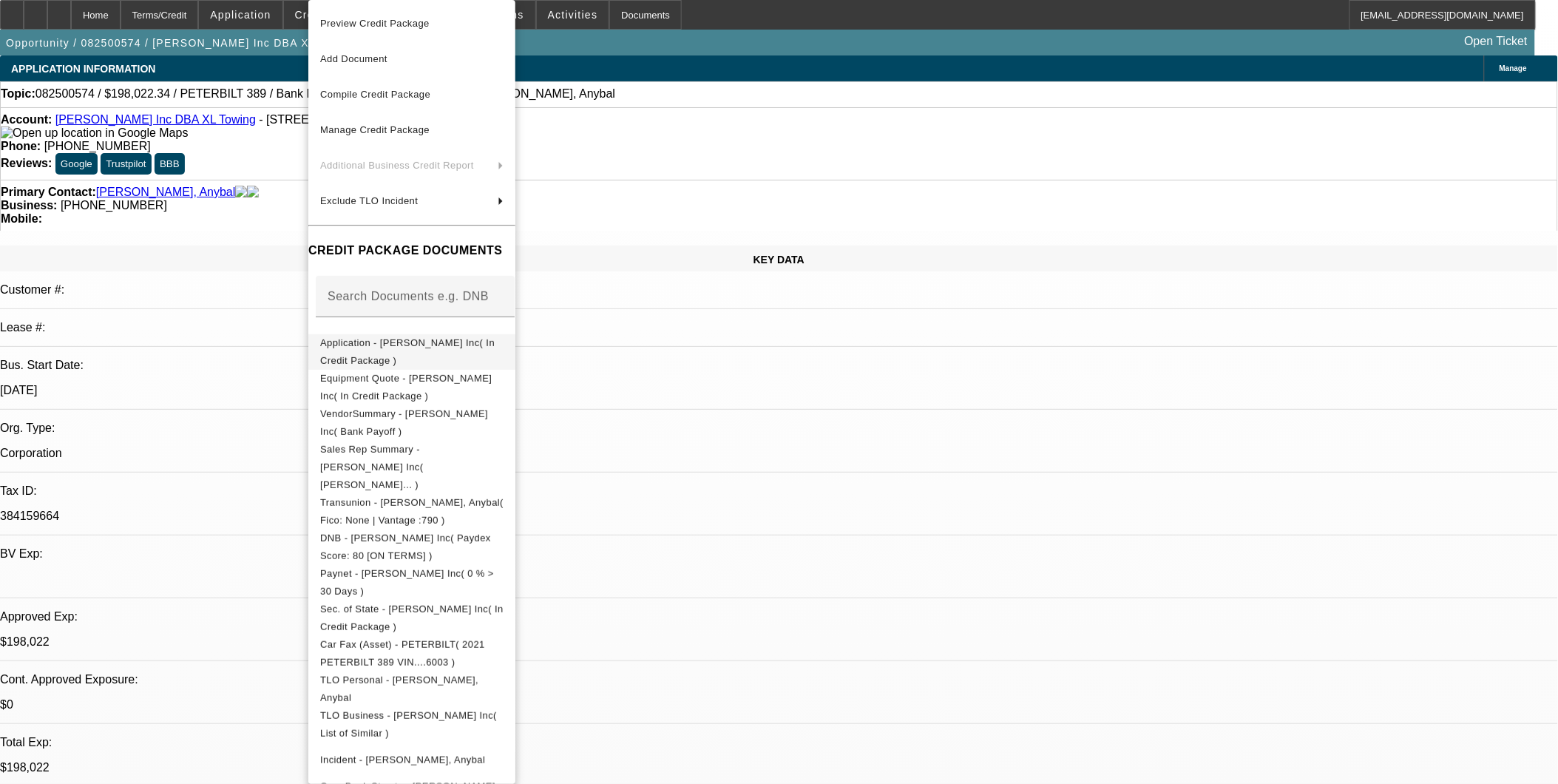
click at [401, 359] on button "Application - Yepez Inc( In Credit Package )" at bounding box center [412, 352] width 207 height 36
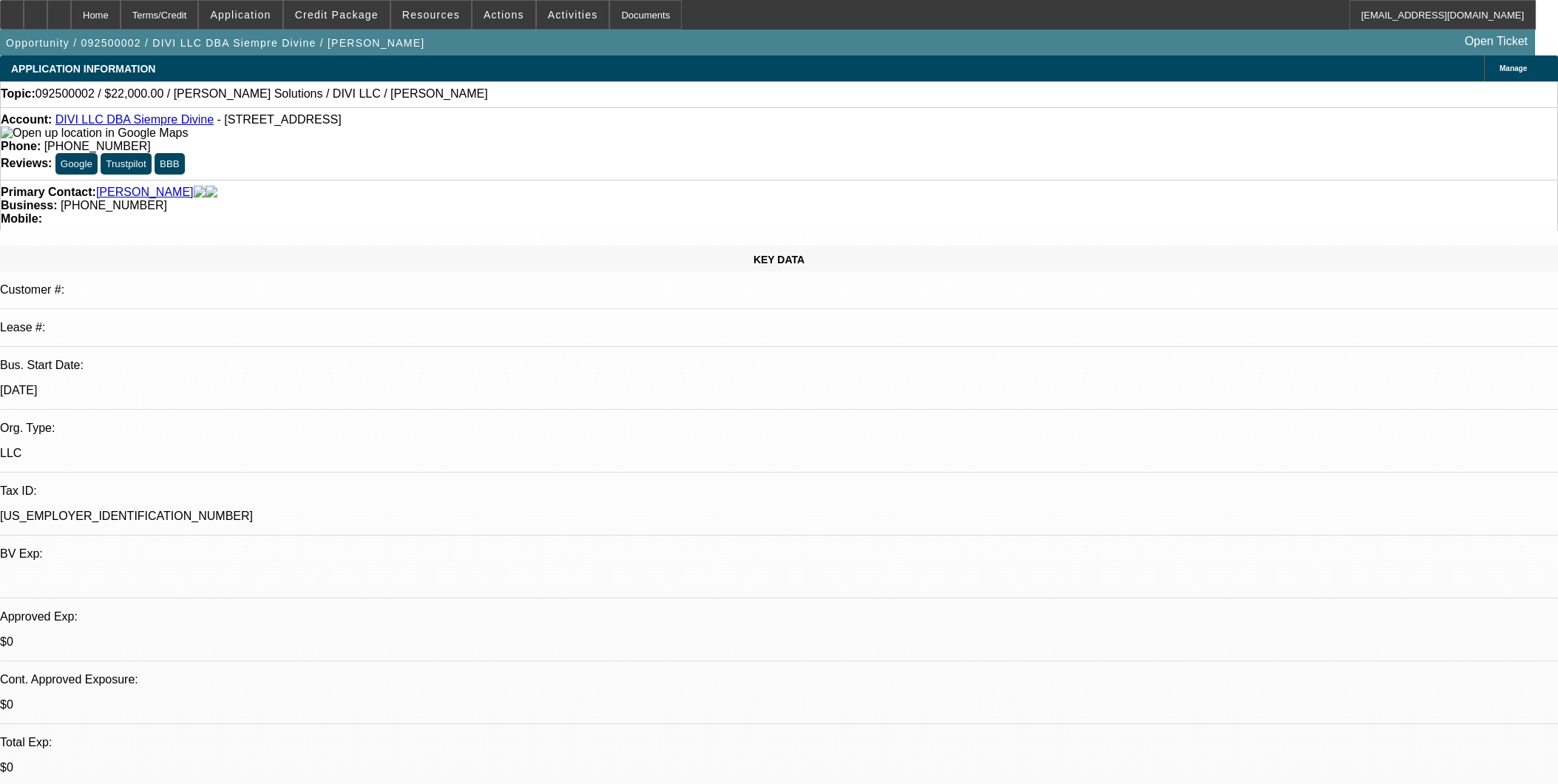
select select "0"
select select "2"
select select "0.1"
select select "4"
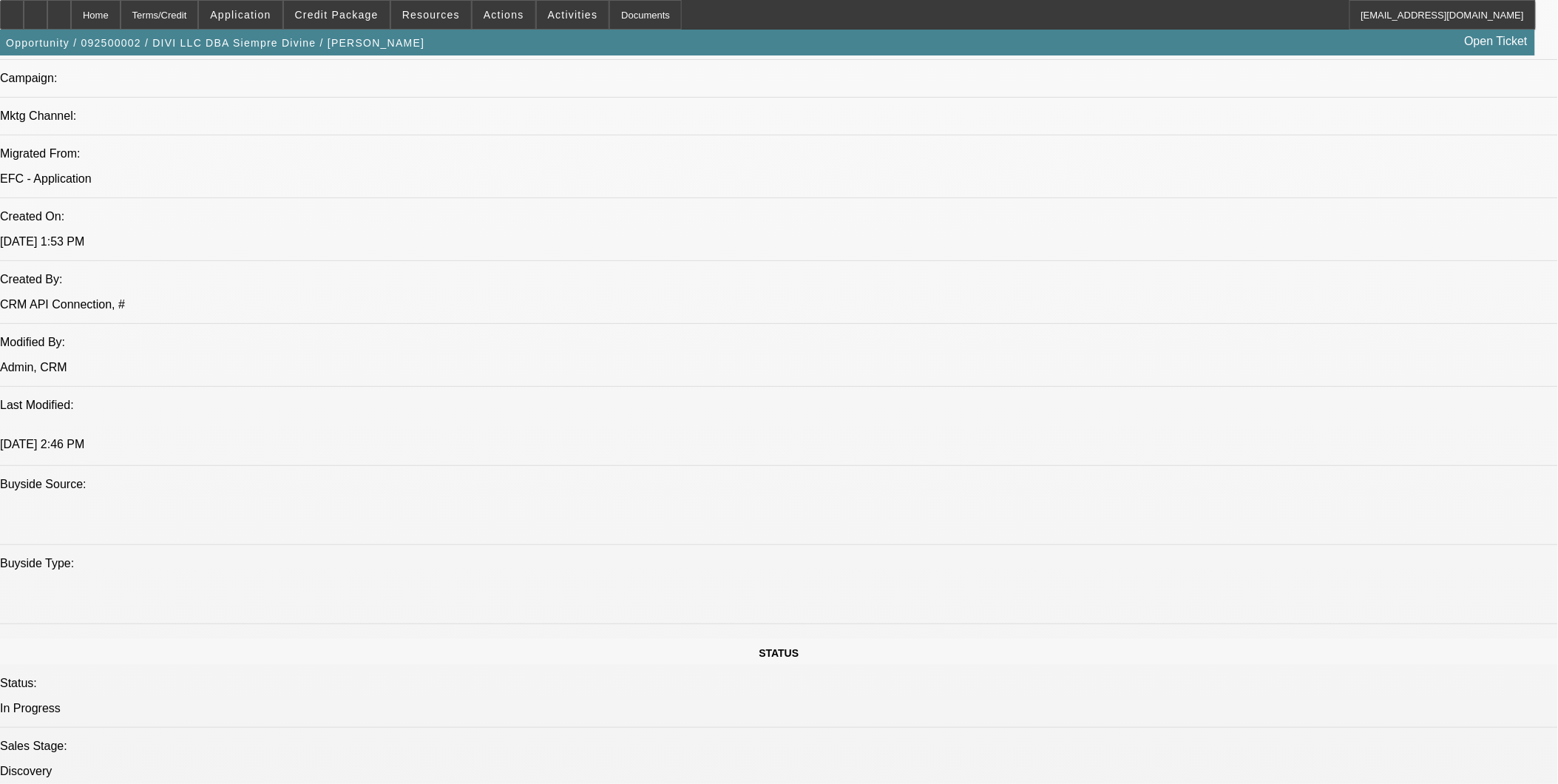
scroll to position [1068, 0]
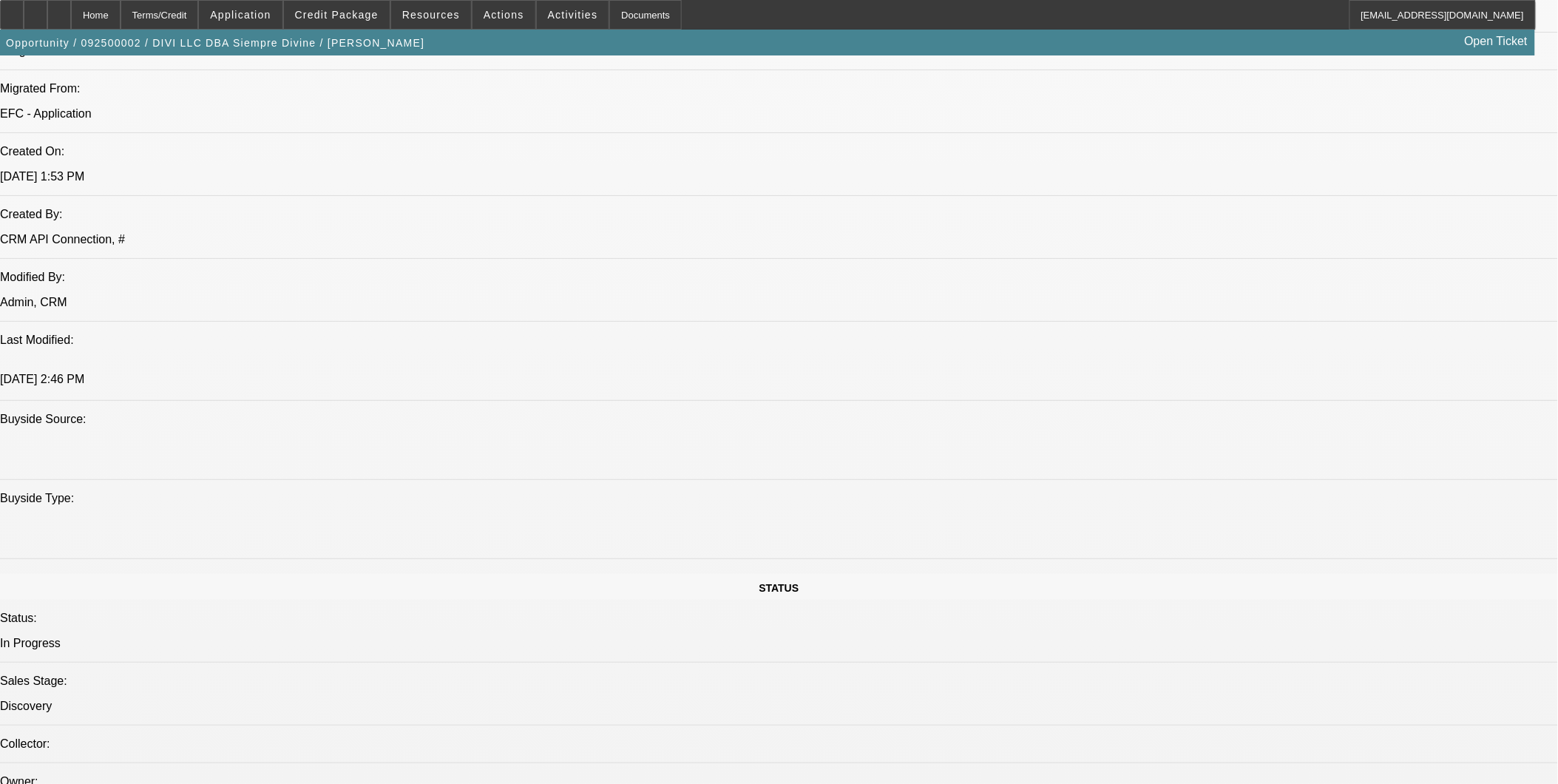
click at [71, 22] on div at bounding box center [58, 15] width 24 height 30
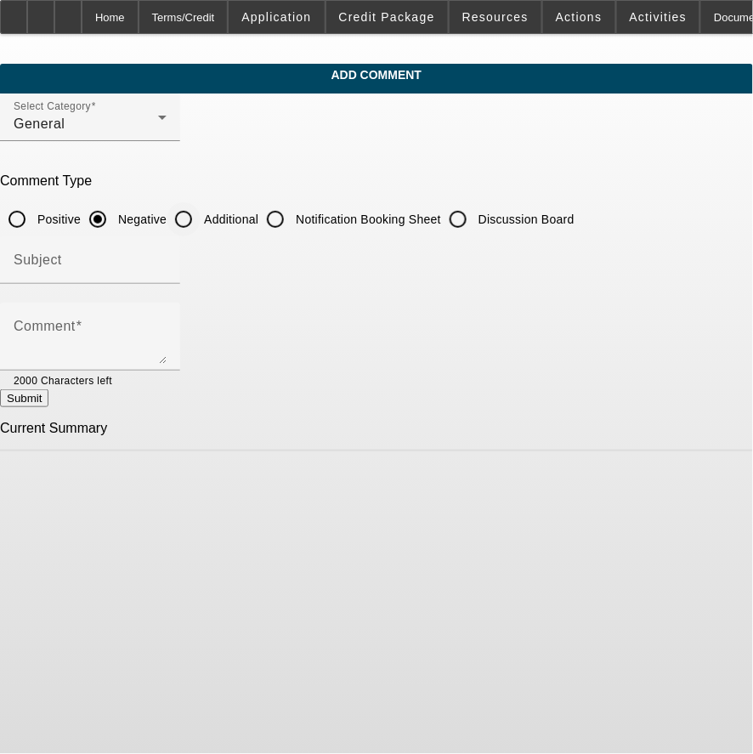
click at [200, 212] on input "Additional" at bounding box center [184, 219] width 34 height 34
radio input "true"
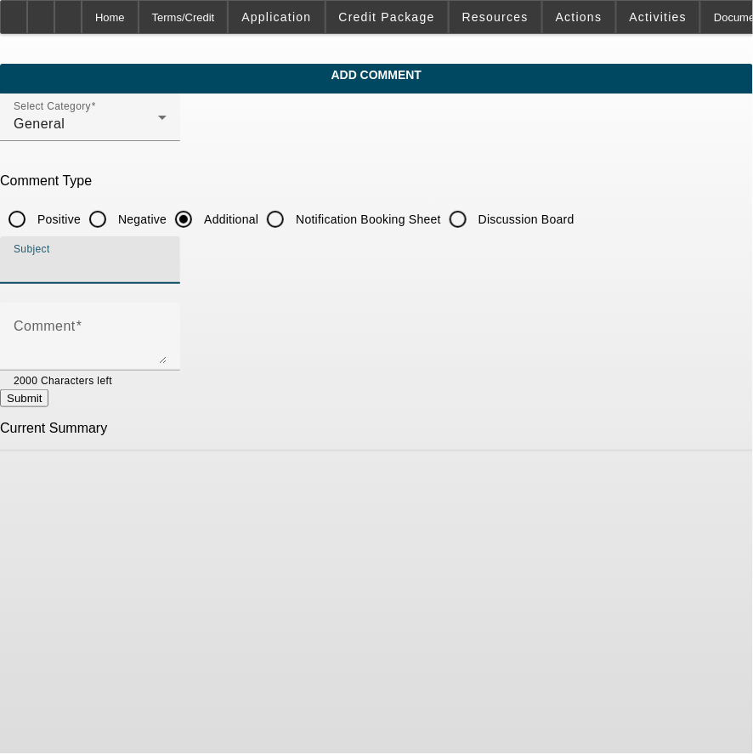
click at [167, 257] on input "Subject" at bounding box center [90, 267] width 153 height 20
type input "Notes"
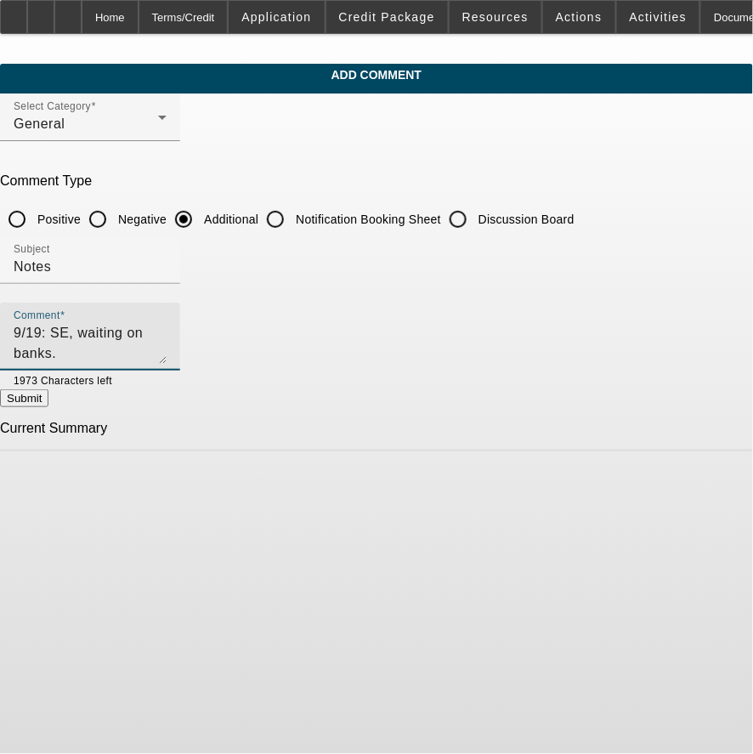
type textarea "9/19: SE, waiting on banks."
click at [48, 402] on button "Submit" at bounding box center [24, 398] width 48 height 18
radio input "true"
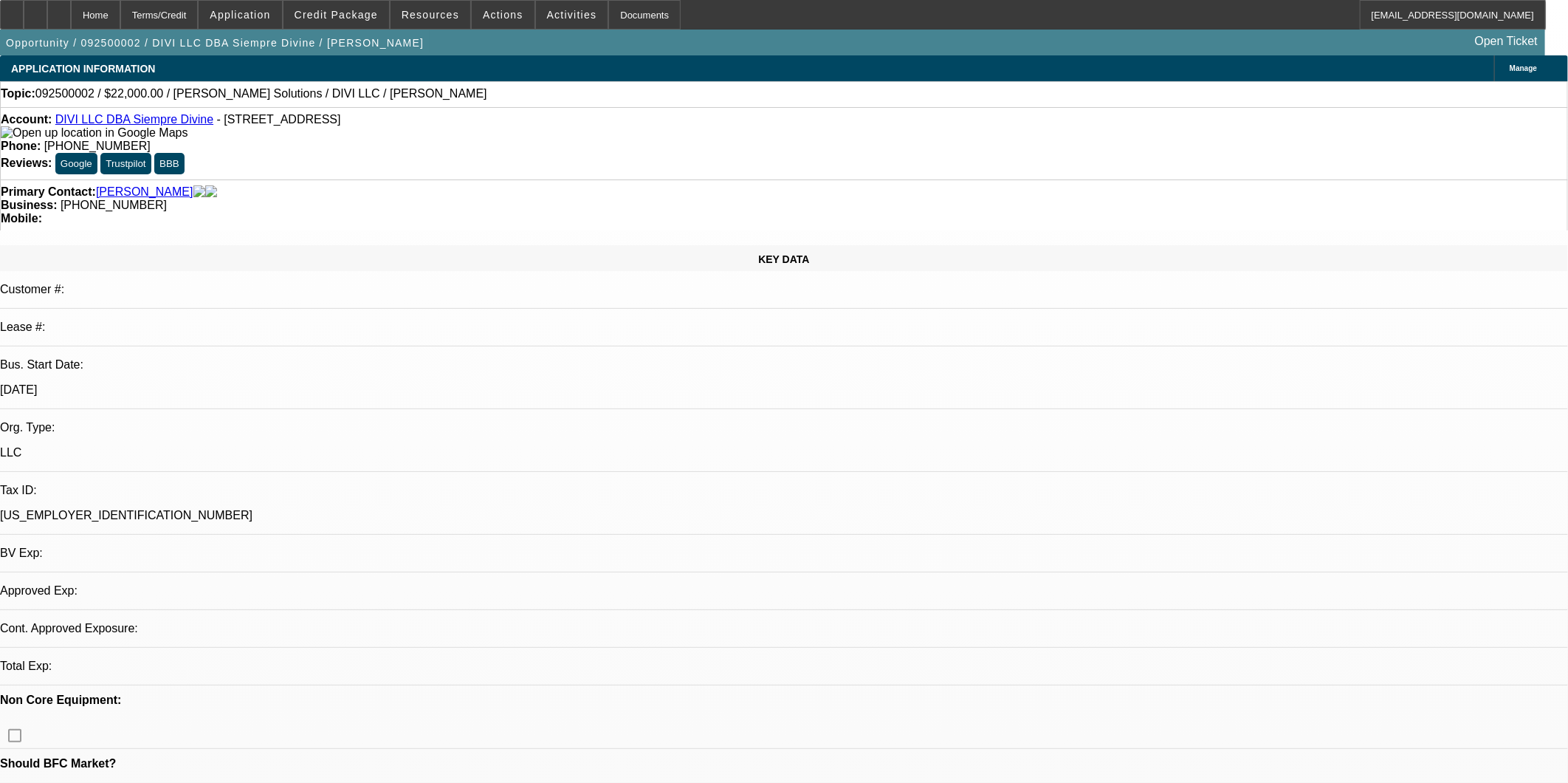
select select "0"
select select "2"
select select "0.1"
select select "4"
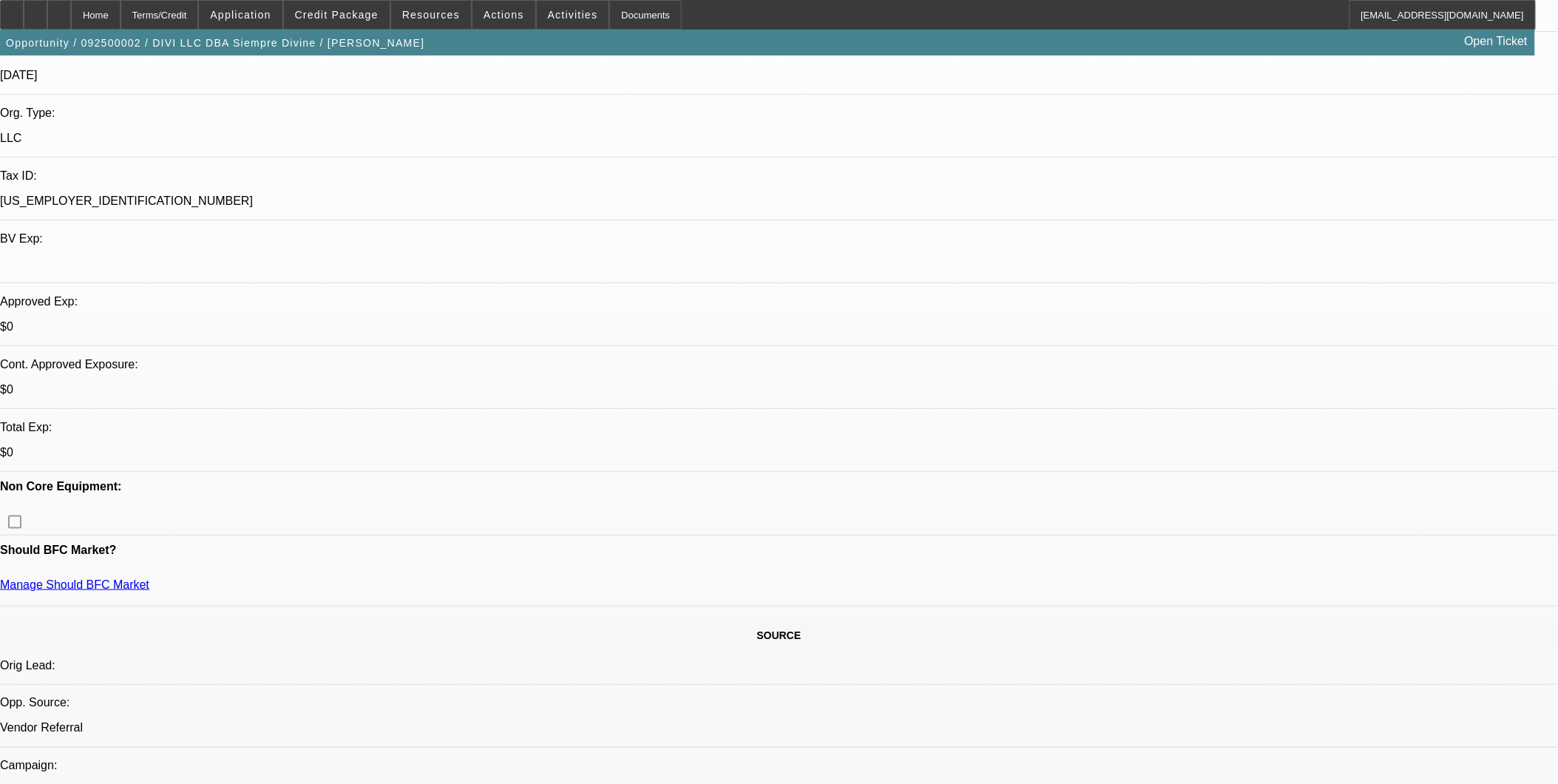
scroll to position [328, 0]
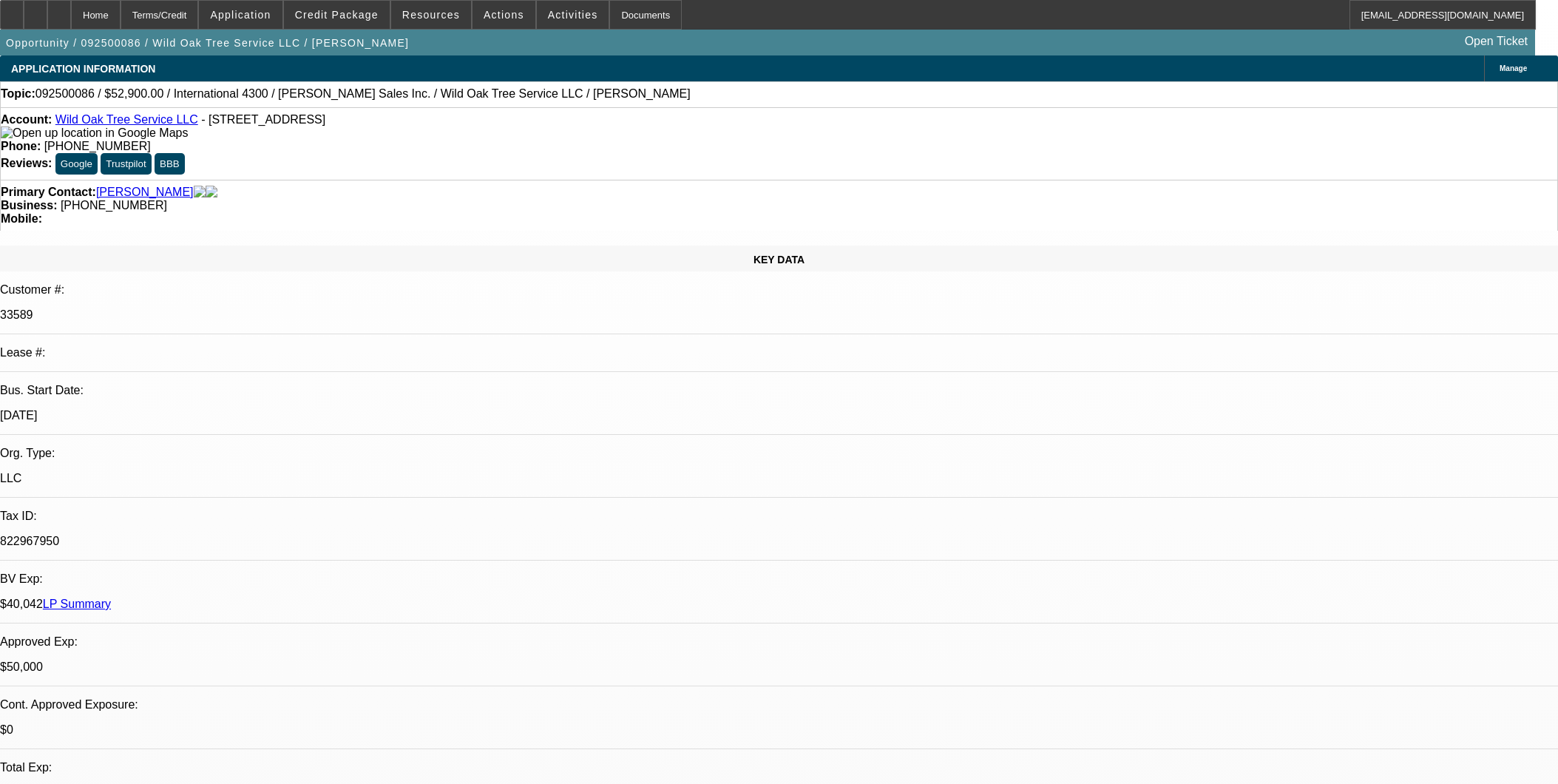
select select "0"
select select "2"
select select "0"
select select "6"
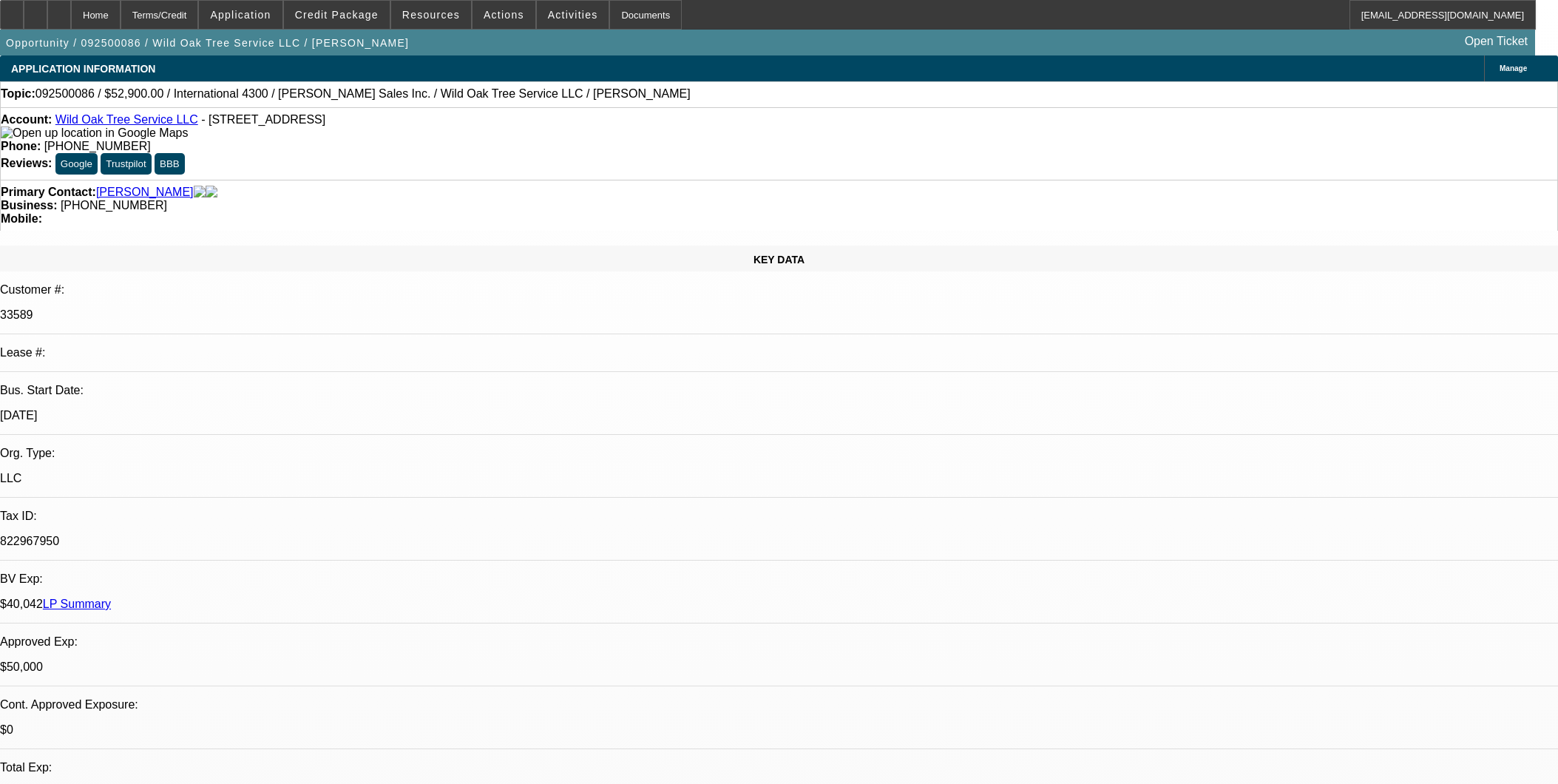
select select "0"
select select "2"
select select "0.1"
select select "4"
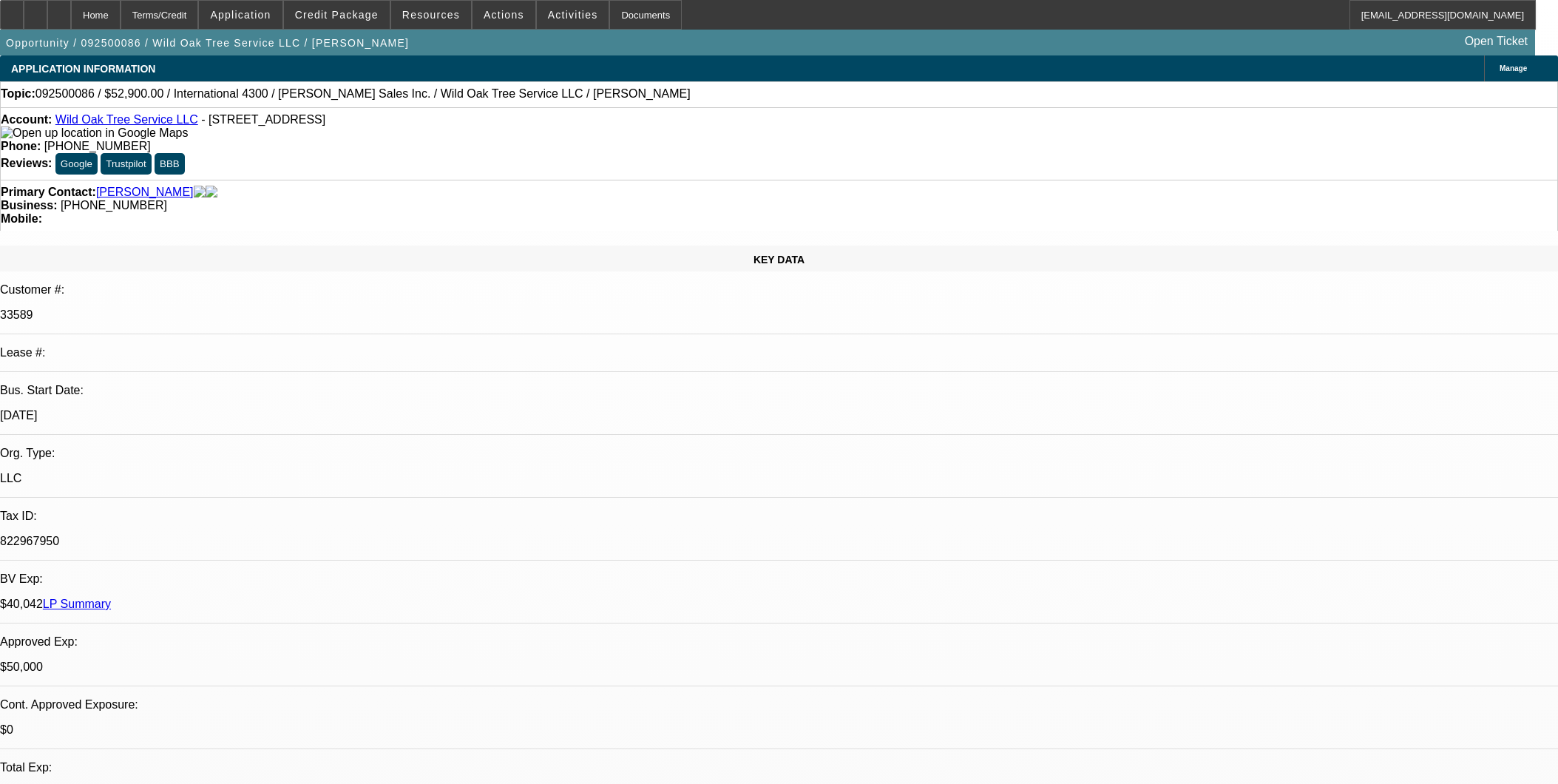
select select "0.1"
select select "2"
select select "0.1"
select select "4"
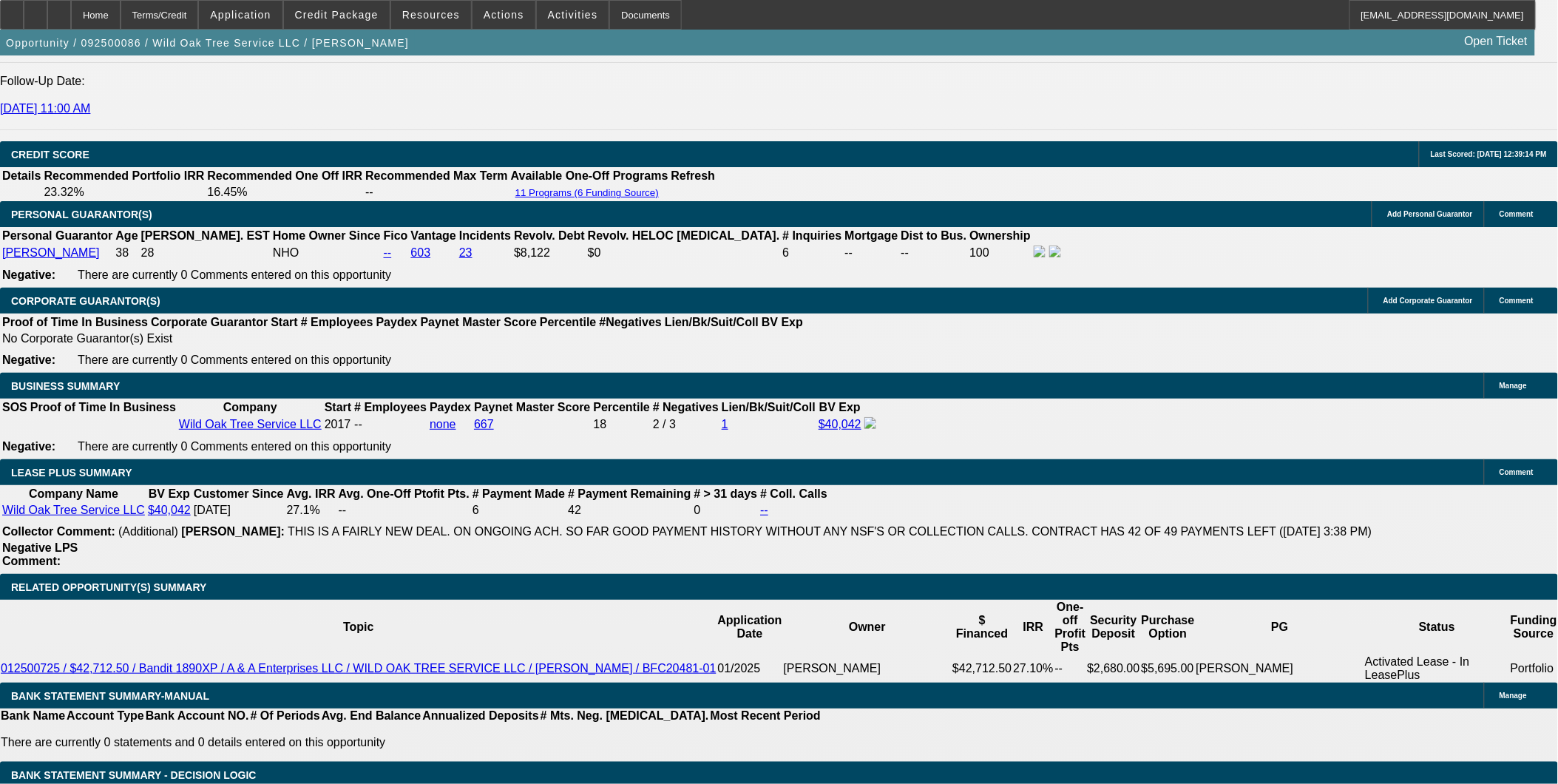
scroll to position [2300, 0]
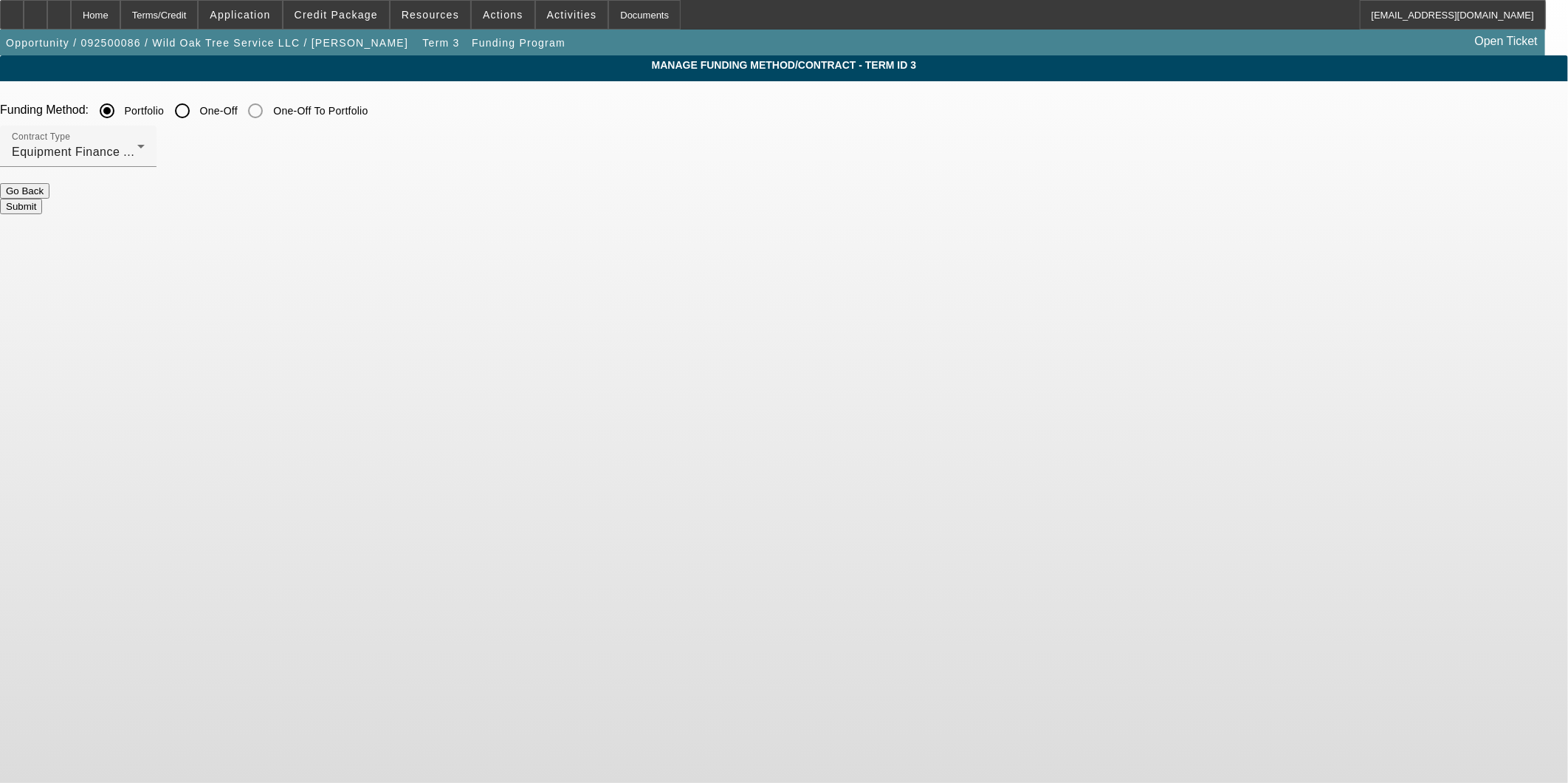
click at [197, 110] on input "One-Off" at bounding box center [183, 110] width 30 height 30
radio input "true"
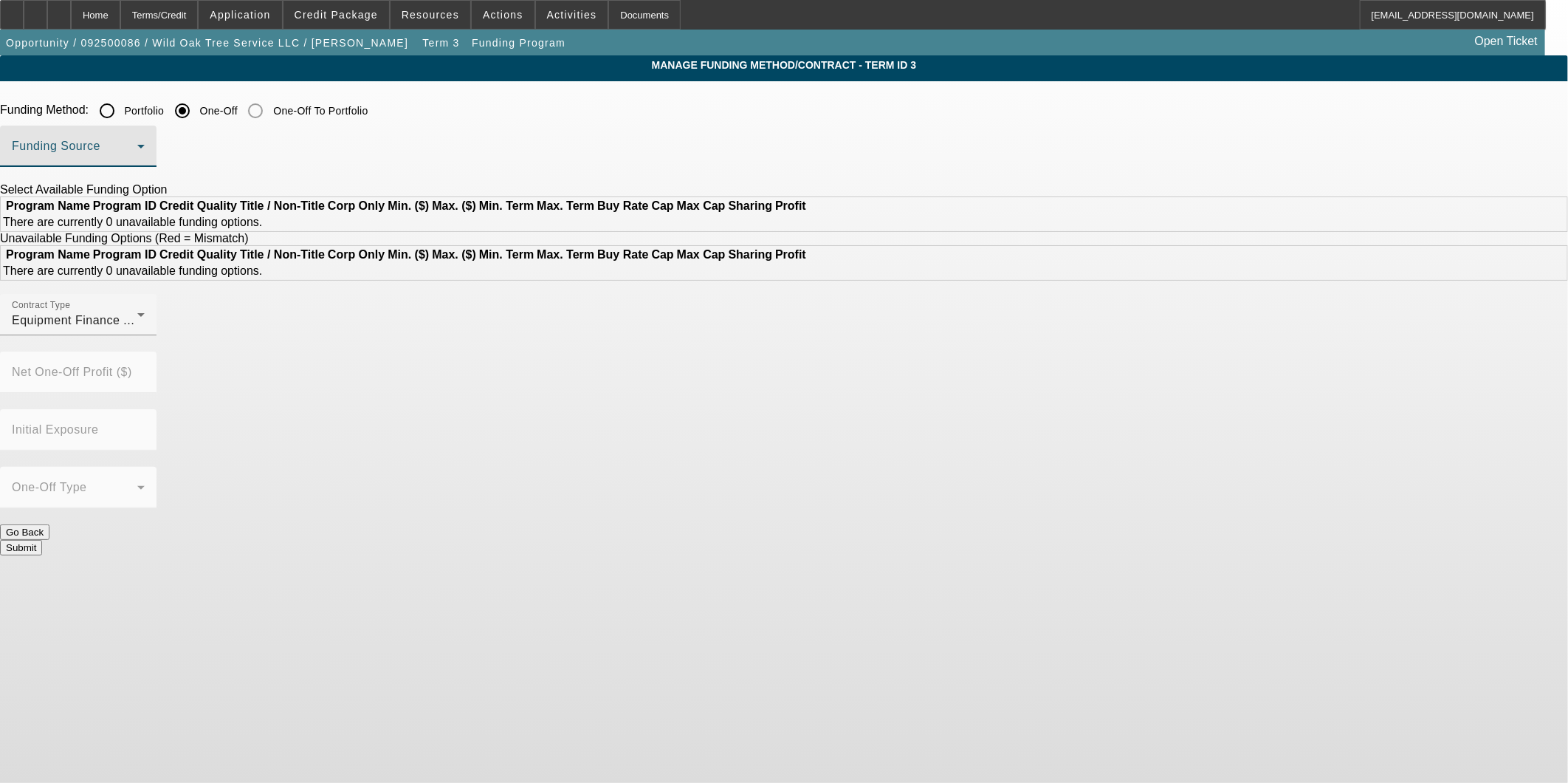
click at [137, 151] on span at bounding box center [75, 152] width 125 height 17
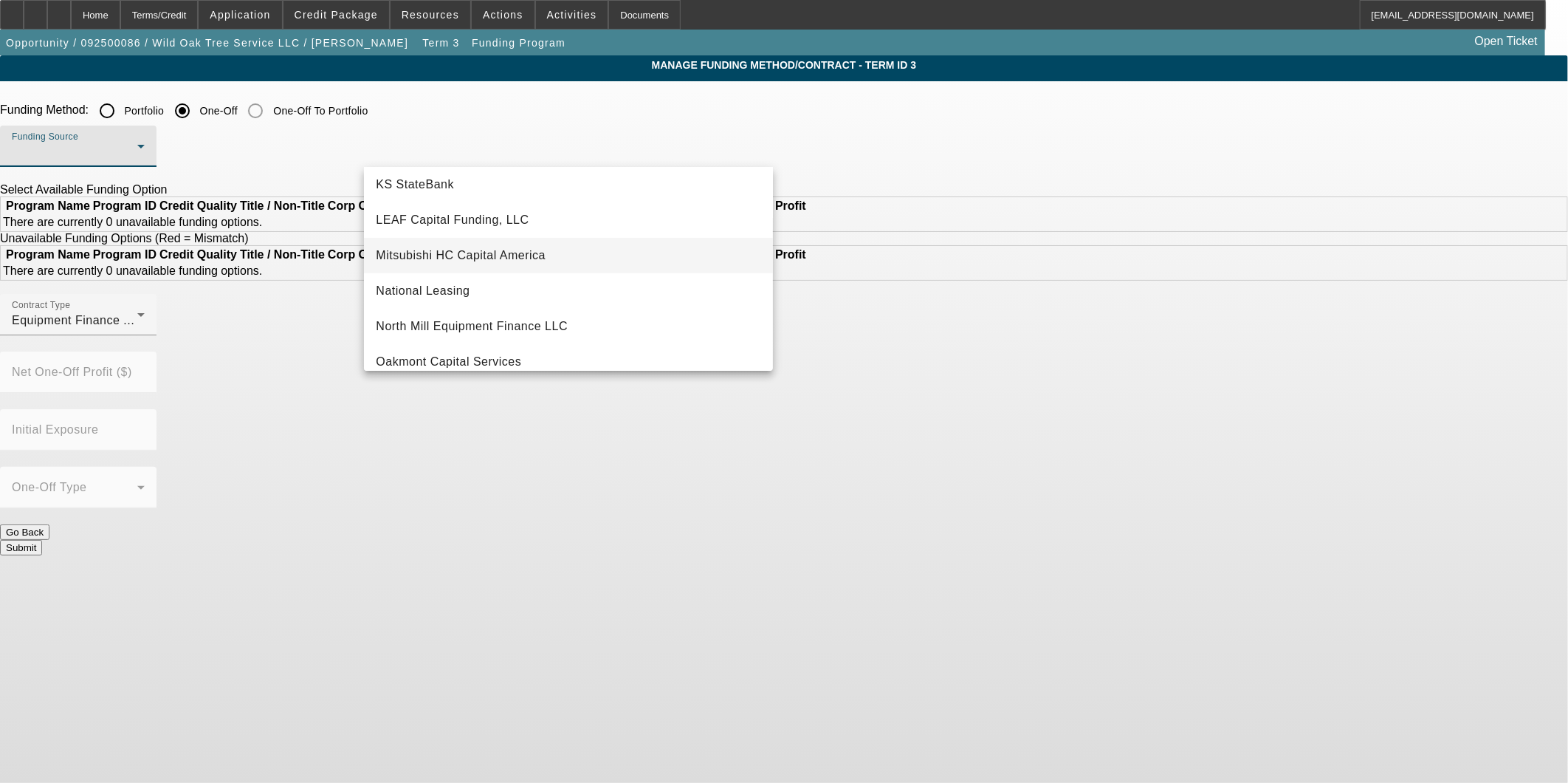
scroll to position [328, 0]
click at [474, 225] on span "LEAF Capital Funding, LLC" at bounding box center [452, 217] width 153 height 17
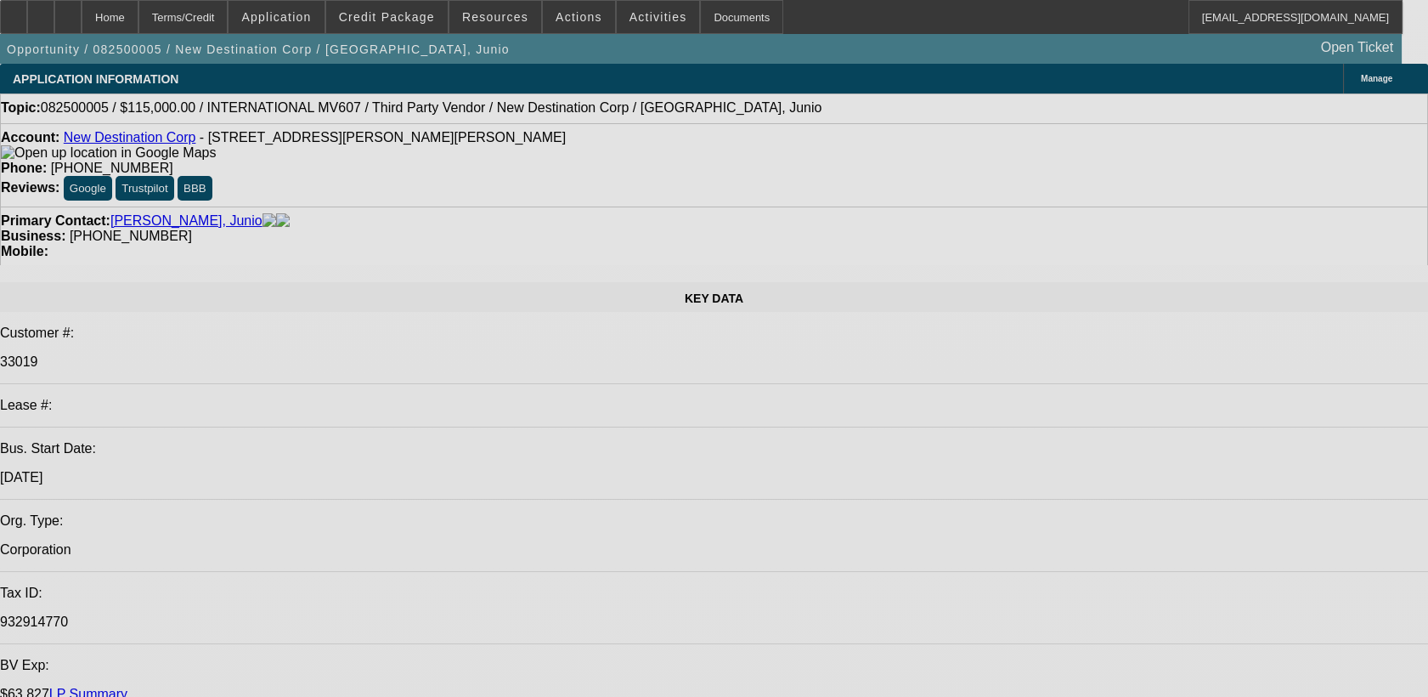
select select "0"
select select "2"
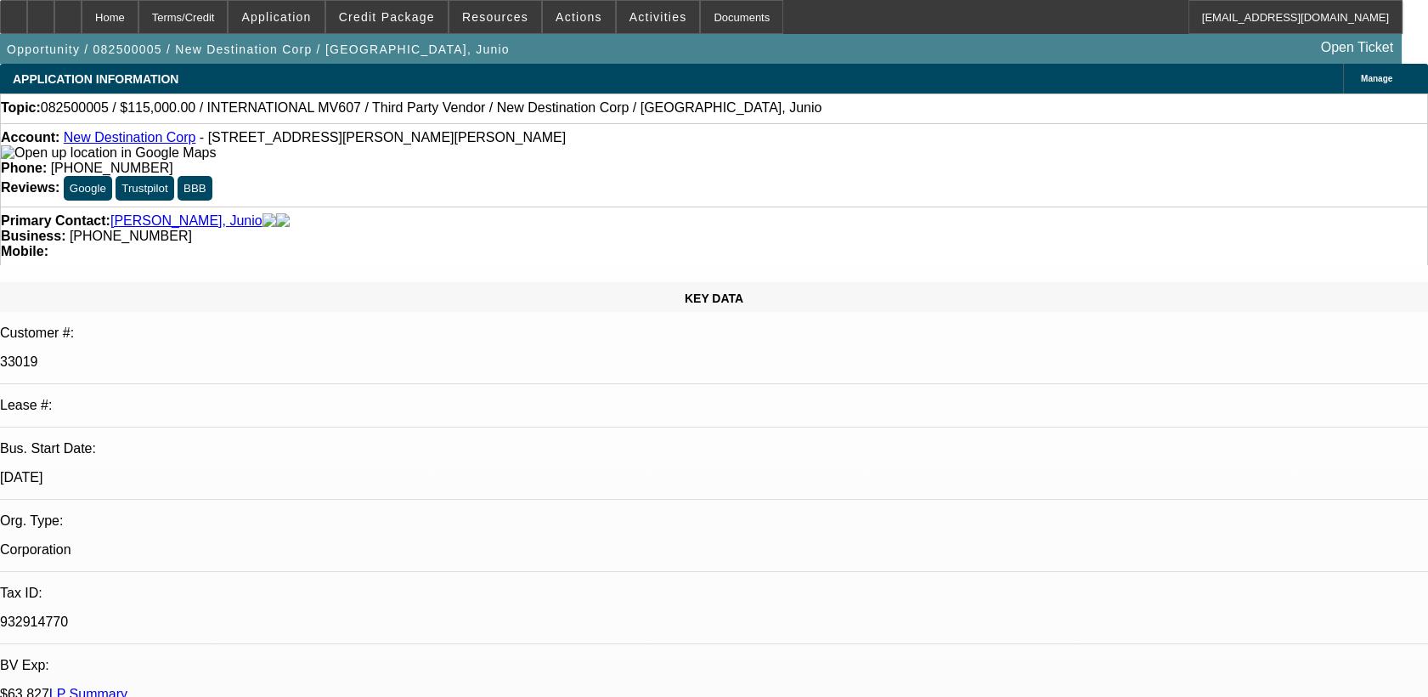
select select "0.1"
select select "0"
select select "2"
select select "0.1"
select select "0"
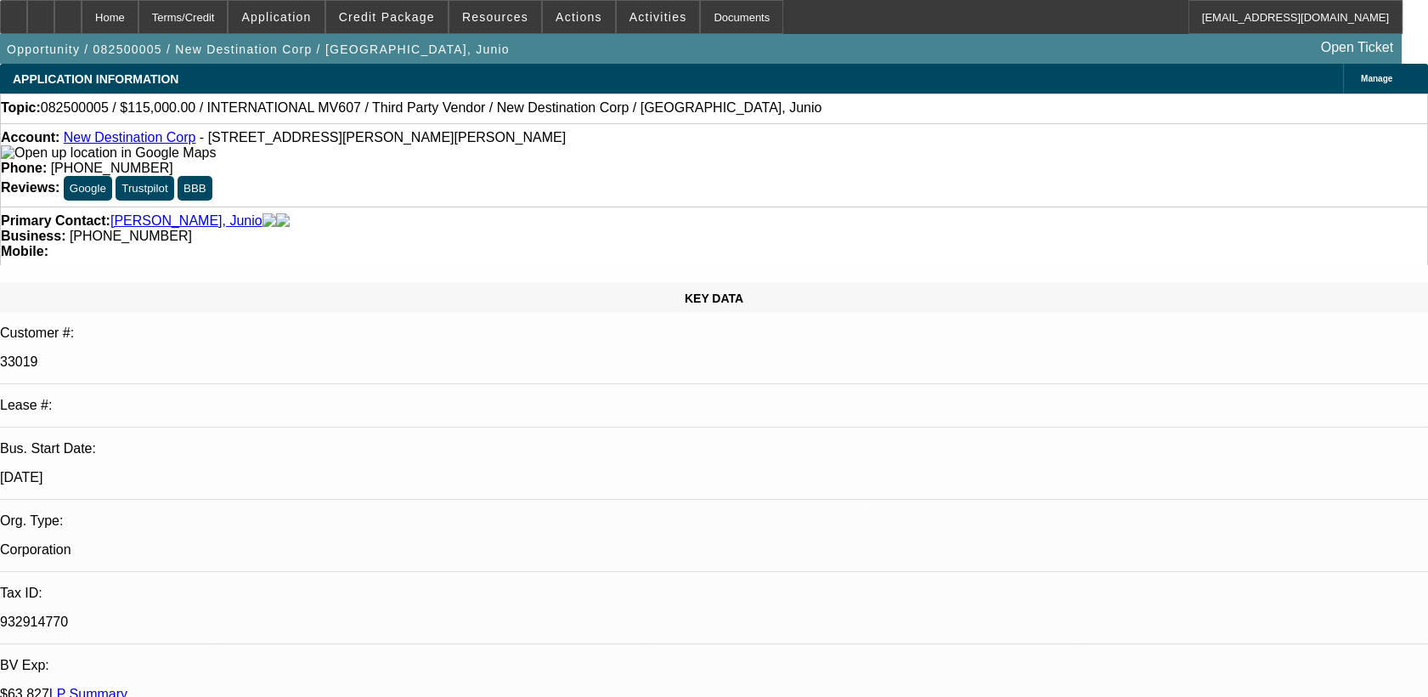
select select "2"
select select "0.1"
select select "0"
select select "2"
select select "0.1"
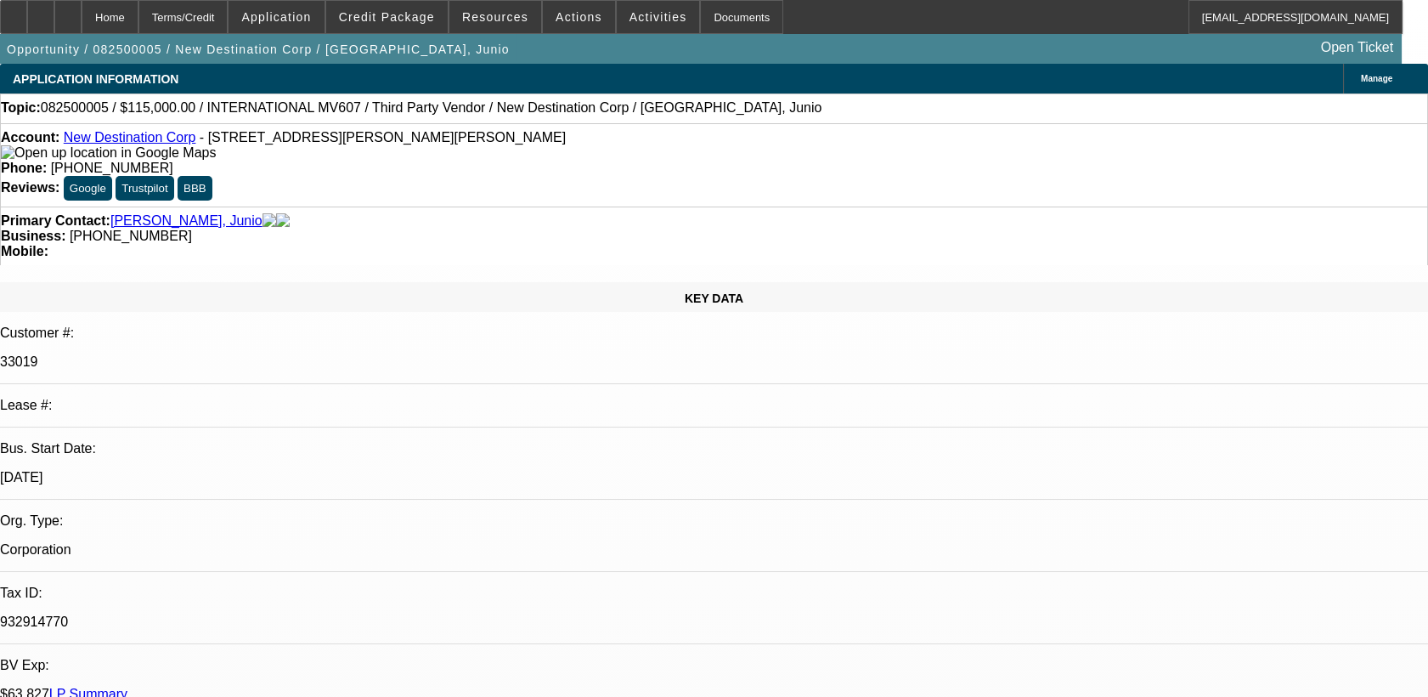
select select "1"
select select "2"
select select "4"
select select "1"
select select "2"
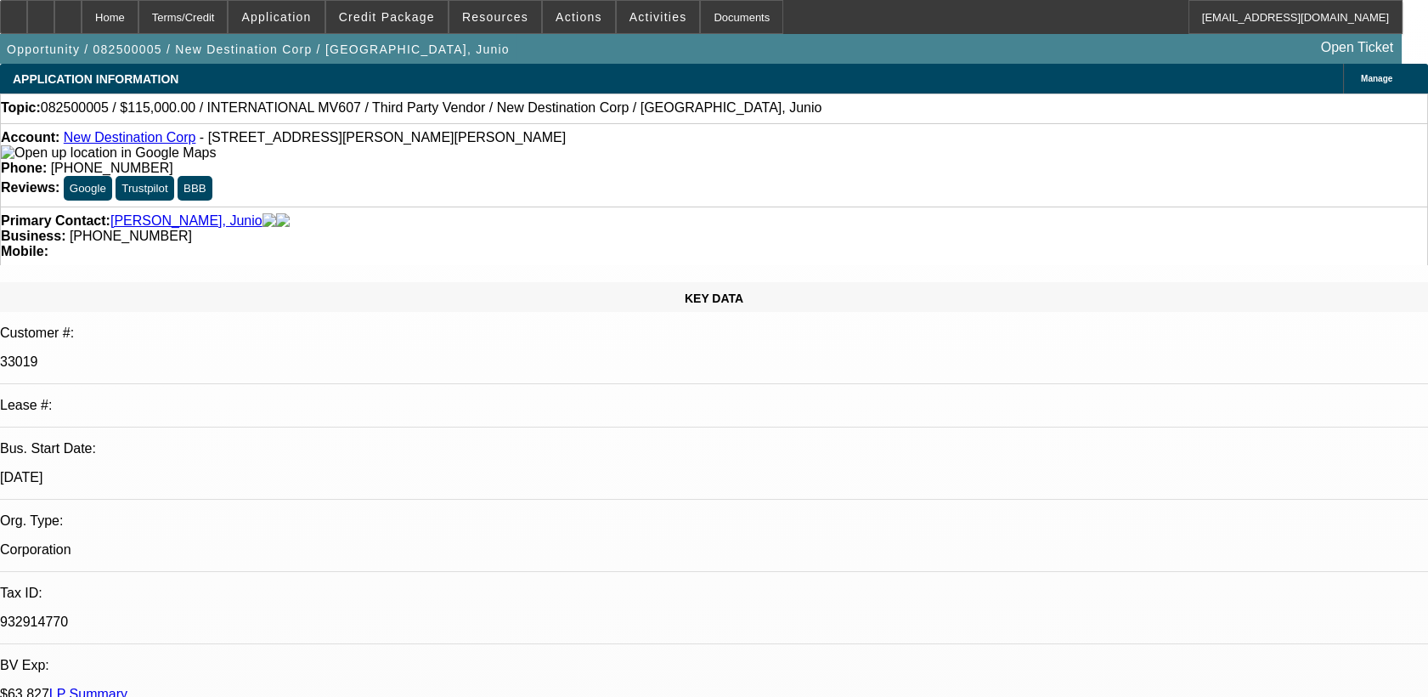
select select "4"
select select "1"
select select "2"
select select "4"
select select "1"
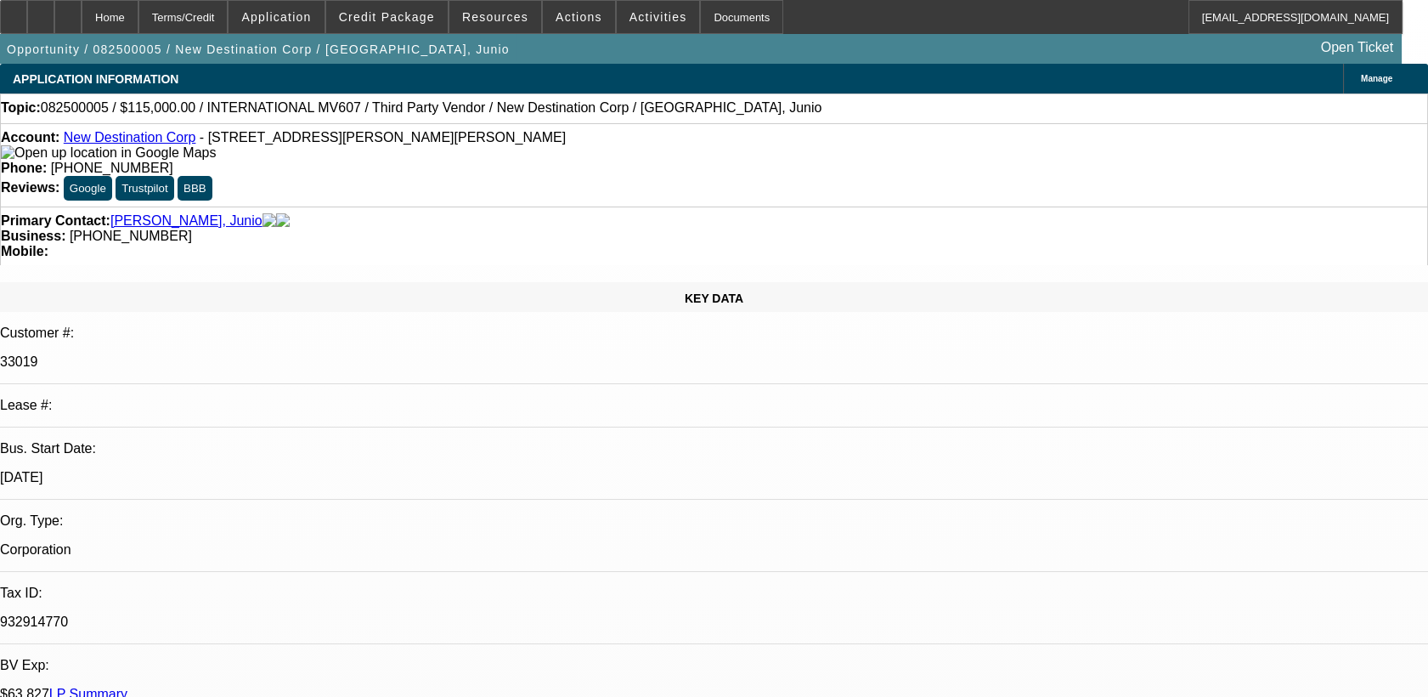
select select "2"
select select "4"
click at [172, 144] on link "New Destination Corp" at bounding box center [130, 137] width 133 height 14
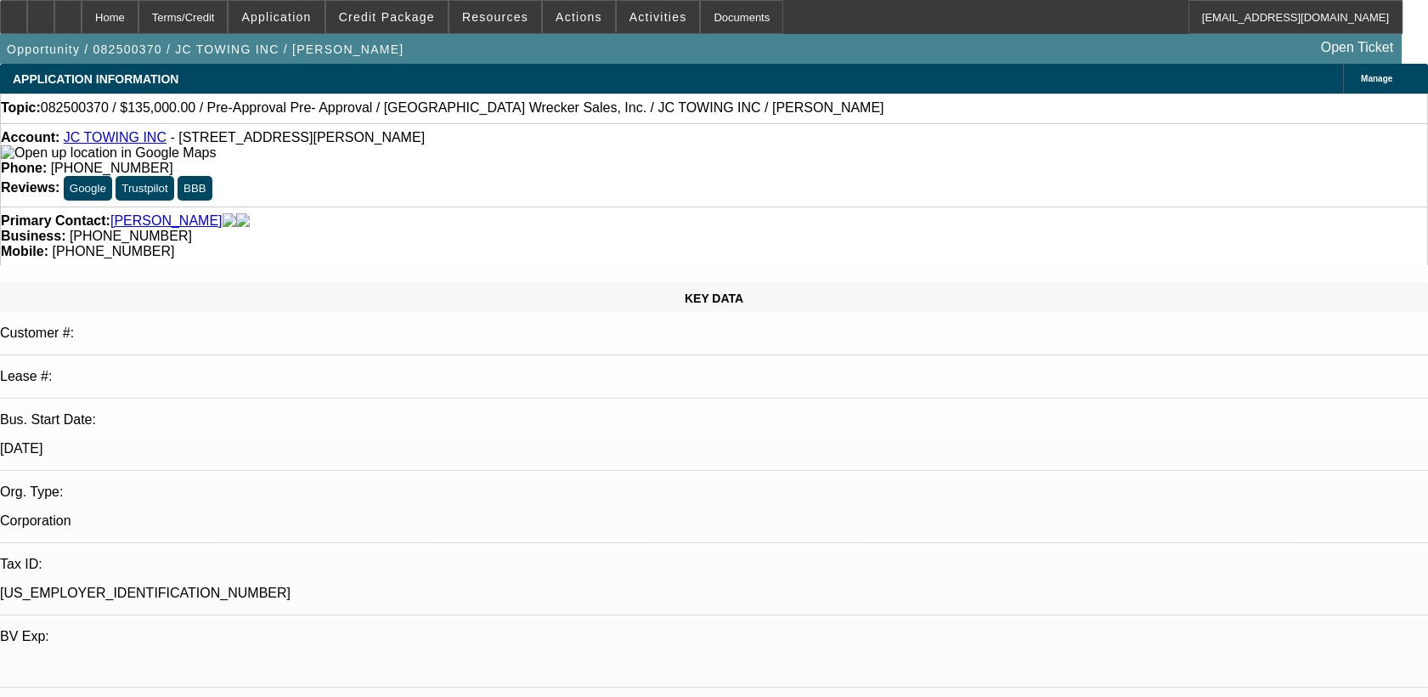
select select "0"
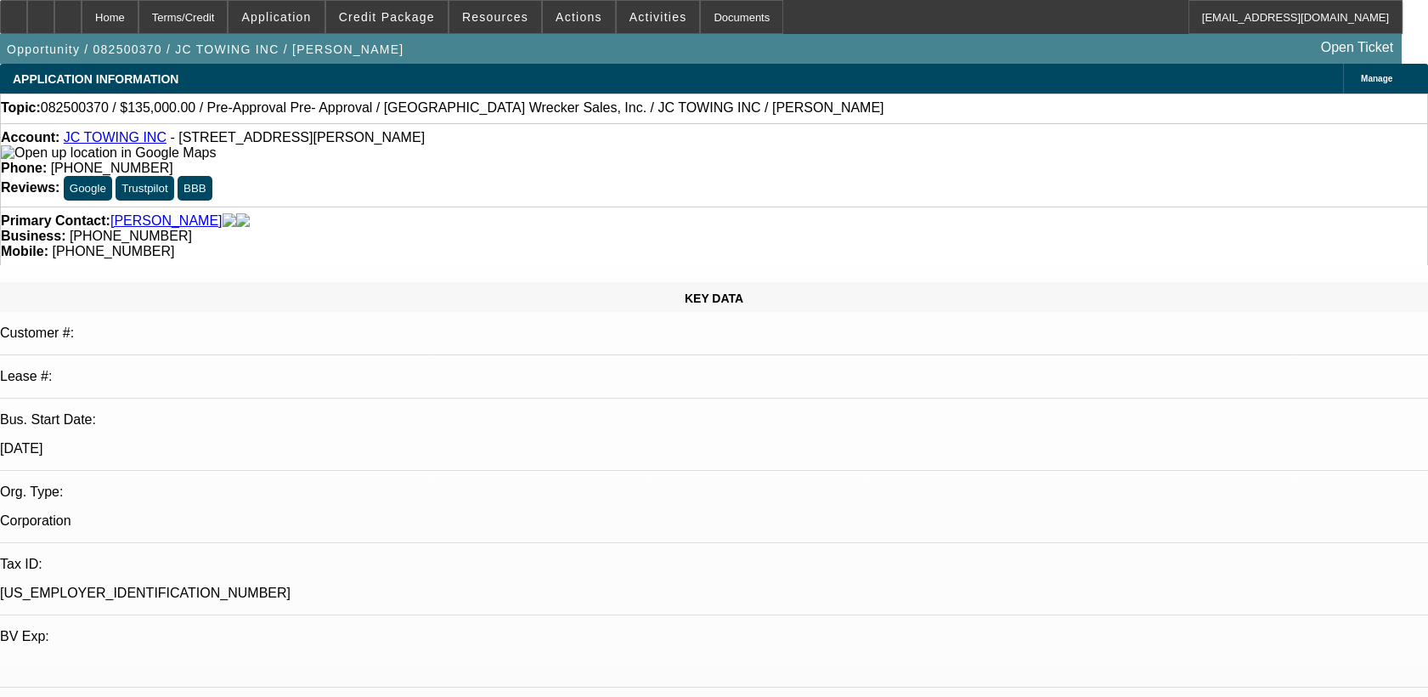
select select "0"
select select "0.2"
select select "0"
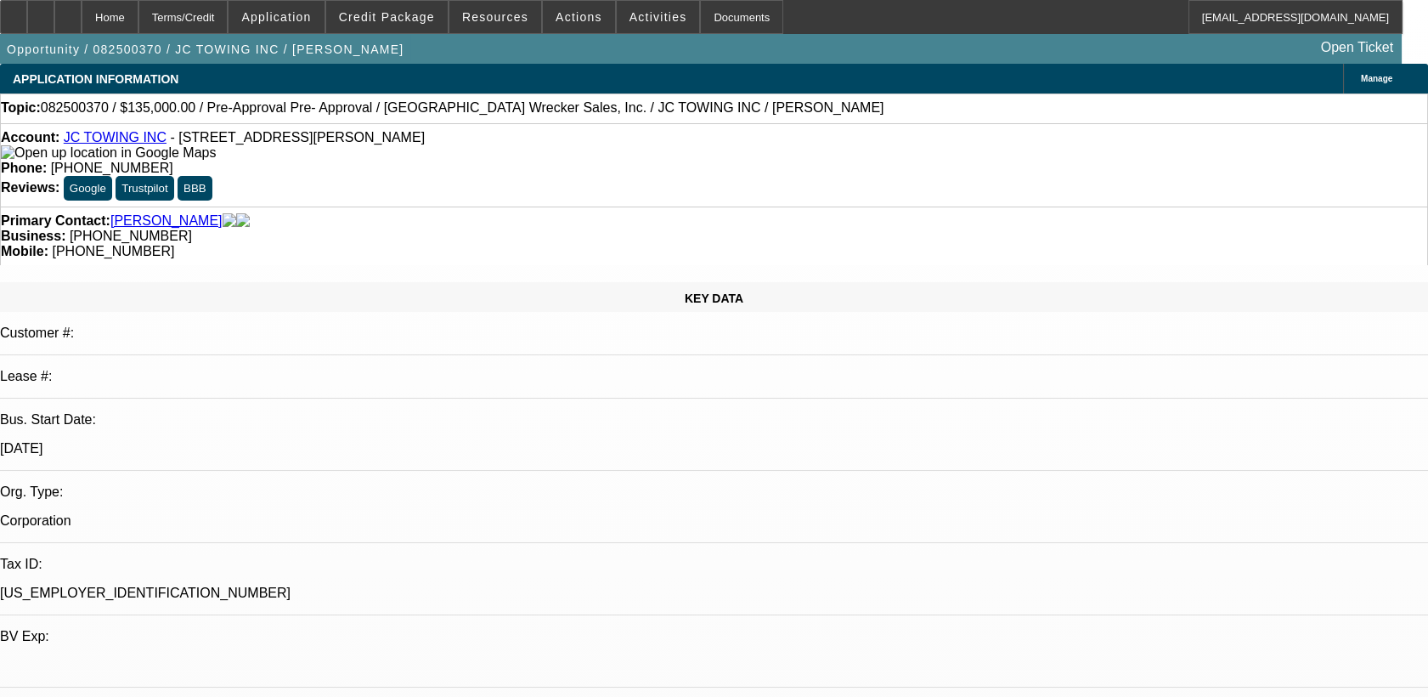
select select "0"
select select "1"
select select "2"
select select "6"
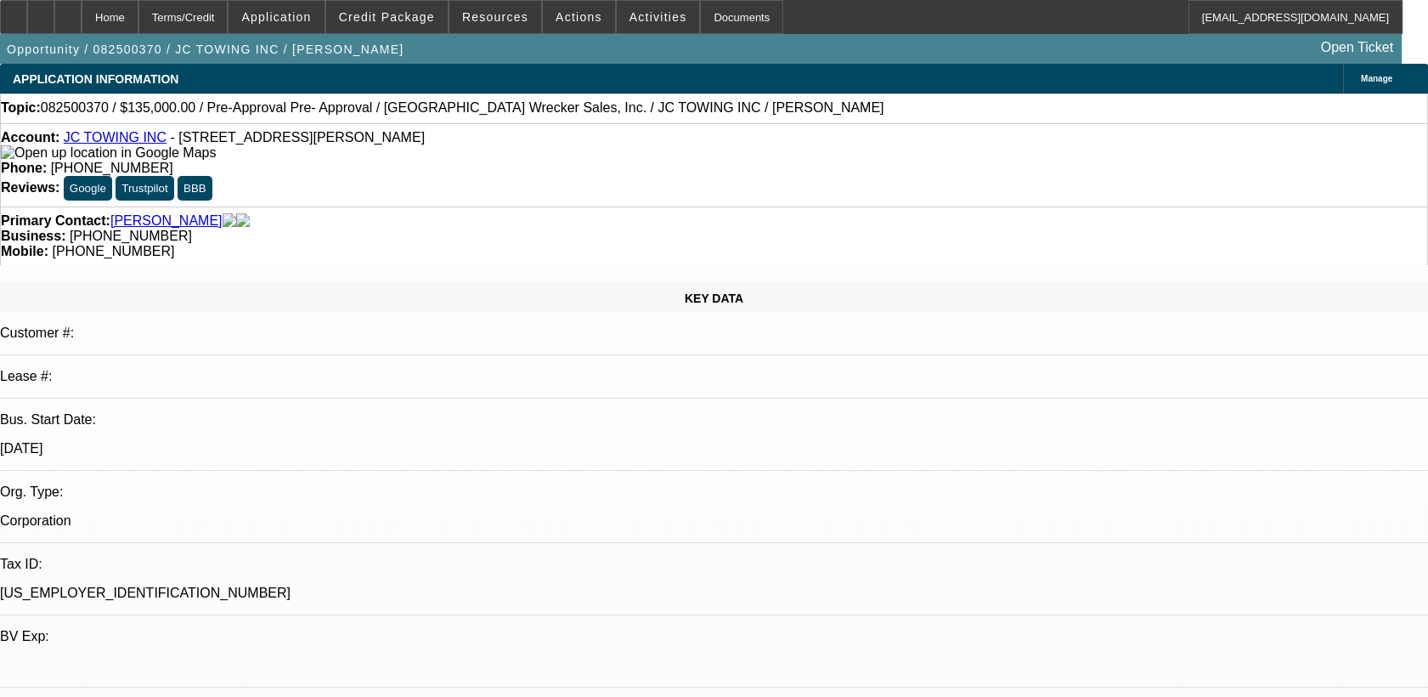
select select "1"
select select "2"
select select "6"
select select "1"
select select "2"
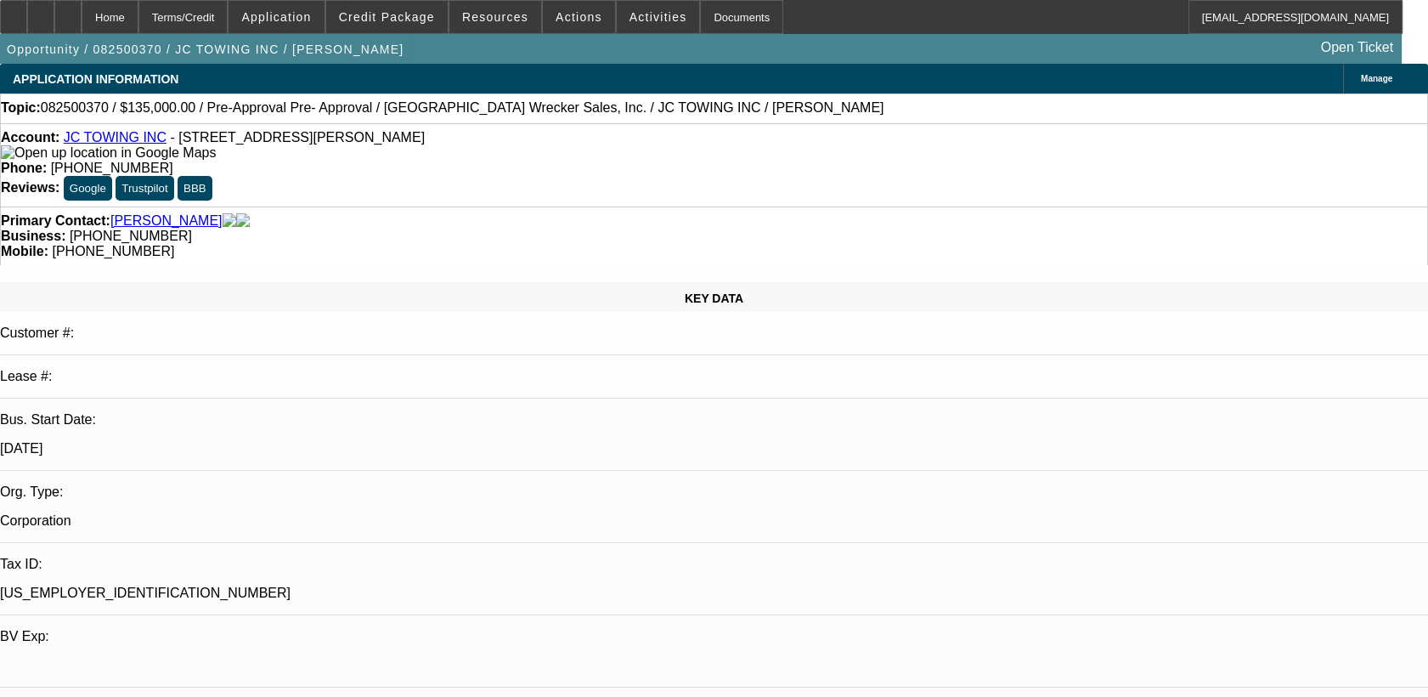
select select "6"
select select "1"
select select "2"
select select "6"
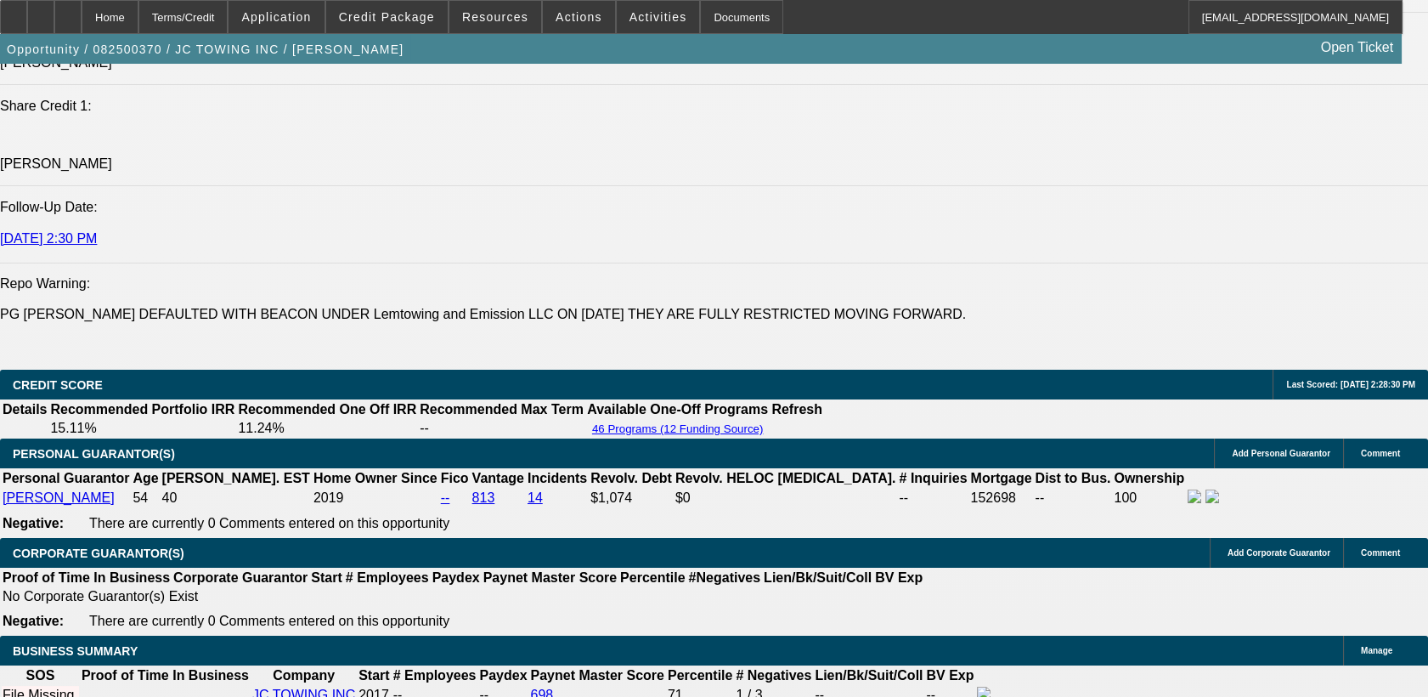
scroll to position [2265, 0]
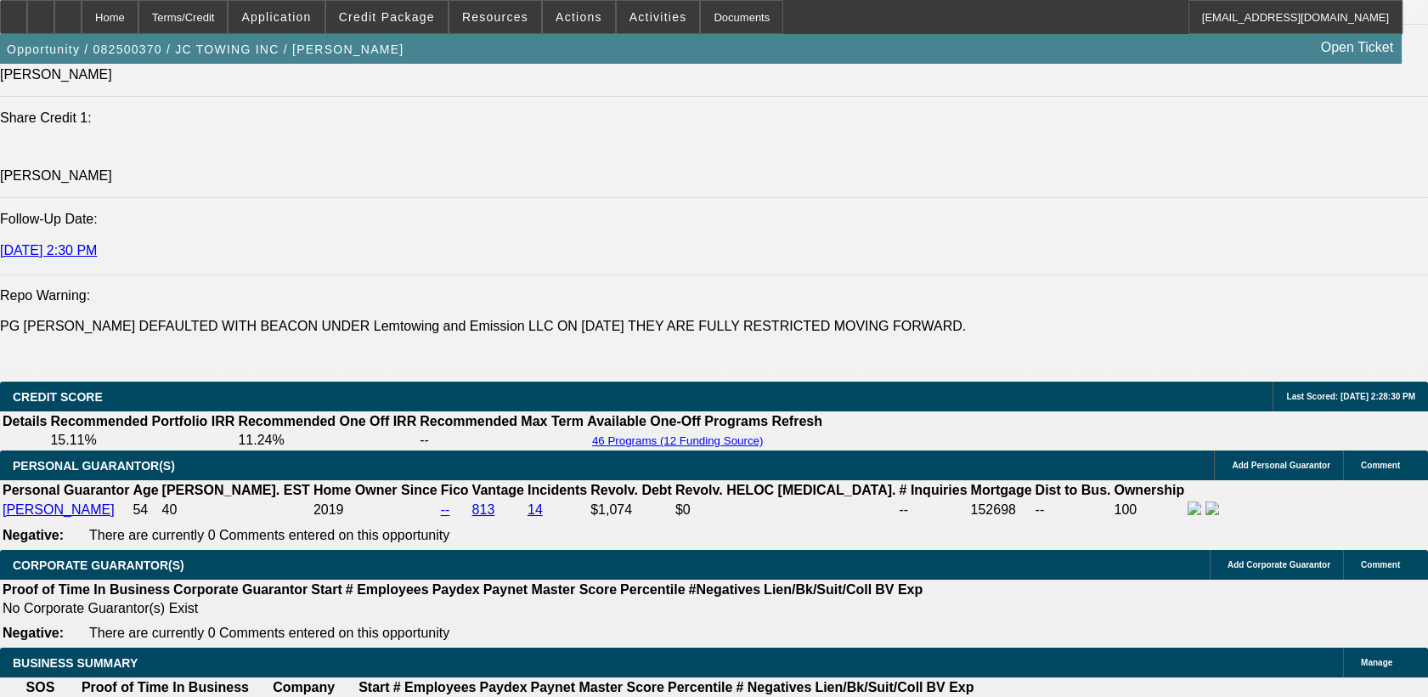
scroll to position [62, 0]
